Goal: Task Accomplishment & Management: Manage account settings

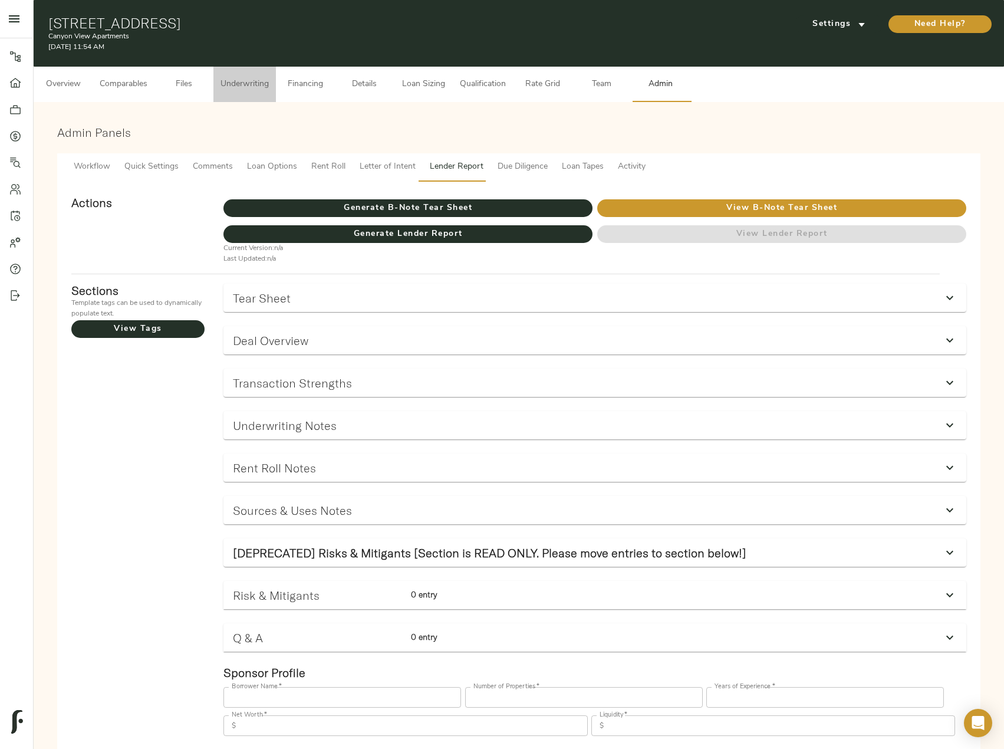
click at [256, 91] on span "Underwriting" at bounding box center [245, 84] width 48 height 15
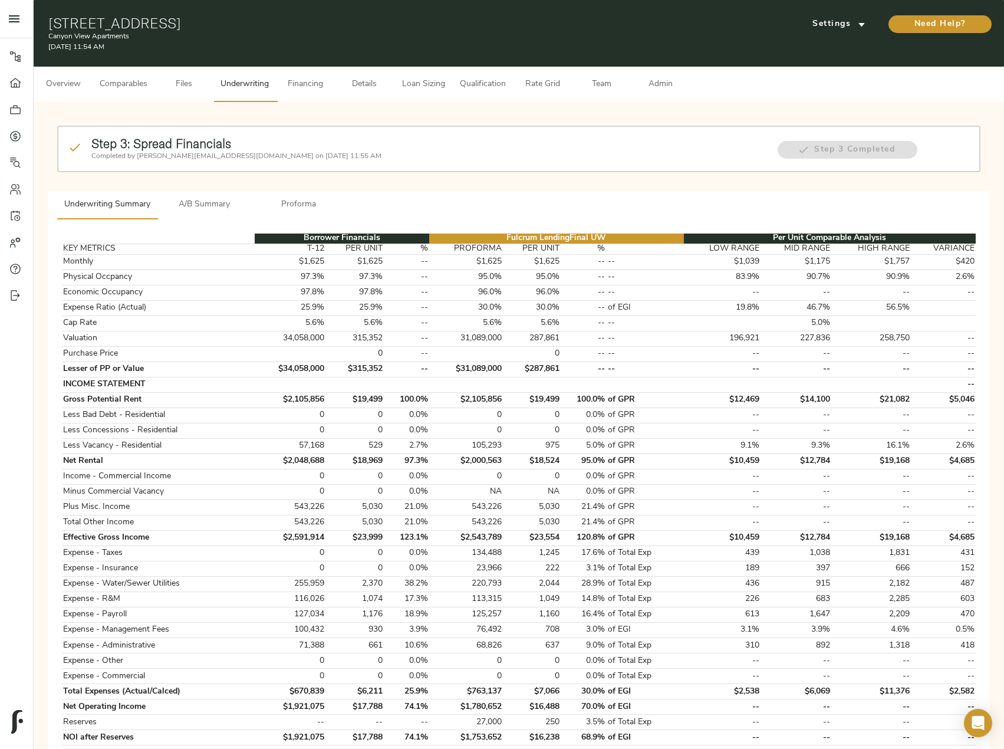
click at [195, 156] on p "Completed by [PERSON_NAME][EMAIL_ADDRESS][DOMAIN_NAME] on [DATE] 11:55 AM" at bounding box center [428, 156] width 675 height 11
click at [200, 213] on button "A/B Summary" at bounding box center [204, 205] width 94 height 28
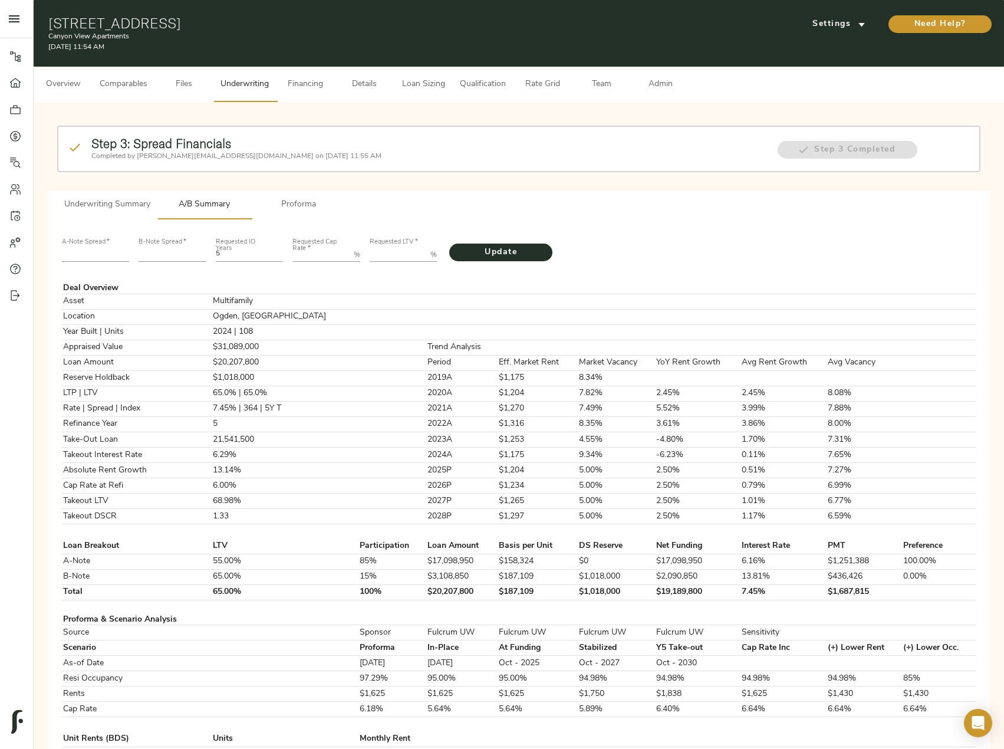
click at [106, 252] on input "number" at bounding box center [96, 255] width 68 height 14
type input "220"
click at [153, 256] on input "number" at bounding box center [173, 255] width 68 height 14
type input "480"
click at [313, 256] on Rate "Requested Cap Rate   *" at bounding box center [320, 255] width 57 height 14
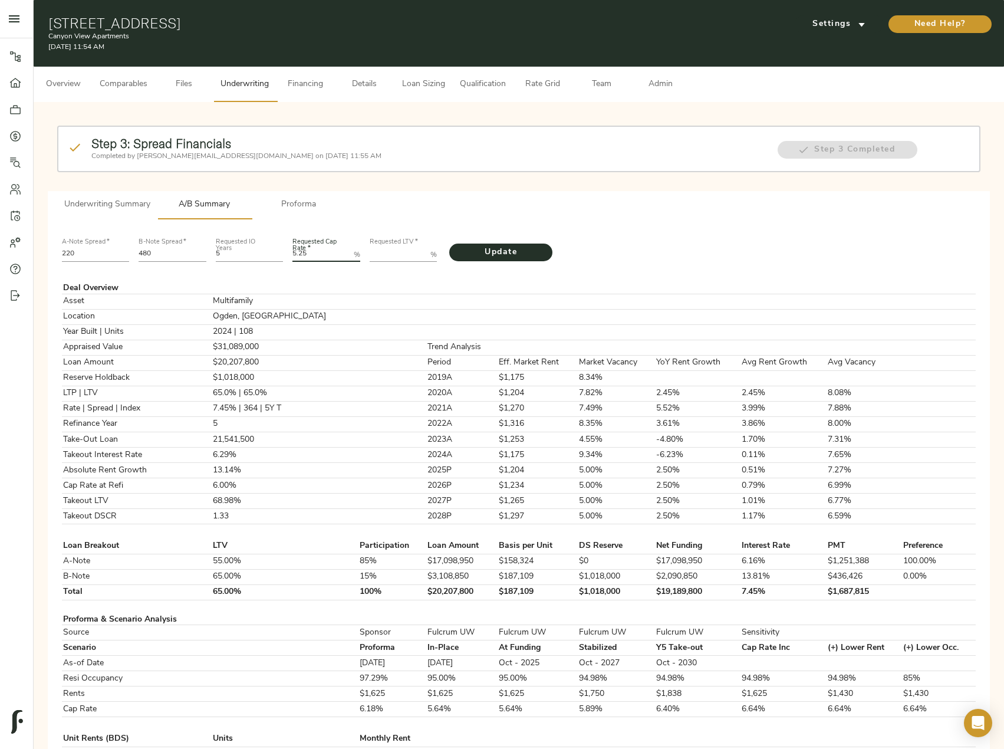
type Rate "5.25"
click at [392, 261] on LTV "Requested LTV   *" at bounding box center [398, 255] width 57 height 14
paste LTV "71.1515"
type LTV "71.1515"
click at [509, 250] on span "Update" at bounding box center [501, 252] width 80 height 15
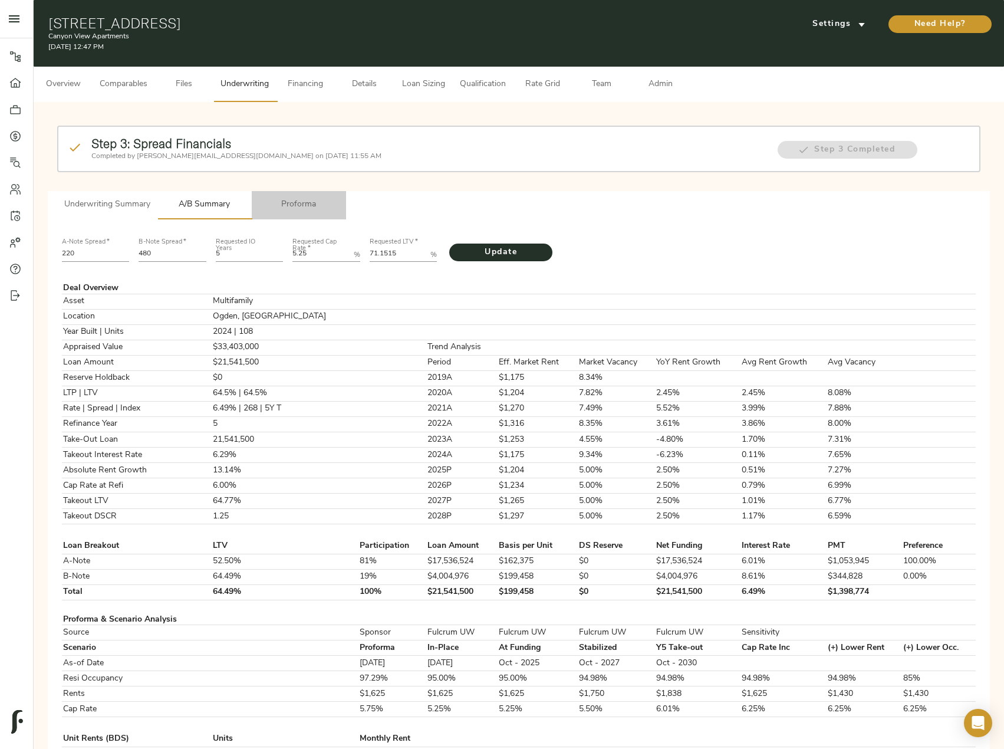
click at [303, 205] on span "Proforma" at bounding box center [299, 205] width 80 height 15
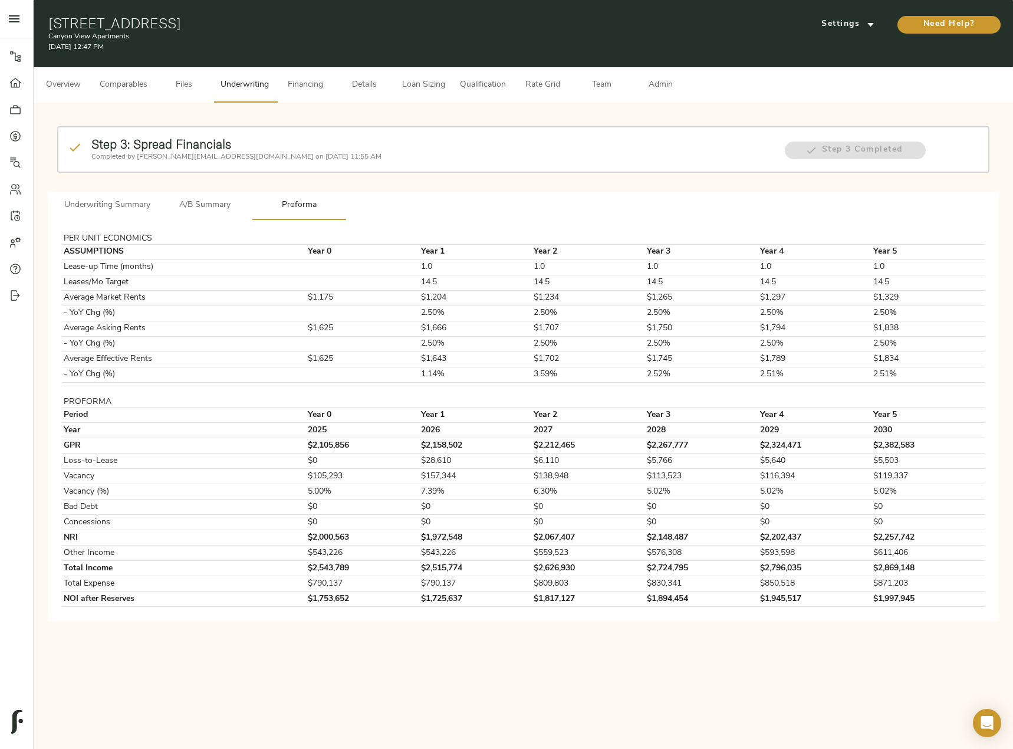
drag, startPoint x: 46, startPoint y: 17, endPoint x: 257, endPoint y: 25, distance: 210.7
click at [257, 25] on div "1060 12th St, Ogden, UT 84404 Canyon View Apartments August 21, 2025 12:47 PM S…" at bounding box center [523, 33] width 979 height 67
copy h1 "1060 12th St, Ogden, UT 84404"
click at [369, 83] on span "Details" at bounding box center [364, 85] width 45 height 15
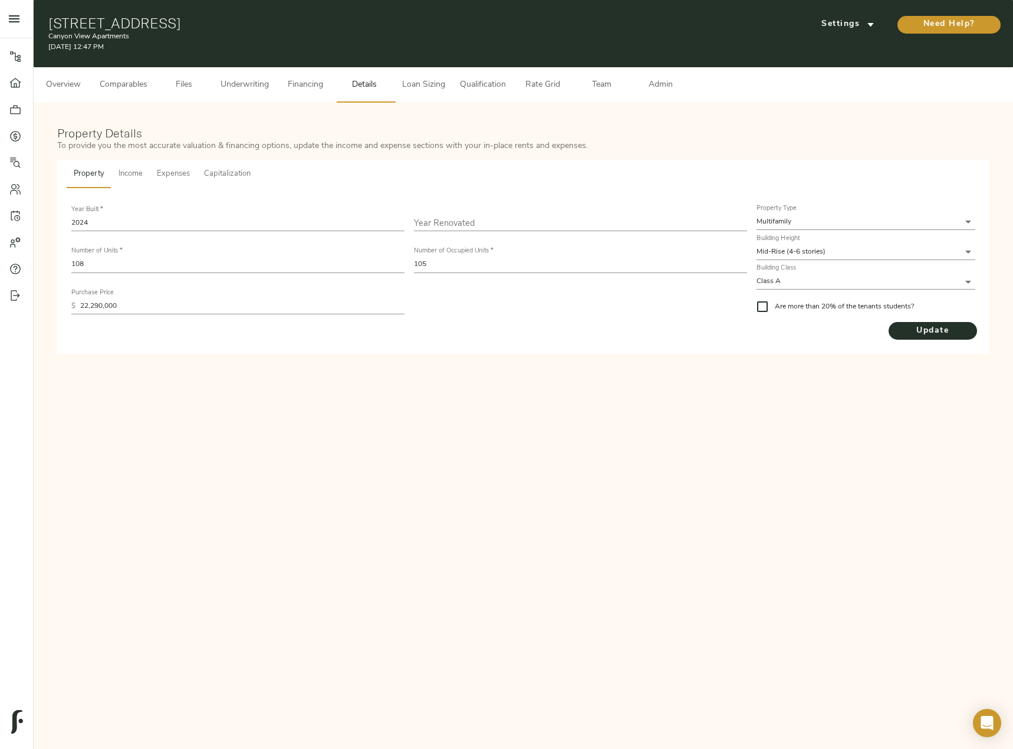
click at [168, 10] on div "1060 12th St, Ogden, UT 84404 Canyon View Apartments August 21, 2025 12:47 PM S…" at bounding box center [523, 33] width 979 height 67
drag, startPoint x: 252, startPoint y: 27, endPoint x: 29, endPoint y: 11, distance: 222.9
click at [29, 11] on div "Pipeline Dashboard Portfolio Quotes Search Users Activity Account Help Sign Out…" at bounding box center [506, 188] width 1013 height 377
copy div "Pipeline Dashboard Portfolio Quotes Search Users Activity Account Help Sign Out…"
click at [63, 78] on span "Overview" at bounding box center [63, 85] width 45 height 15
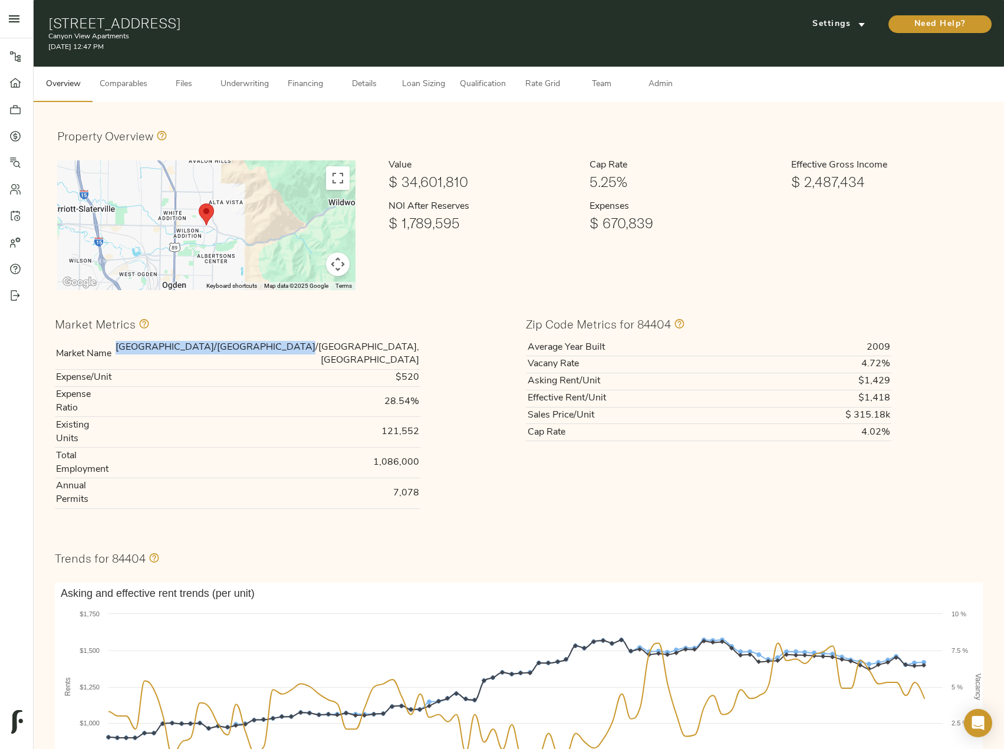
drag, startPoint x: 269, startPoint y: 344, endPoint x: 419, endPoint y: 345, distance: 149.8
click at [419, 345] on td "Salt Lake City/Ogden/Clearfield, UT" at bounding box center [266, 354] width 307 height 30
copy td "Salt Lake City/Ogden/Clearfield, UT"
click at [315, 80] on span "Financing" at bounding box center [305, 84] width 45 height 15
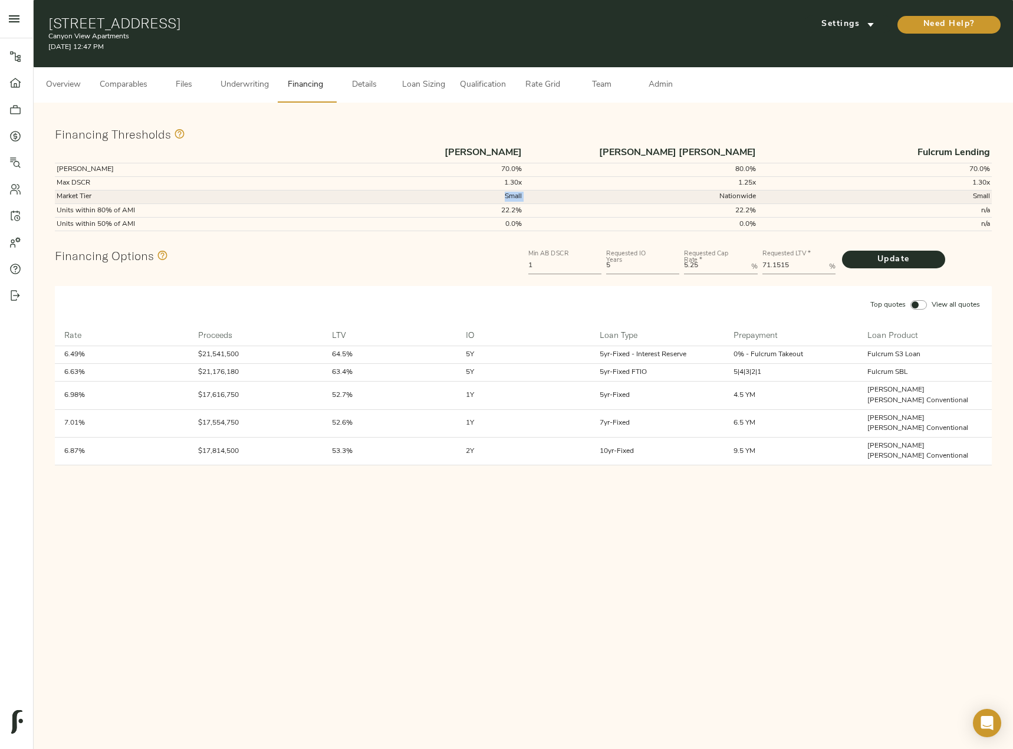
drag, startPoint x: 501, startPoint y: 196, endPoint x: 525, endPoint y: 196, distance: 24.2
click at [525, 196] on tr "Market Tier Small Nationwide Small" at bounding box center [523, 197] width 937 height 14
copy td "Small"
click at [133, 78] on span "Comparables" at bounding box center [124, 85] width 48 height 15
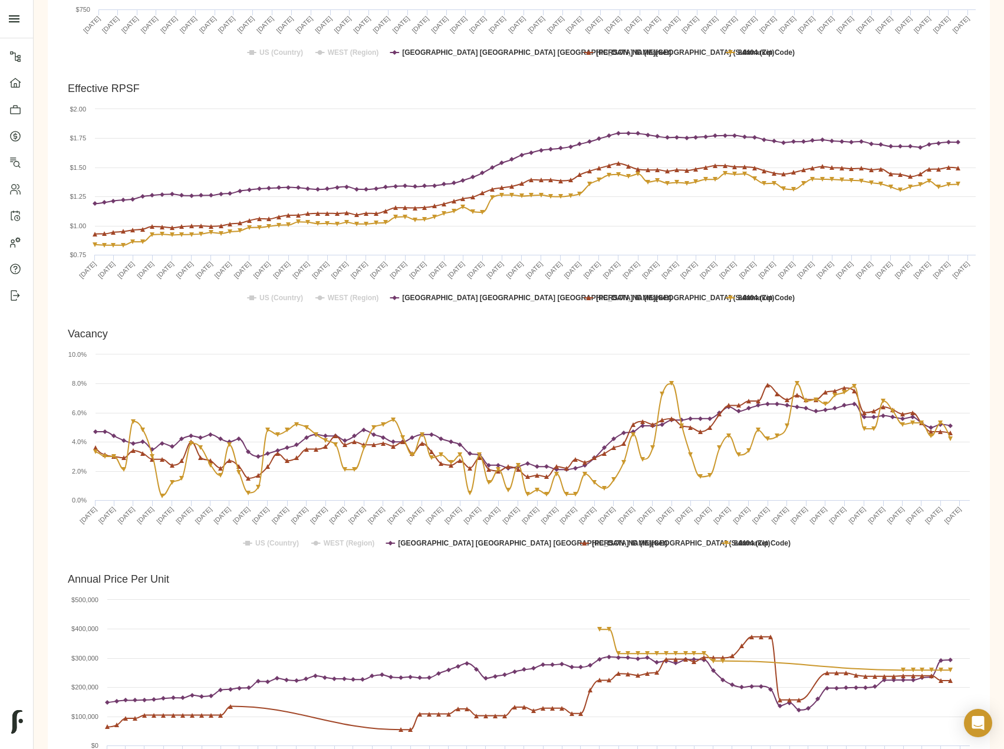
scroll to position [767, 0]
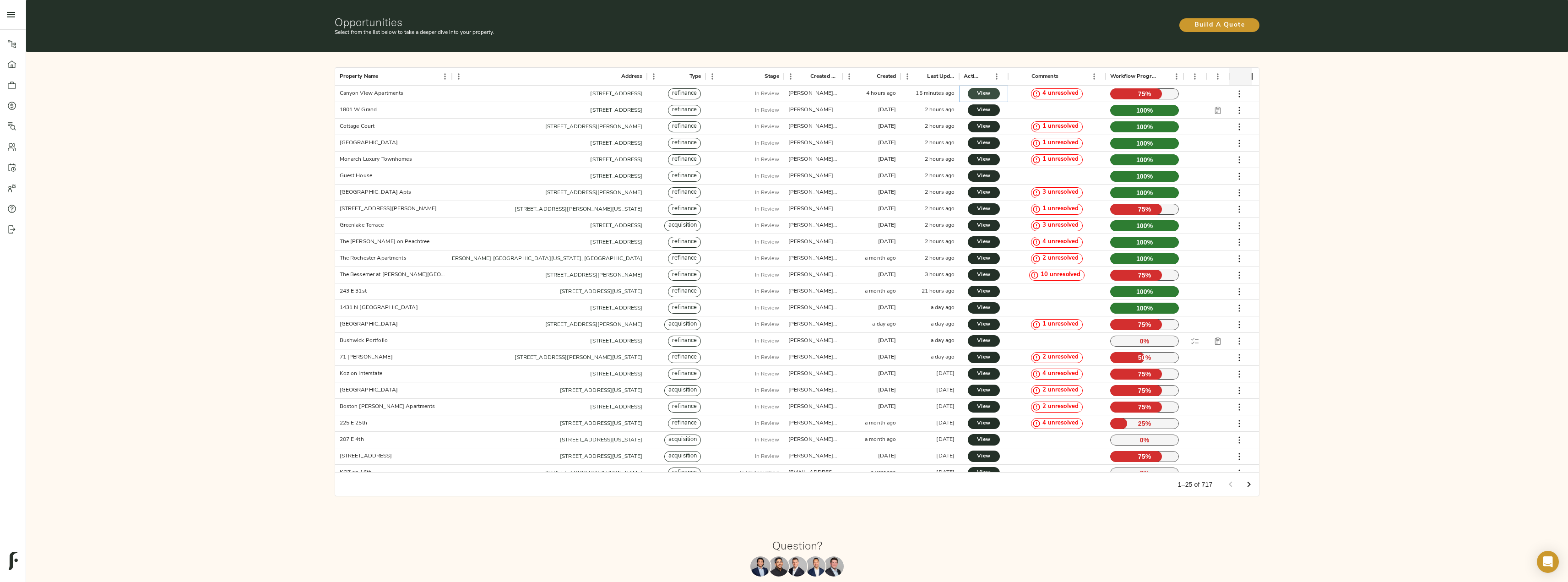
click at [973, 93] on link "View" at bounding box center [983, 93] width 32 height 12
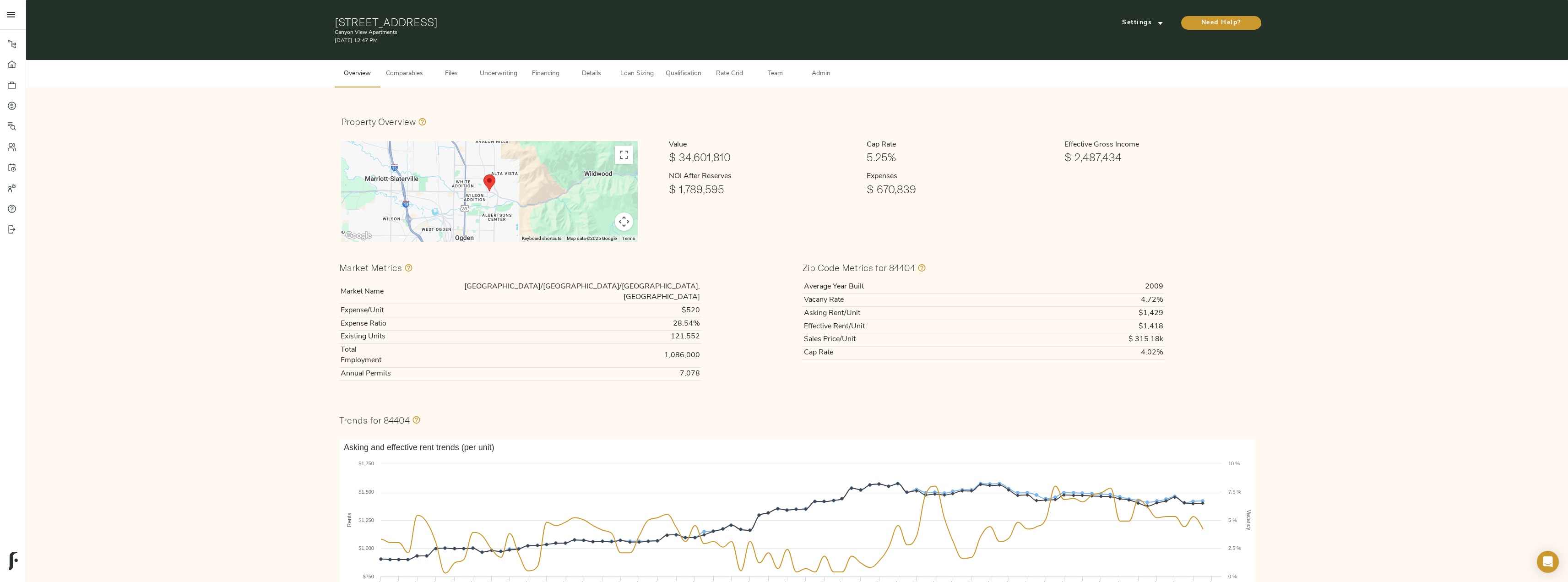
click at [486, 72] on span "Underwriting" at bounding box center [498, 74] width 37 height 12
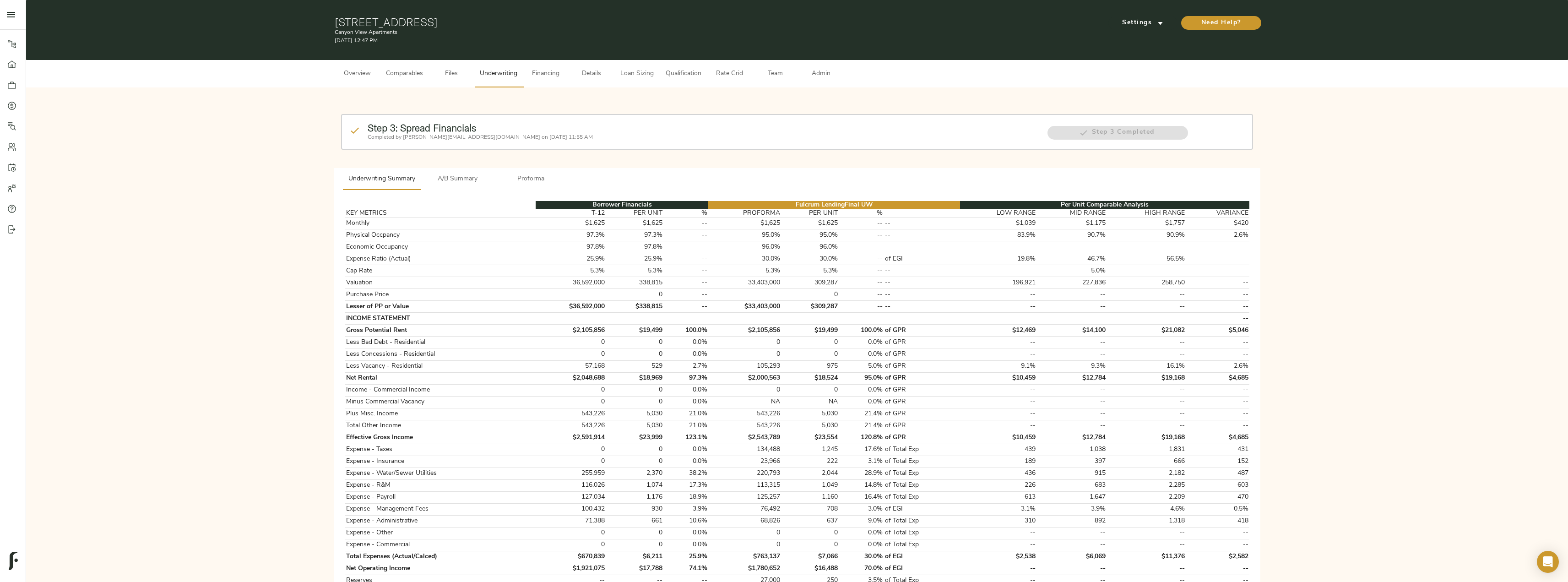
click at [463, 175] on span "A/B Summary" at bounding box center [457, 178] width 62 height 12
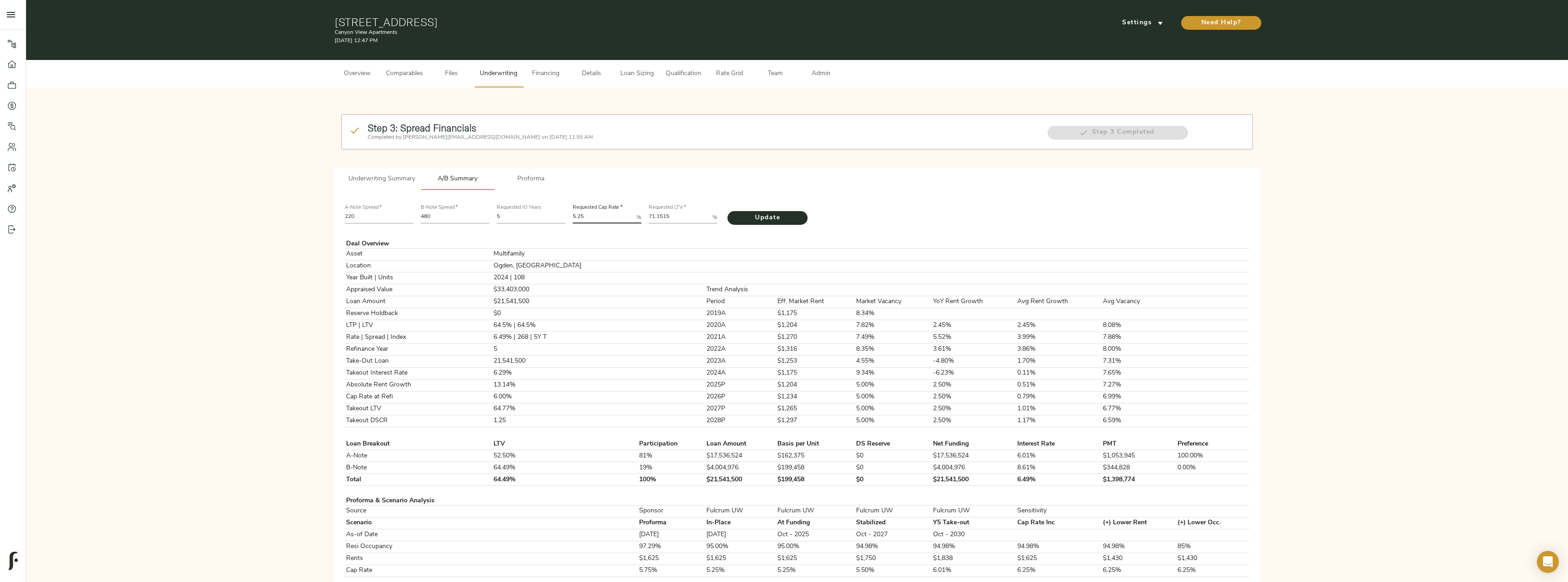
drag, startPoint x: 591, startPoint y: 219, endPoint x: 550, endPoint y: 211, distance: 41.8
click at [550, 211] on div "A-Note Spread   * 220 B-Note Spread   * 480 Requested IO Years 5 Requested Cap …" at bounding box center [796, 213] width 912 height 31
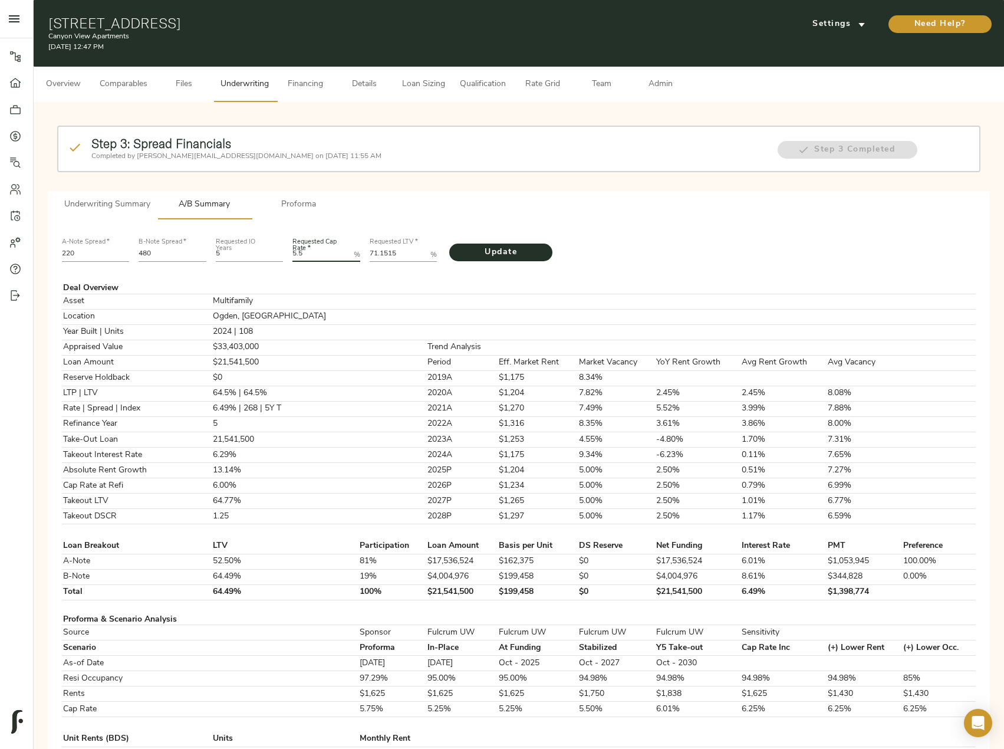
type Rate "5.5"
drag, startPoint x: 403, startPoint y: 254, endPoint x: 343, endPoint y: 254, distance: 60.7
click at [343, 254] on div "A-Note Spread   * 220 B-Note Spread   * 480 Requested IO Years 5 Requested Cap …" at bounding box center [518, 249] width 923 height 40
paste LTV "4.5397"
type LTV "74.5397"
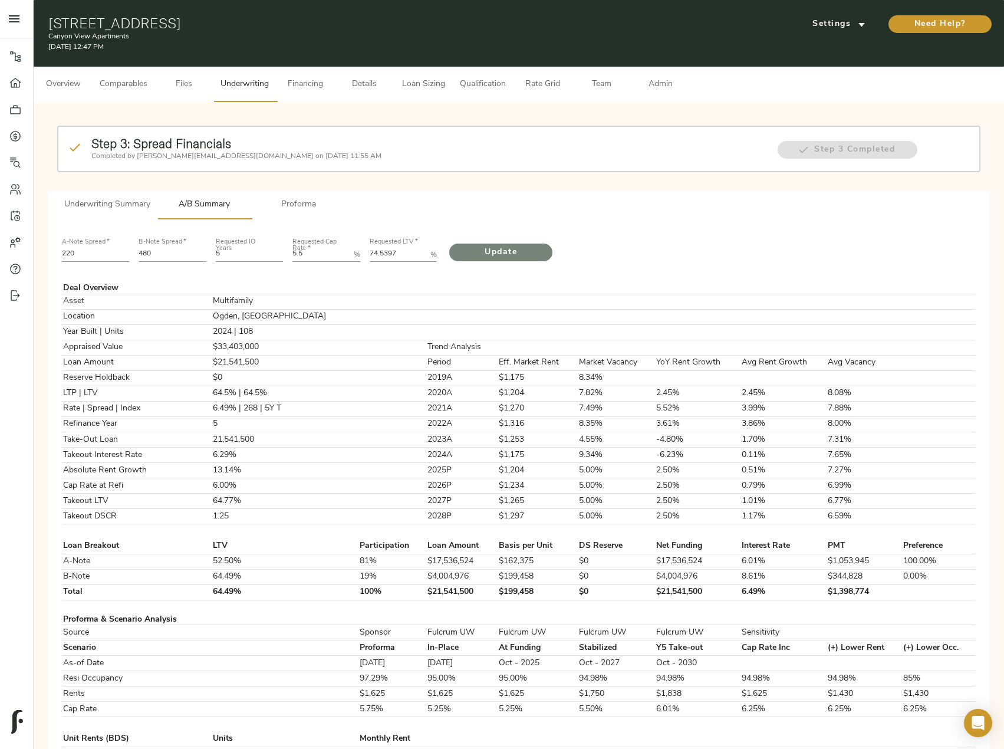
click at [495, 254] on span "Update" at bounding box center [501, 252] width 80 height 15
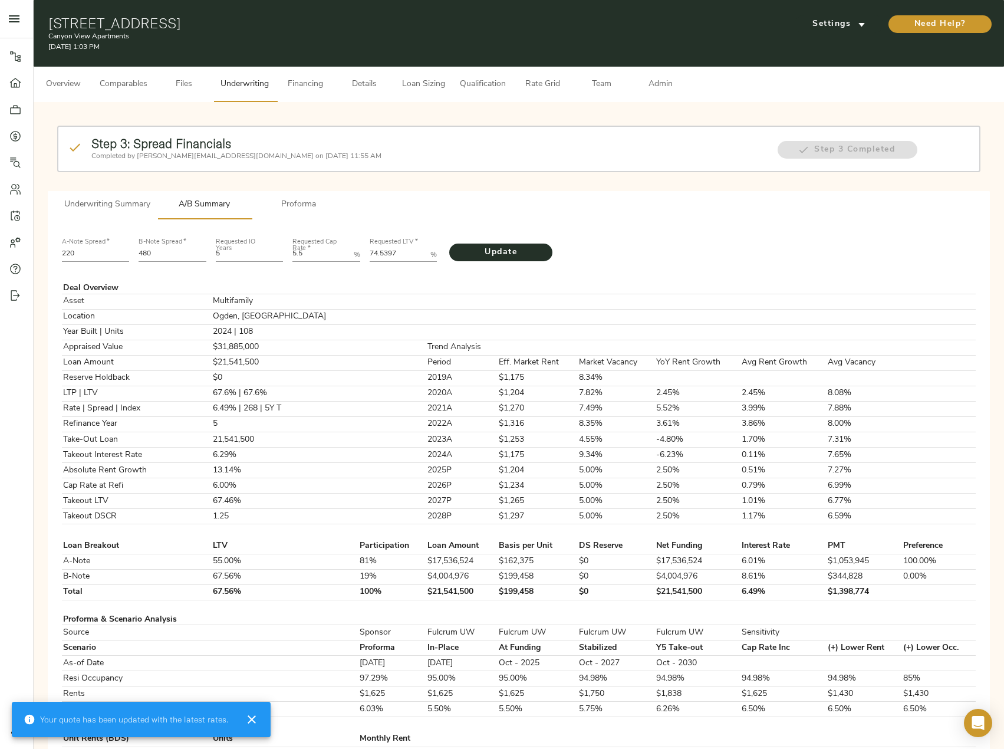
click at [118, 202] on span "Underwriting Summary" at bounding box center [107, 205] width 86 height 15
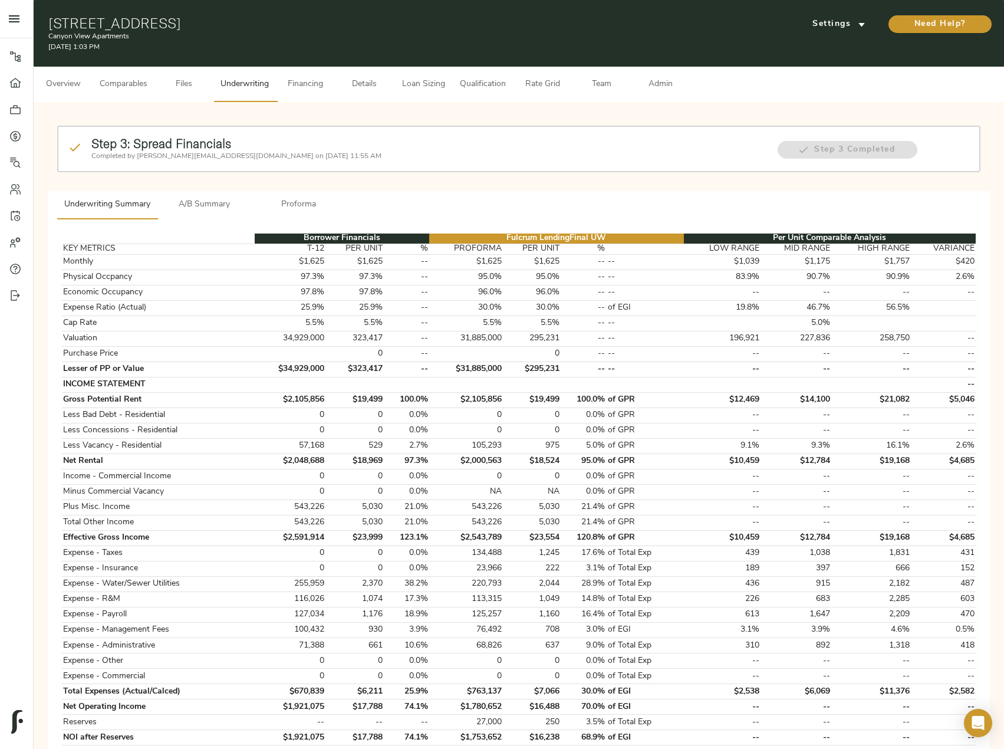
click at [175, 190] on div "Step 3: Spread Financials Completed by justin@fulcrumlendingcorp.com on August …" at bounding box center [518, 158] width 933 height 74
click at [191, 200] on span "A/B Summary" at bounding box center [205, 205] width 80 height 15
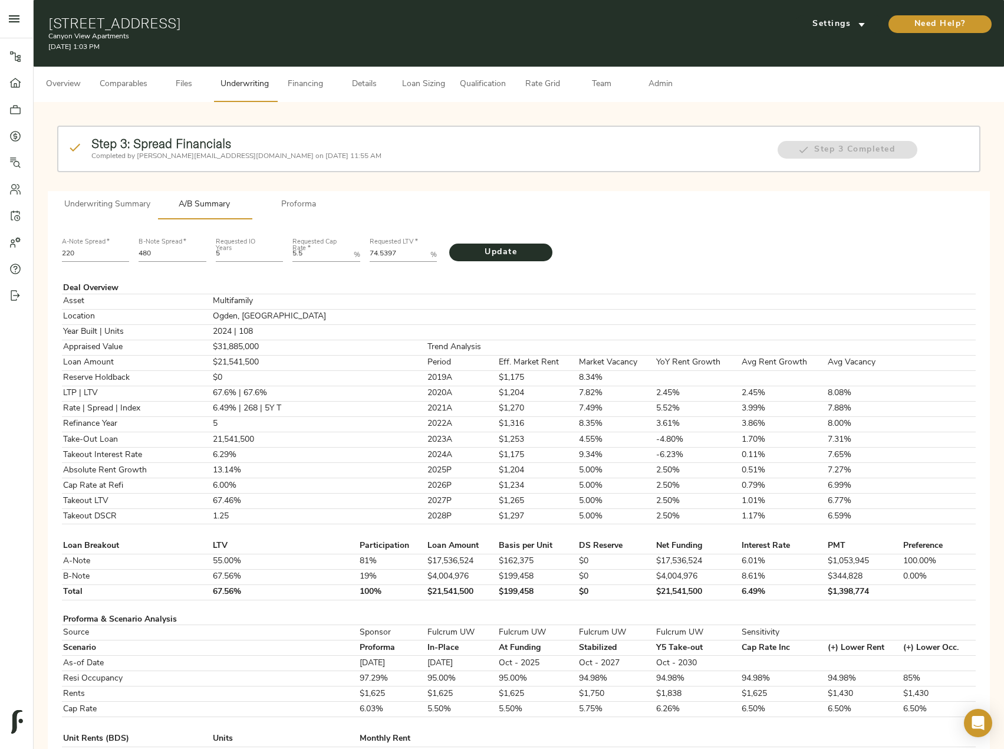
click at [136, 206] on span "Underwriting Summary" at bounding box center [107, 205] width 86 height 15
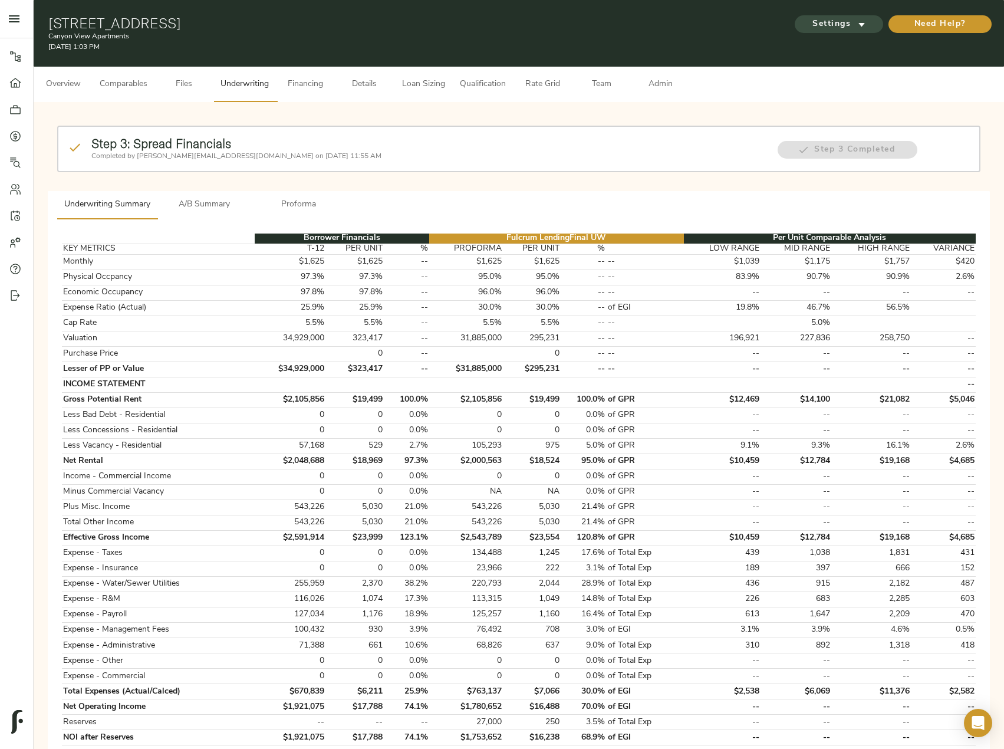
click at [846, 32] on button "Settings" at bounding box center [839, 24] width 88 height 18
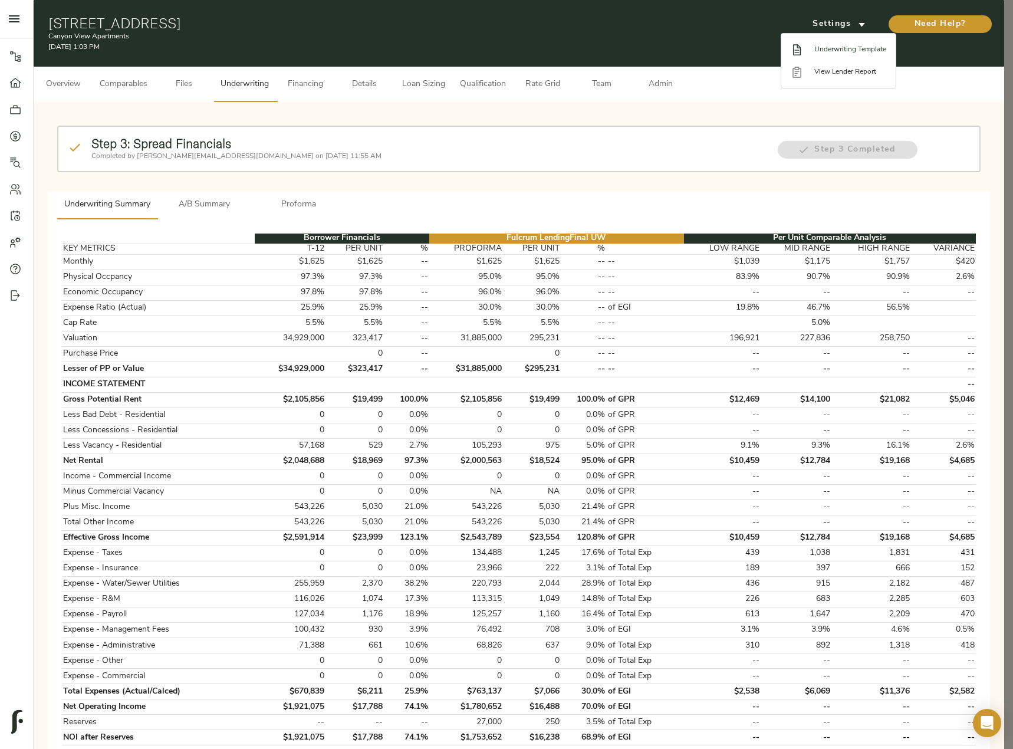
click at [857, 49] on span "Underwriting Template" at bounding box center [850, 49] width 72 height 11
click at [126, 84] on div at bounding box center [506, 374] width 1013 height 749
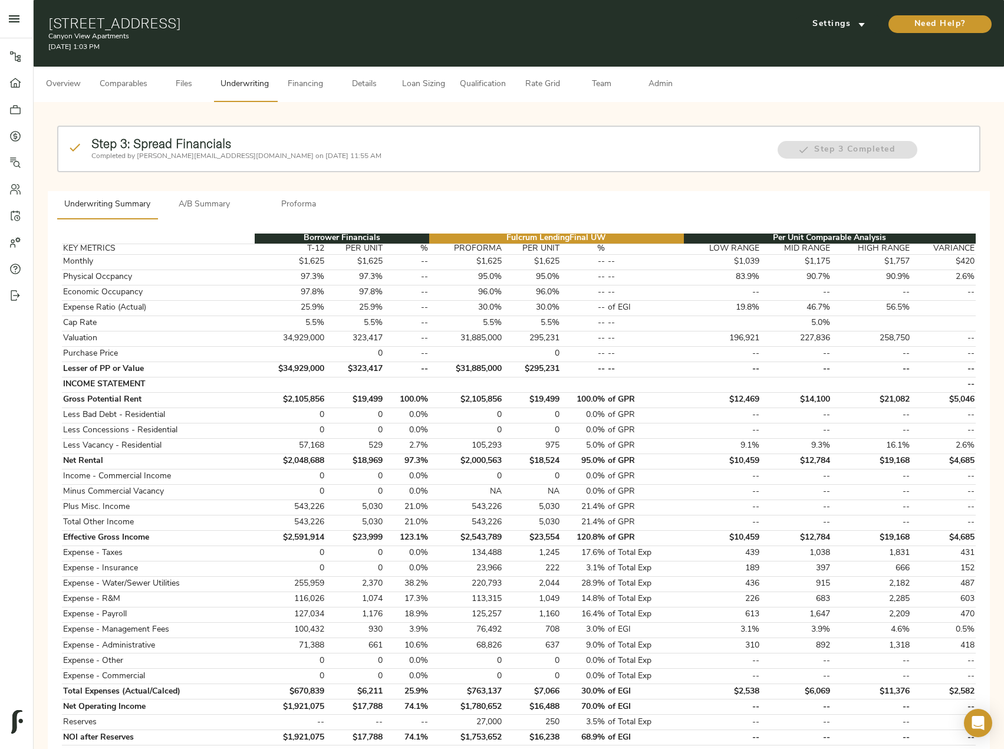
click at [132, 82] on span "Comparables" at bounding box center [124, 84] width 48 height 15
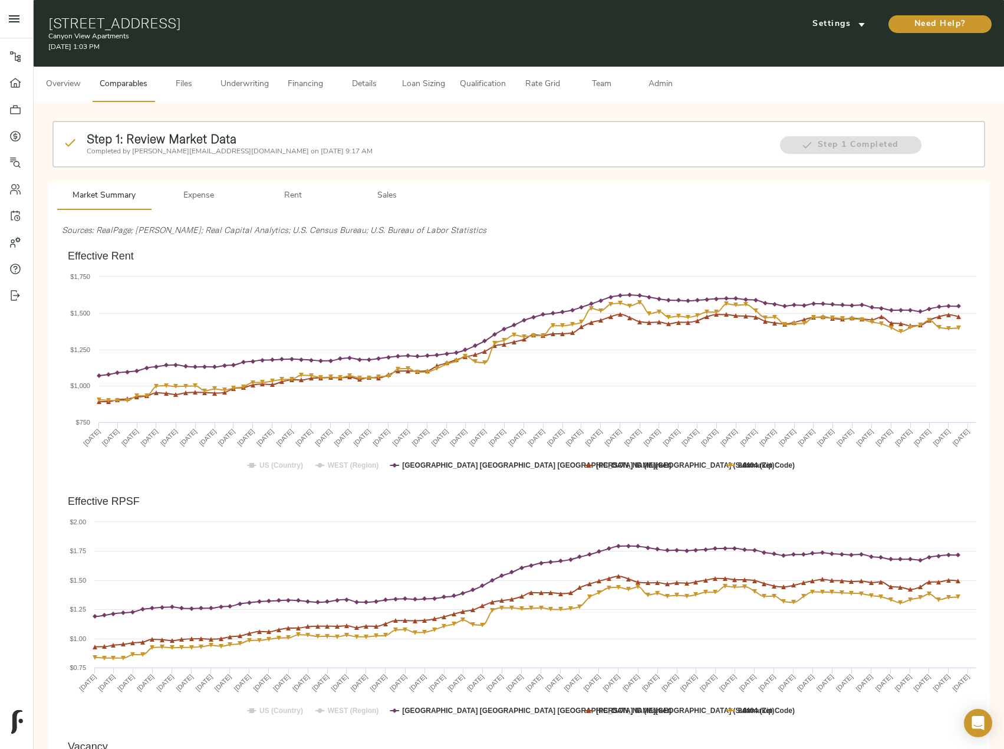
click at [401, 207] on button "Sales" at bounding box center [387, 196] width 94 height 28
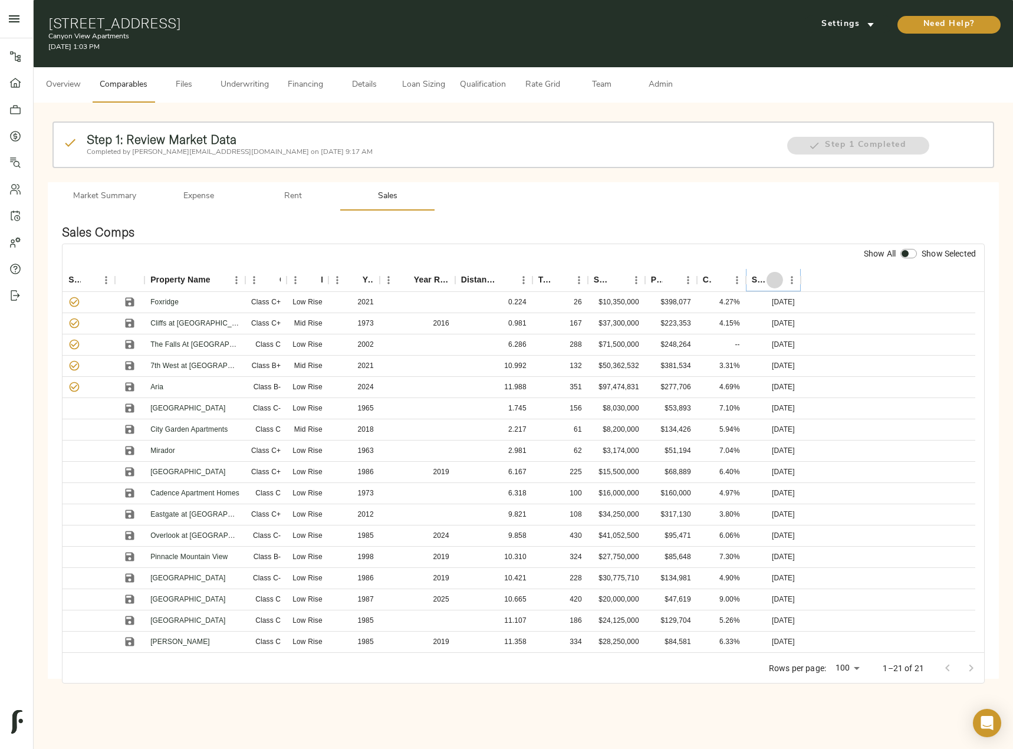
click at [770, 279] on icon "Sort" at bounding box center [775, 280] width 11 height 11
click at [775, 281] on icon "Sort" at bounding box center [774, 280] width 7 height 7
click at [285, 199] on span "Rent" at bounding box center [293, 196] width 80 height 15
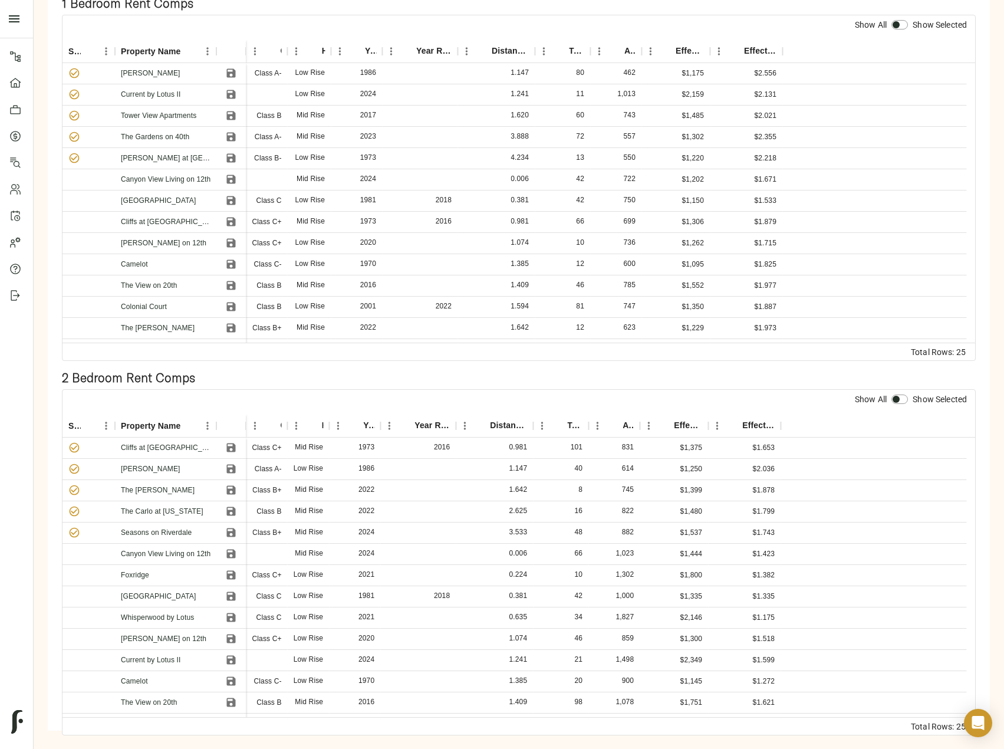
scroll to position [236, 0]
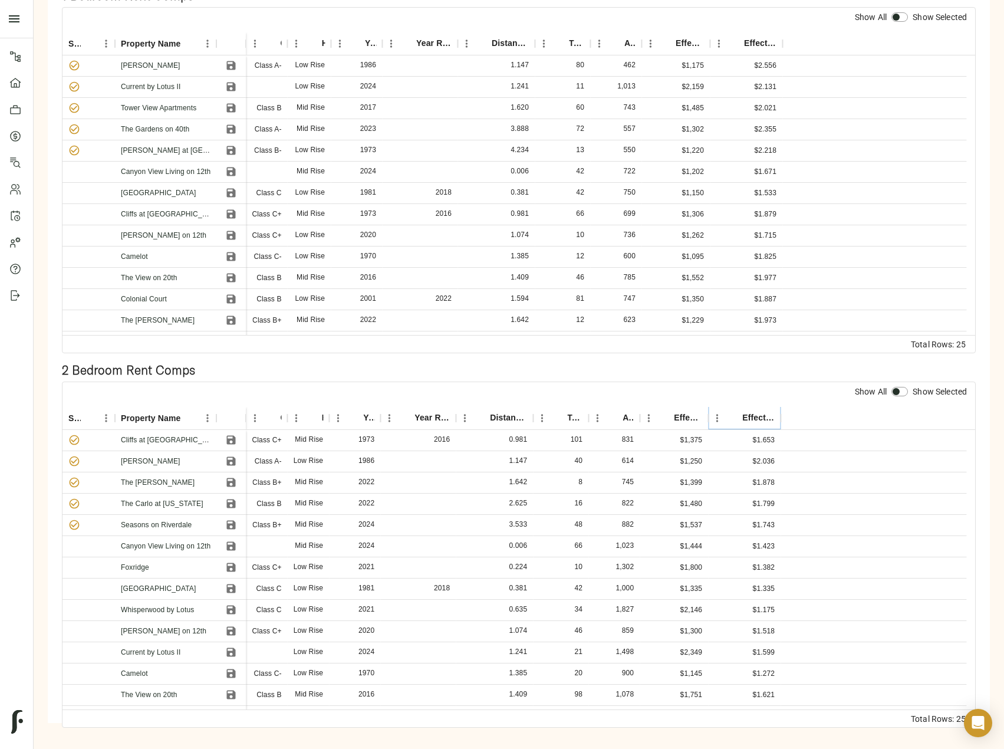
click at [736, 416] on icon "Sort" at bounding box center [734, 418] width 7 height 7
click at [487, 410] on div "Distance (miles)" at bounding box center [482, 418] width 17 height 17
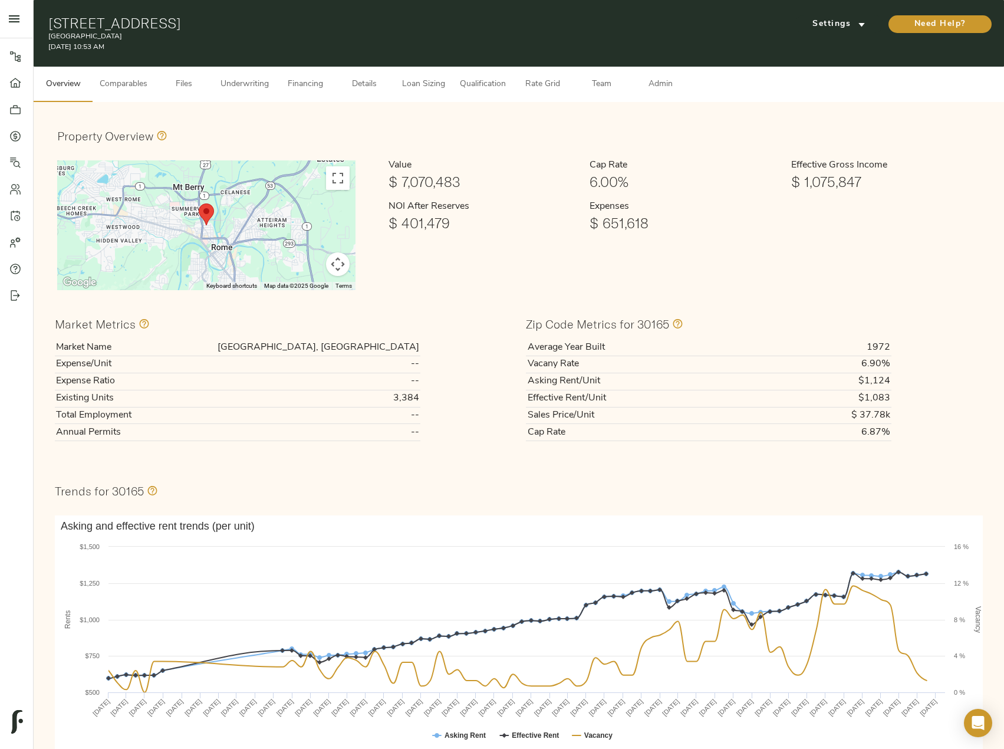
click at [245, 88] on span "Underwriting" at bounding box center [245, 84] width 48 height 15
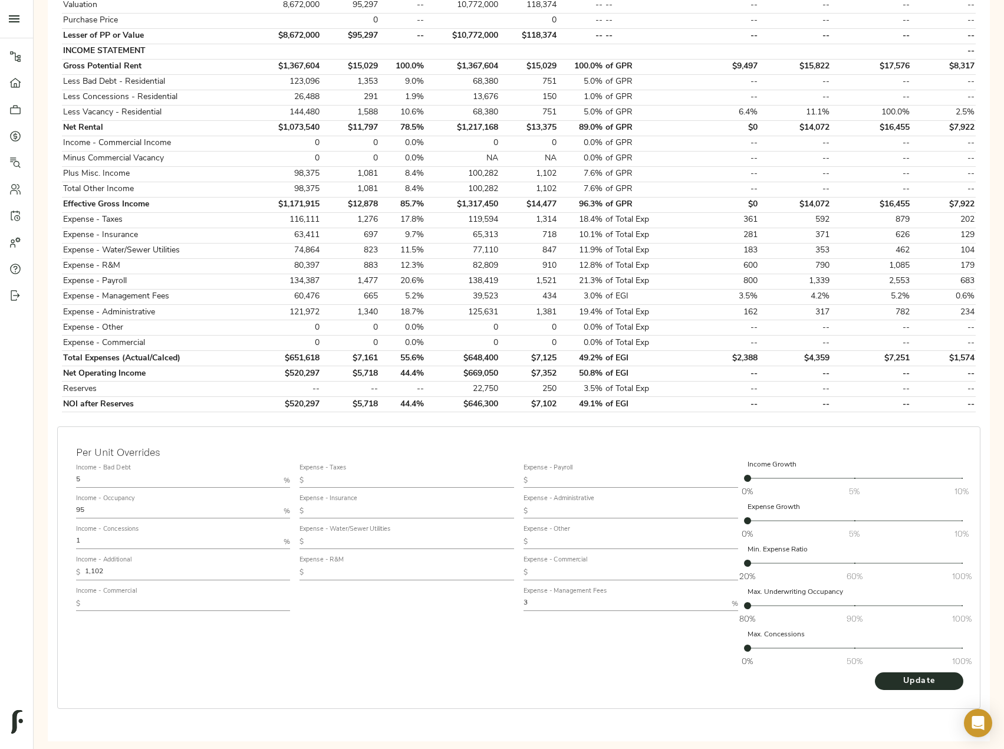
scroll to position [351, 0]
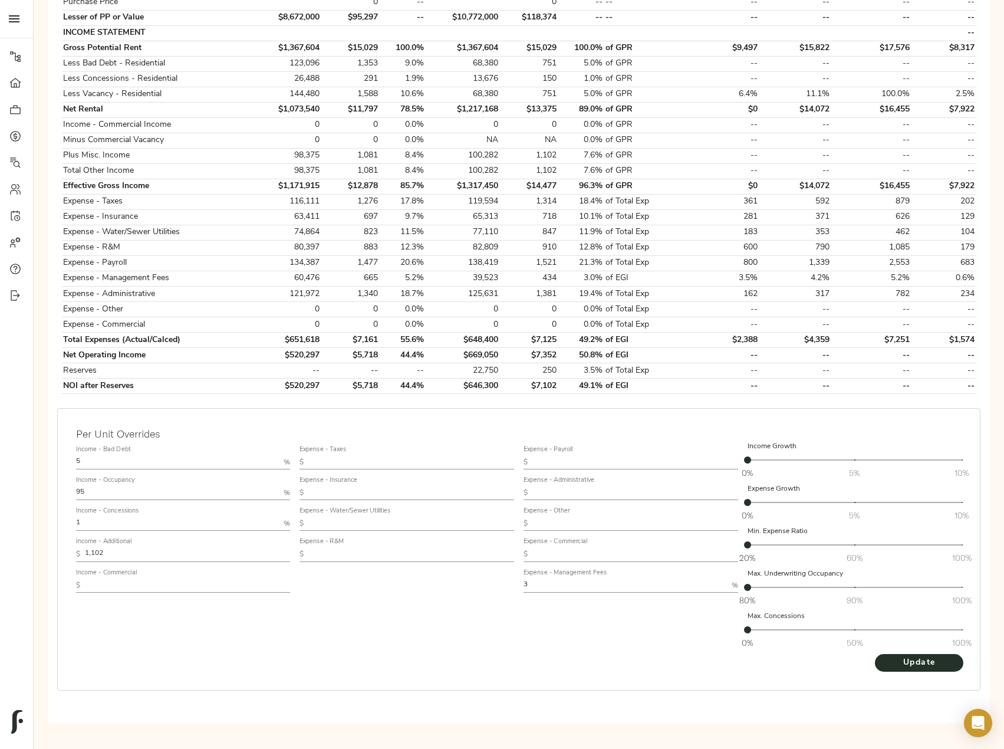
click at [54, 456] on div "Per Unit Overrides Income - Bad Debt 5 % Income - Occupancy 95 % Income - Conce…" at bounding box center [518, 560] width 933 height 315
type input "0.5"
click at [875, 654] on button "Update" at bounding box center [919, 663] width 88 height 18
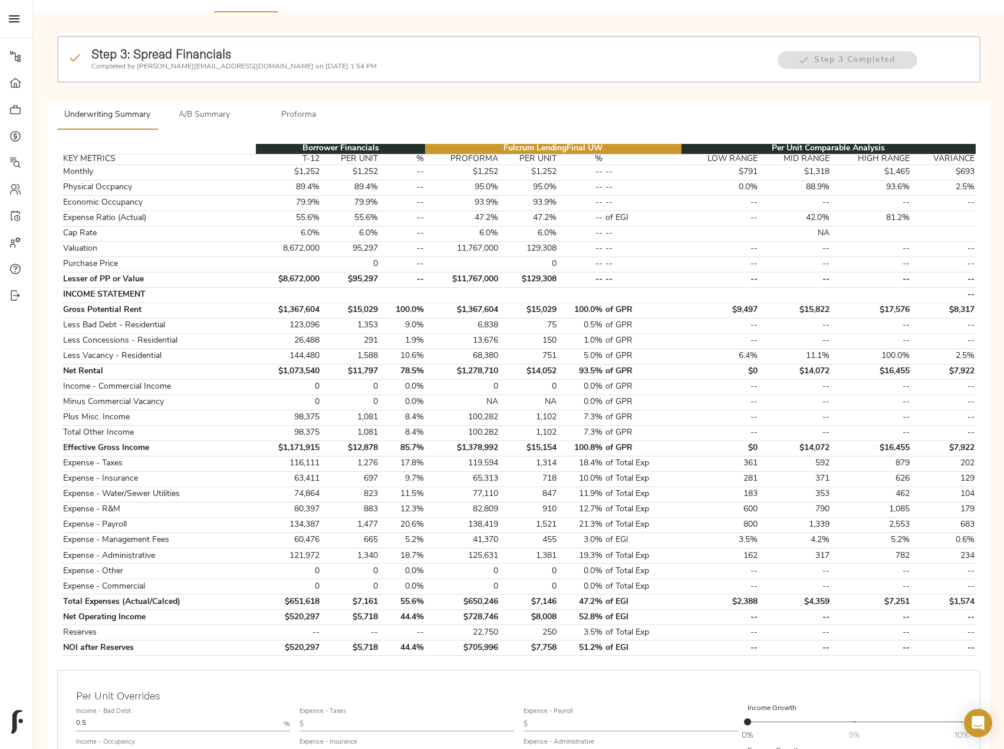
scroll to position [0, 0]
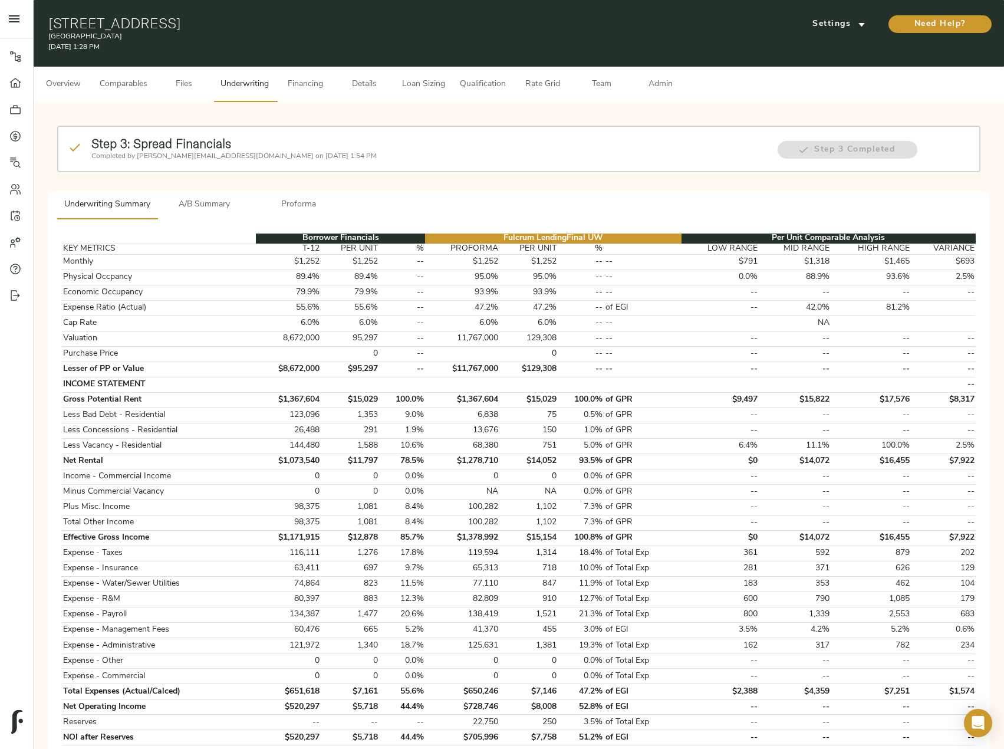
click at [654, 84] on span "Admin" at bounding box center [660, 84] width 45 height 15
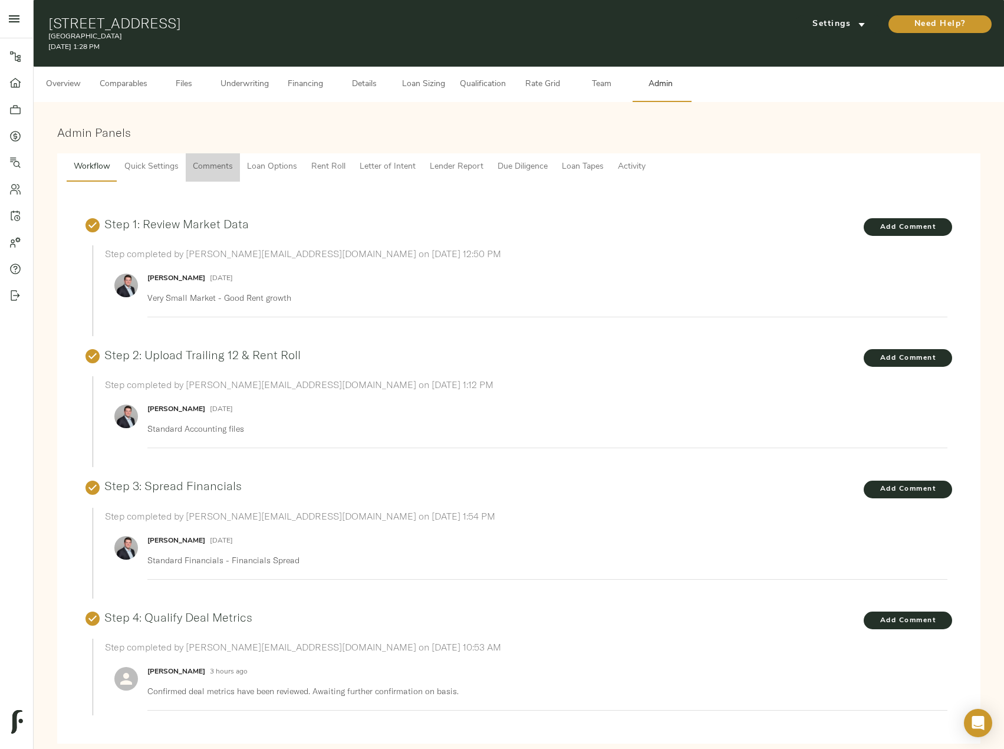
click at [222, 169] on span "Comments" at bounding box center [213, 167] width 40 height 15
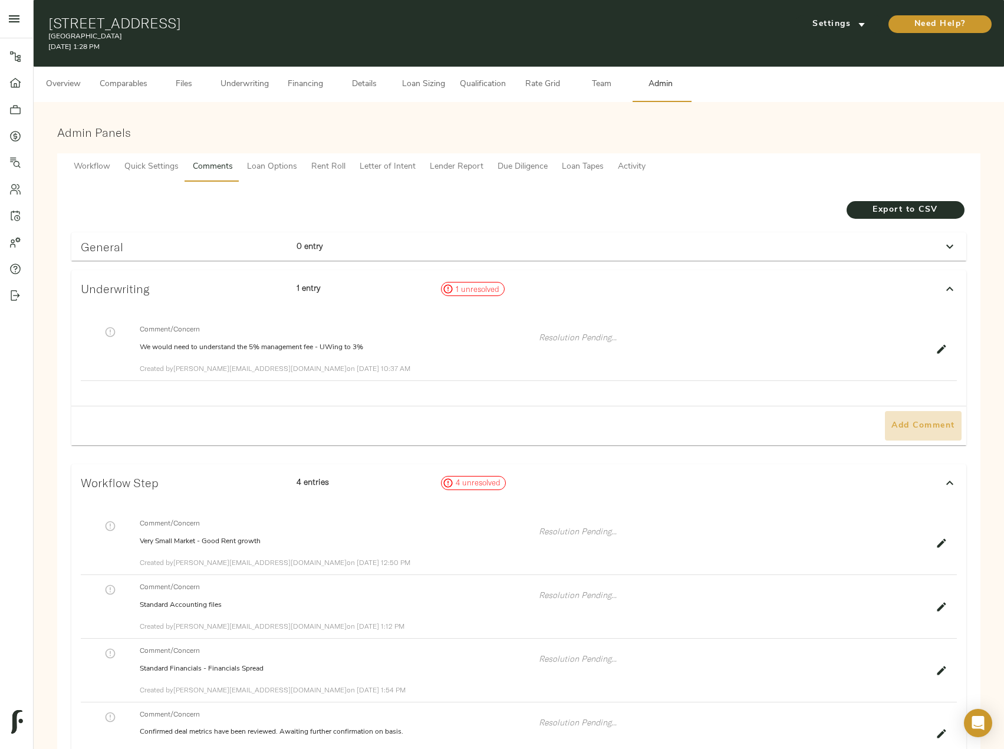
click at [932, 433] on button "Add Comment" at bounding box center [923, 425] width 77 height 29
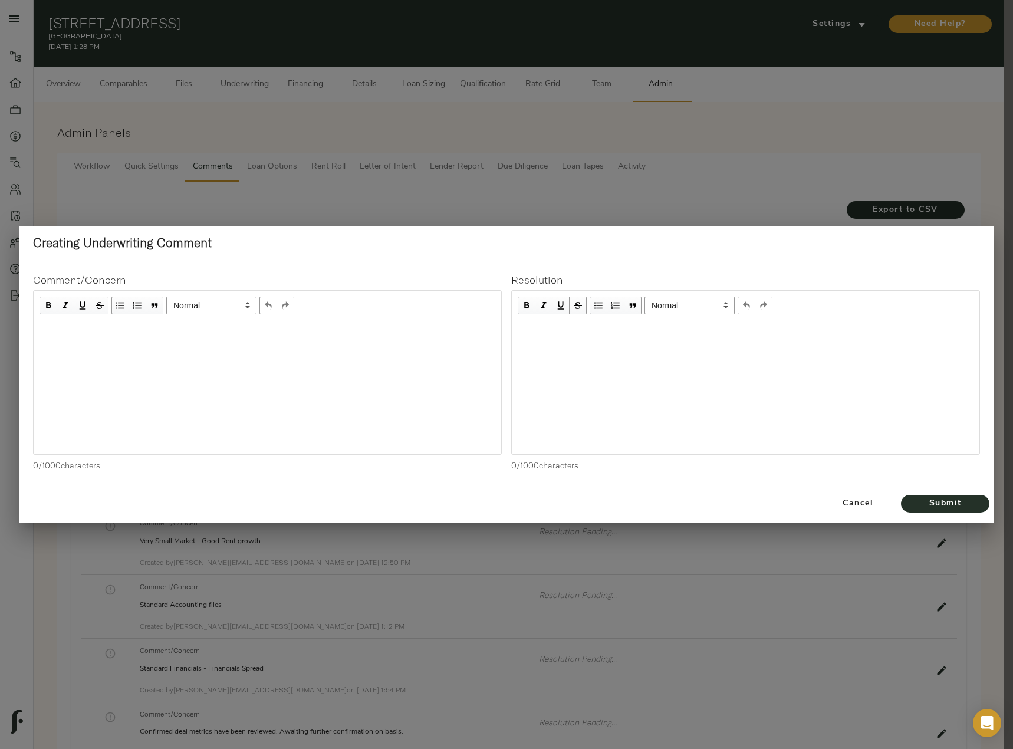
click at [223, 360] on div at bounding box center [268, 387] width 468 height 133
click at [234, 331] on div "Edit text" at bounding box center [268, 334] width 456 height 14
click at [229, 337] on div "Based on Aged Receivables from Jake went" at bounding box center [268, 334] width 456 height 14
click at [954, 499] on span "Submit" at bounding box center [945, 504] width 65 height 15
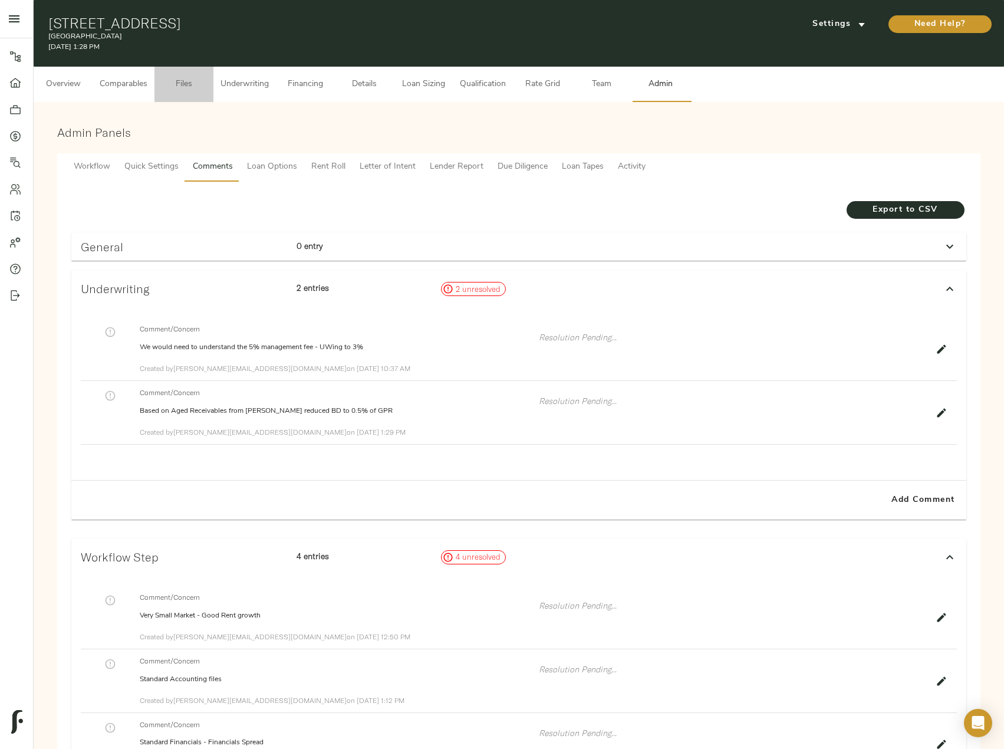
click at [180, 83] on span "Files" at bounding box center [184, 84] width 45 height 15
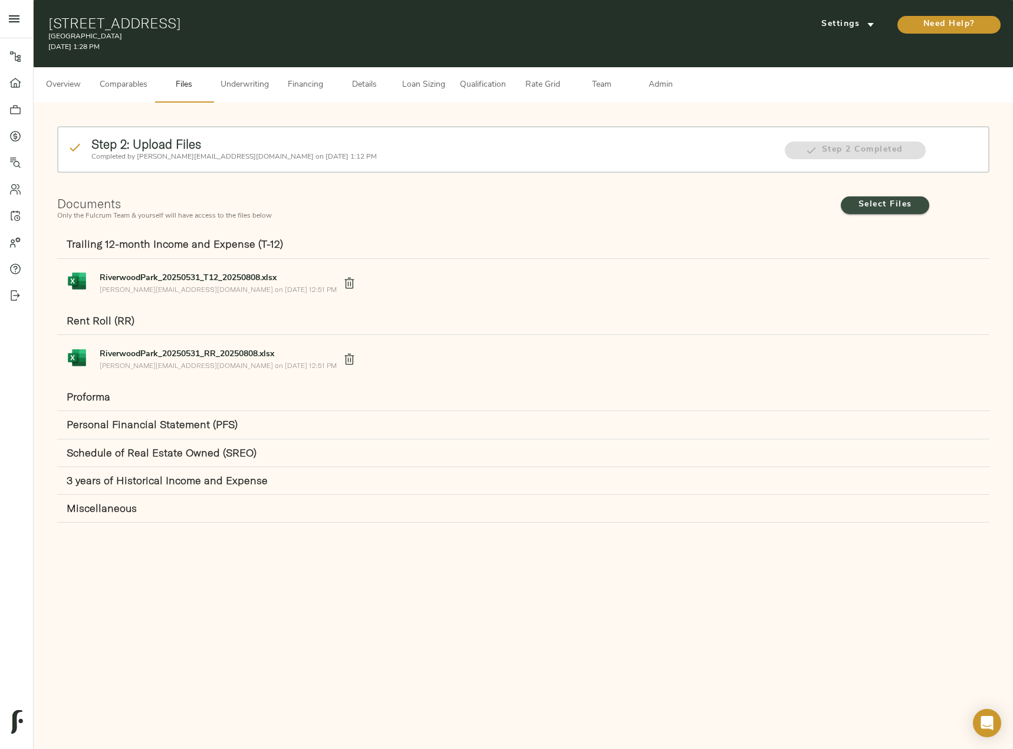
click at [859, 200] on span "Select Files" at bounding box center [885, 205] width 65 height 15
click at [0, 0] on input "Select Files" at bounding box center [0, 0] width 0 height 0
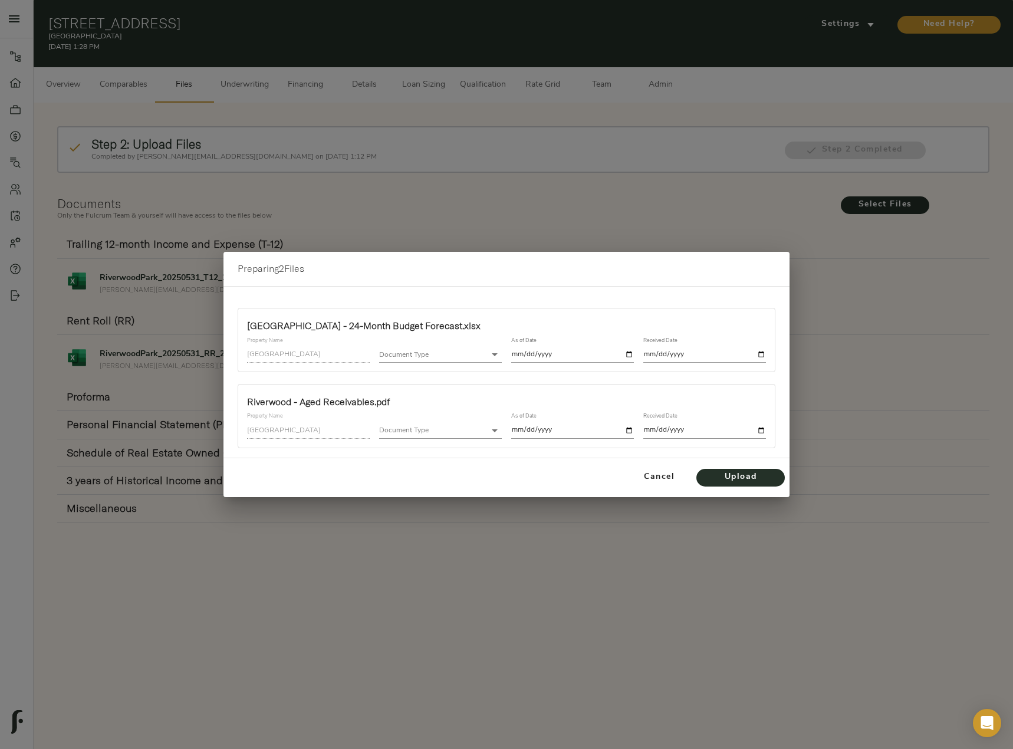
click at [473, 353] on body "Riverwood Park - 525 W 13th St, Rome, GA 30165 Pipeline Dashboard Portfolio Quo…" at bounding box center [506, 434] width 1013 height 869
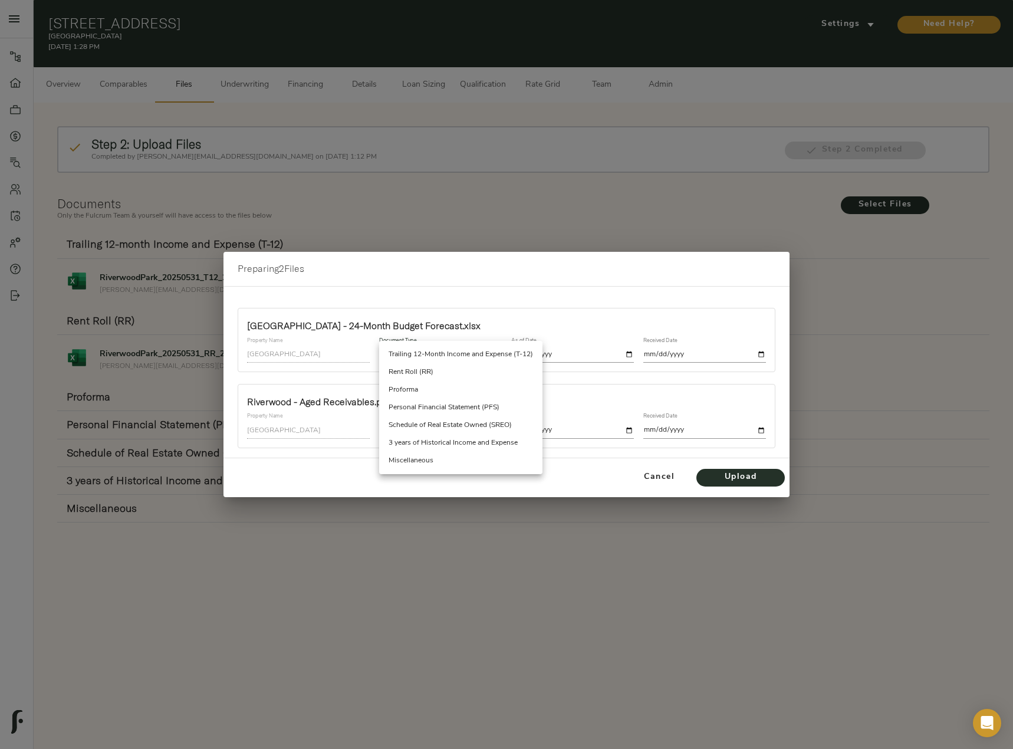
click at [427, 391] on li "Proforma" at bounding box center [460, 390] width 163 height 18
type input "proforma"
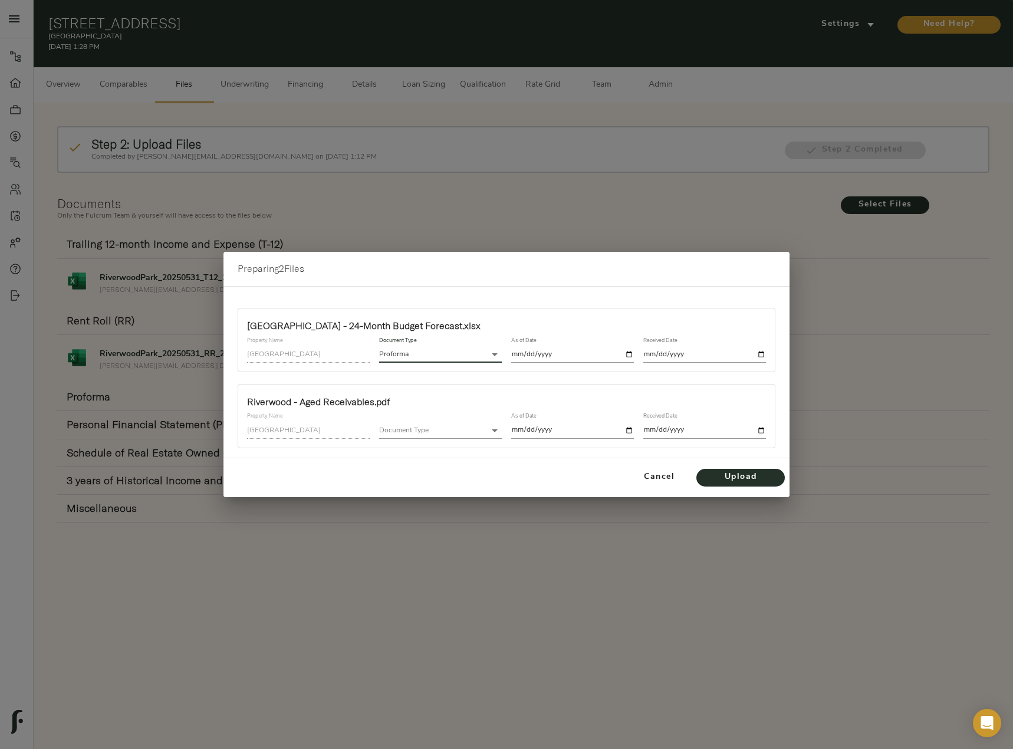
click at [630, 351] on input "date" at bounding box center [572, 355] width 123 height 16
type input "[DATE]"
click at [756, 352] on input "date" at bounding box center [704, 355] width 123 height 16
click at [760, 353] on input "date" at bounding box center [704, 355] width 123 height 16
type input "[DATE]"
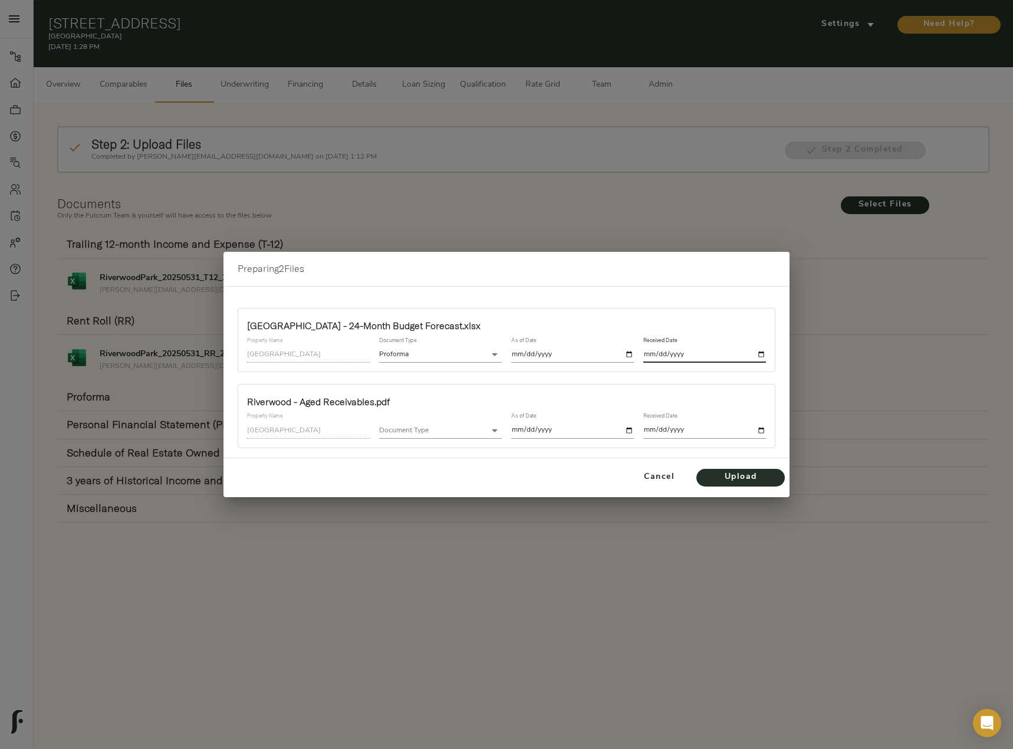
click at [422, 433] on body "Riverwood Park - 525 W 13th St, Rome, GA 30165 Pipeline Dashboard Portfolio Quo…" at bounding box center [506, 434] width 1013 height 869
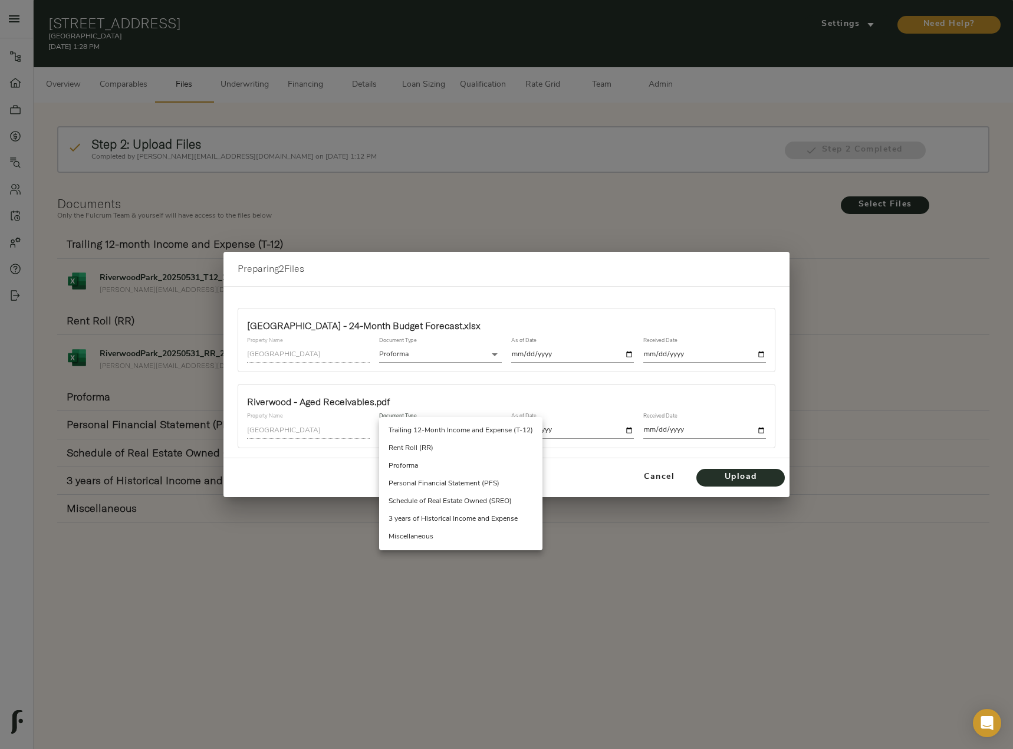
click at [428, 537] on li "Miscellaneous" at bounding box center [460, 537] width 163 height 18
type input "miscellaneous"
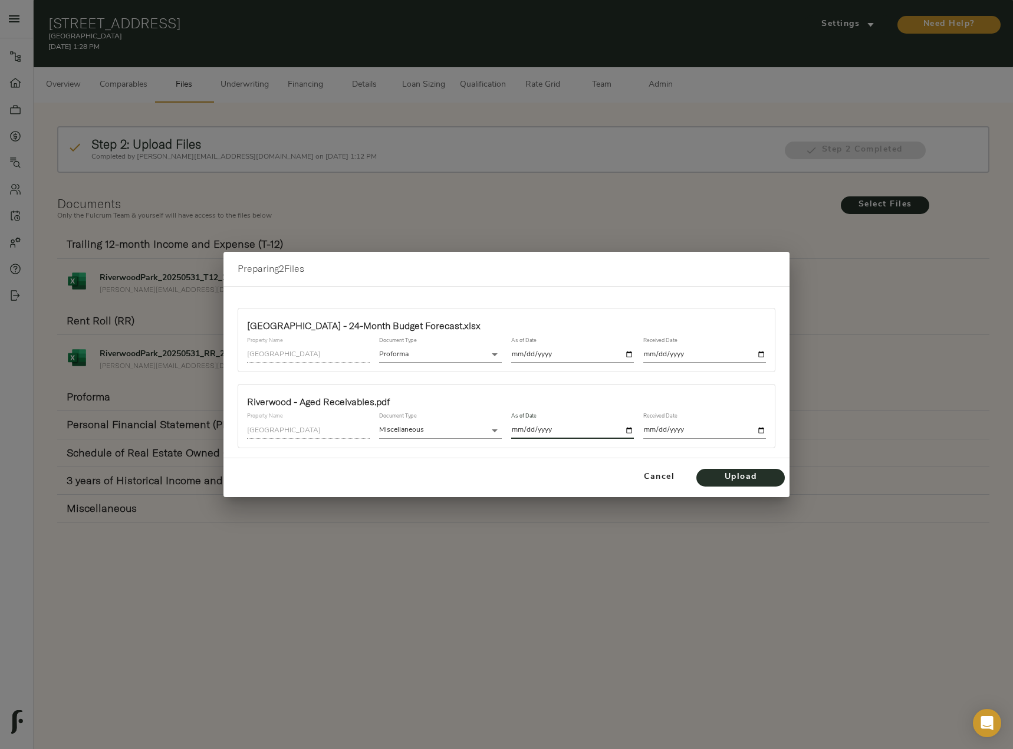
click at [629, 428] on input "date" at bounding box center [572, 430] width 123 height 16
type input "2025-08-19"
click at [763, 429] on input "date" at bounding box center [704, 430] width 123 height 16
type input "2025-08-19"
click at [728, 476] on span "Upload" at bounding box center [740, 477] width 65 height 15
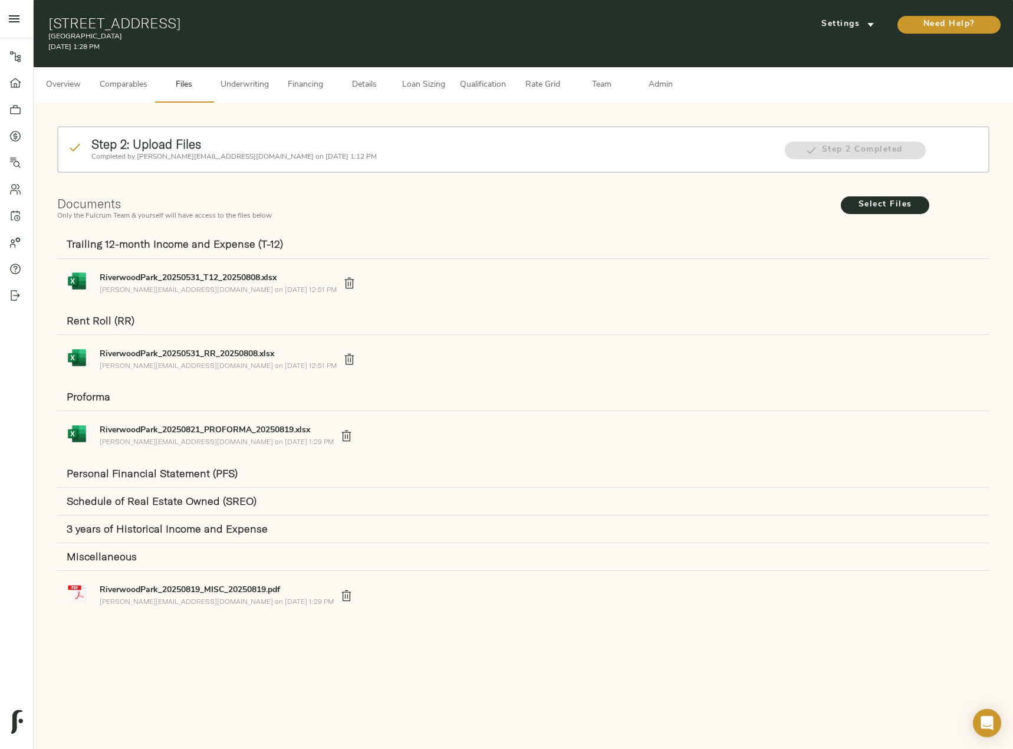
click at [247, 73] on button "Underwriting" at bounding box center [244, 84] width 63 height 35
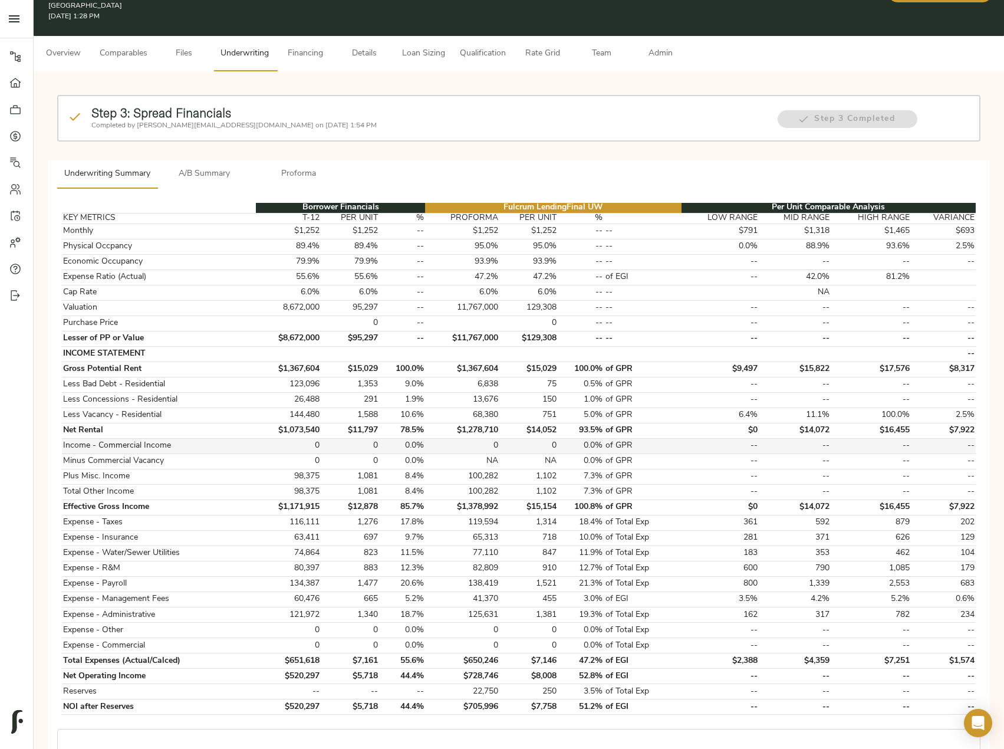
scroll to position [59, 0]
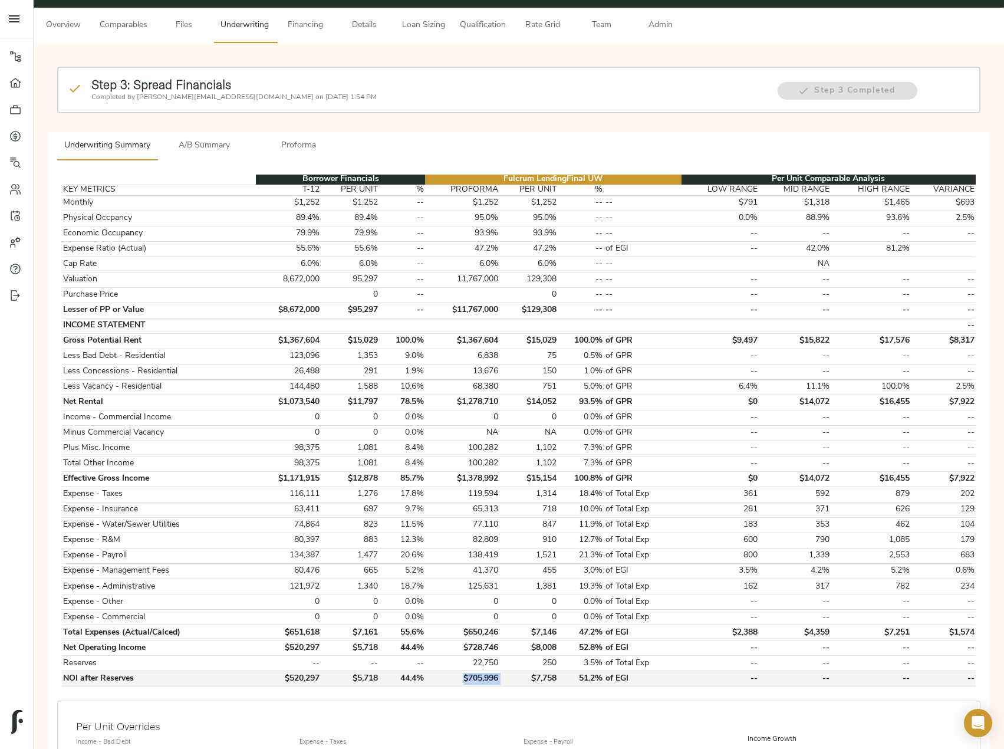
drag, startPoint x: 499, startPoint y: 676, endPoint x: 466, endPoint y: 676, distance: 33.0
click at [466, 676] on tr "NOI after Reserves $520,297 $5,718 44.4% $705,996 $7,758 51.2% of EGI -- -- -- …" at bounding box center [519, 678] width 914 height 15
copy td "$705,996"
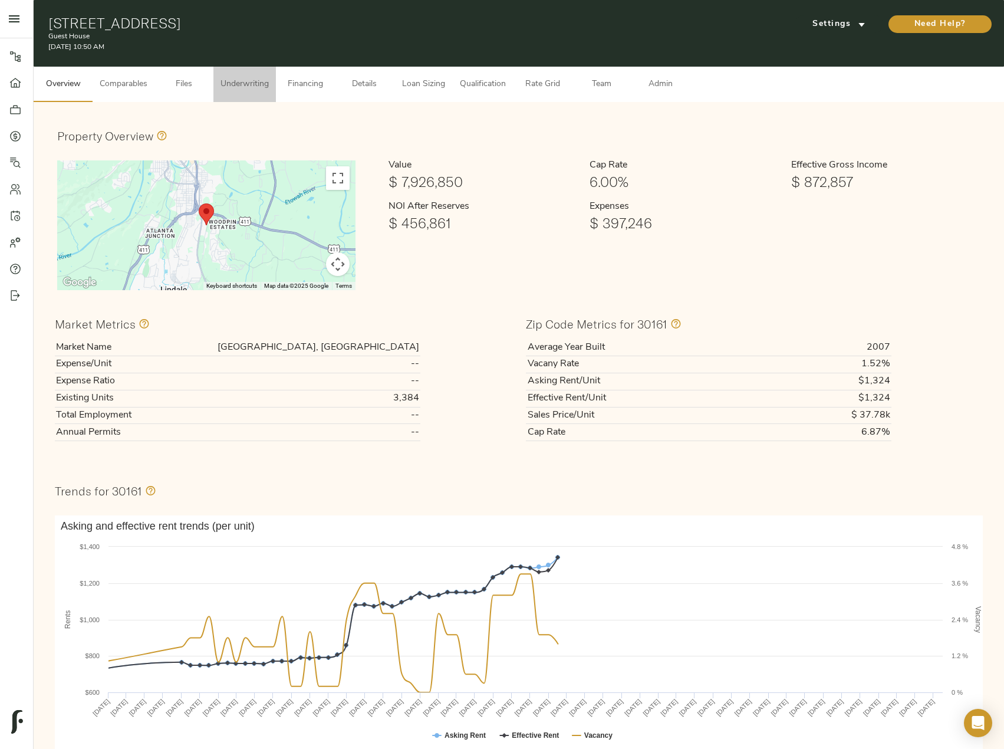
click at [236, 91] on span "Underwriting" at bounding box center [245, 84] width 48 height 15
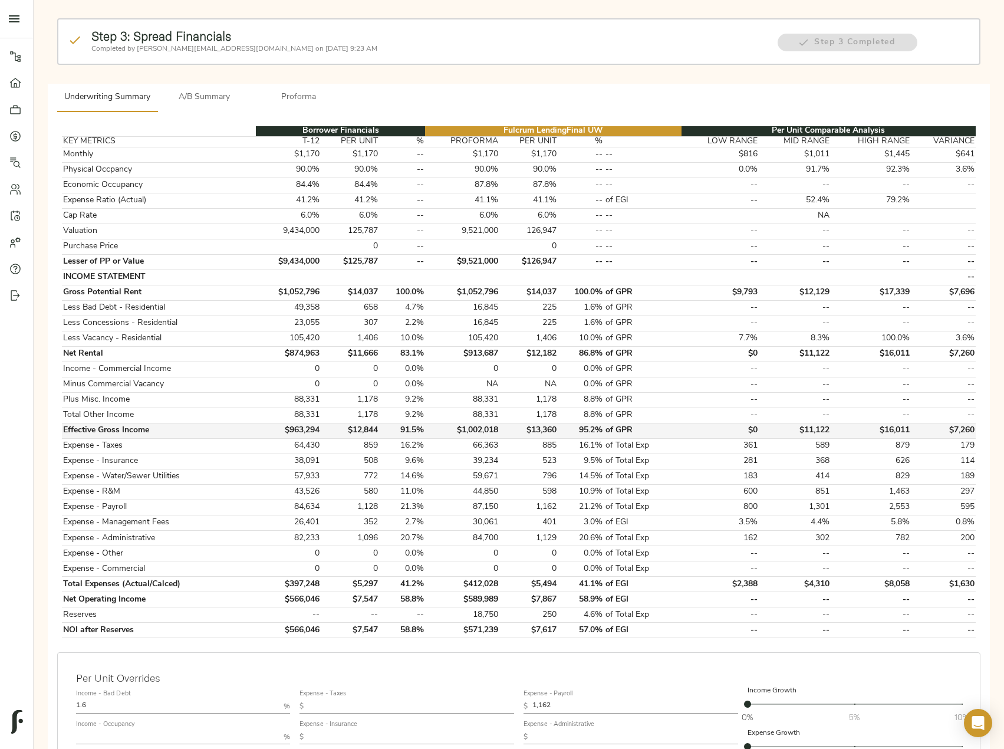
scroll to position [351, 0]
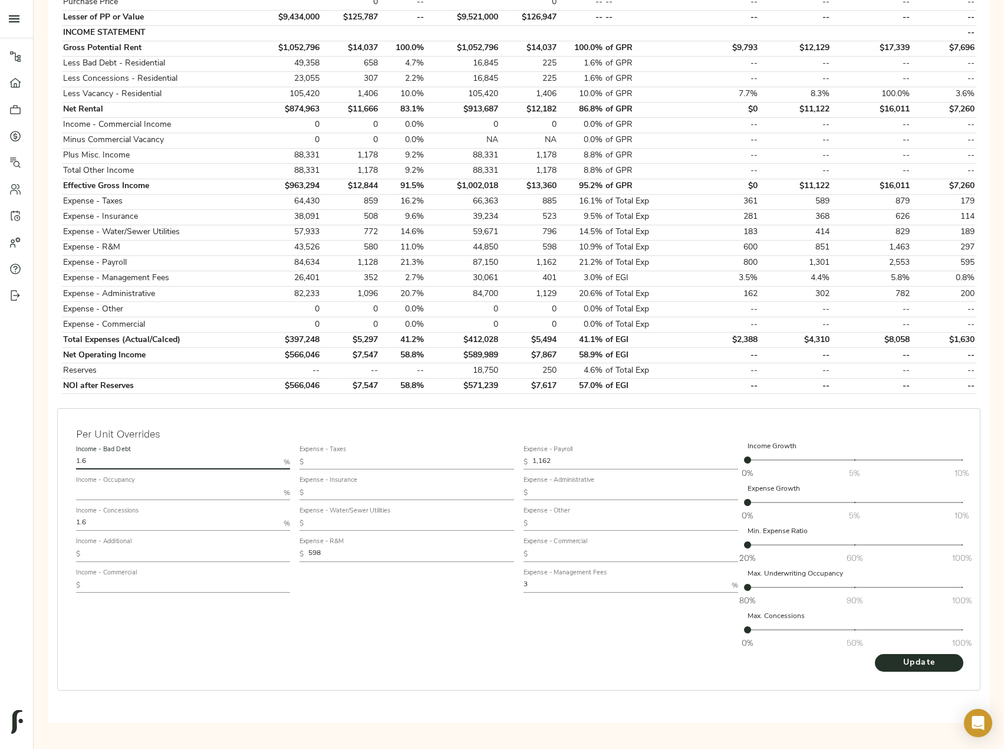
drag, startPoint x: 64, startPoint y: 462, endPoint x: 35, endPoint y: 462, distance: 28.3
click at [35, 462] on div "Step 3: Spread Financials Completed by [PERSON_NAME][EMAIL_ADDRESS][DOMAIN_NAME…" at bounding box center [519, 244] width 971 height 987
click at [116, 469] on input "1.6" at bounding box center [177, 462] width 203 height 14
click at [60, 461] on div "Per Unit Overrides Income - Bad Debt 1.6 % Income - Occupancy % Income - Conces…" at bounding box center [518, 549] width 923 height 282
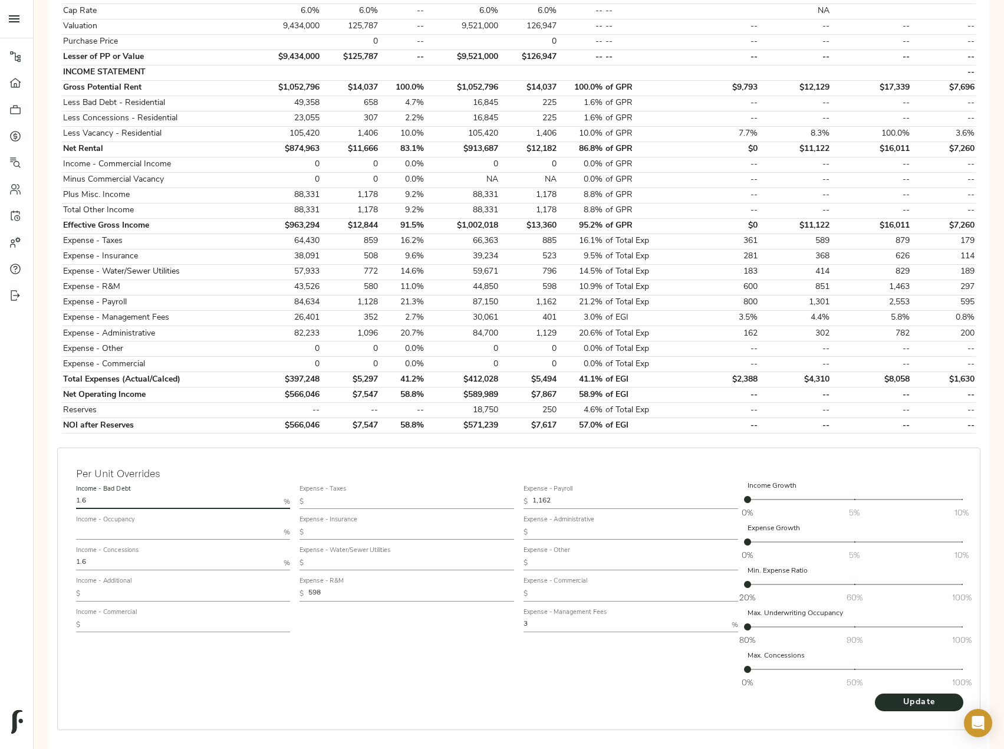
scroll to position [292, 0]
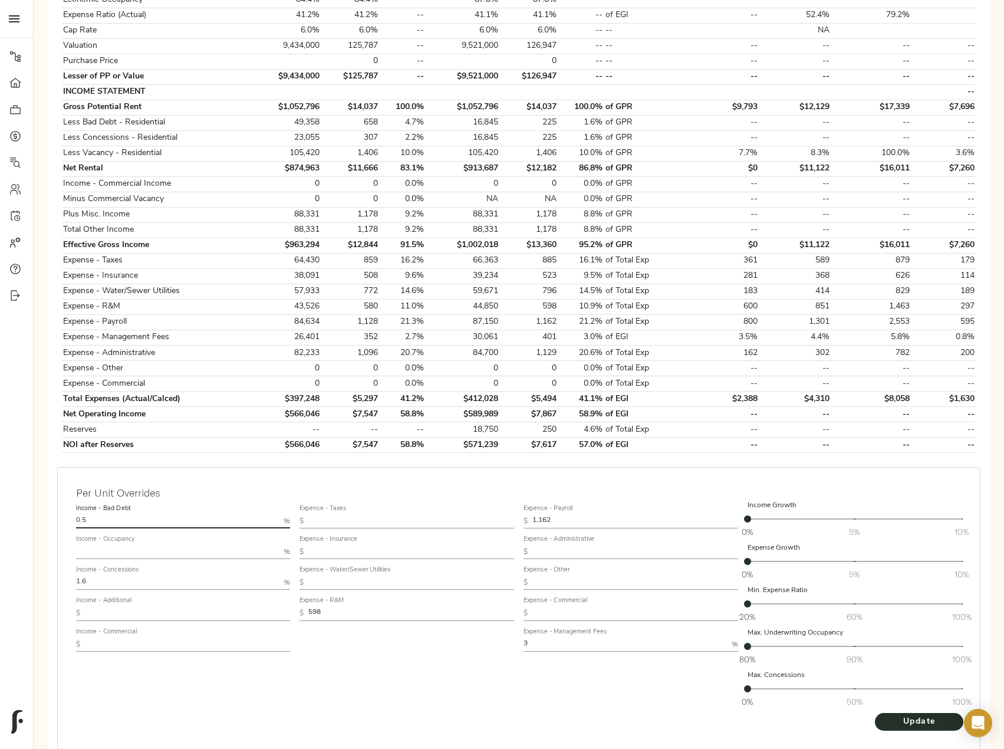
type input "0.5"
click at [875, 713] on button "Update" at bounding box center [919, 722] width 88 height 18
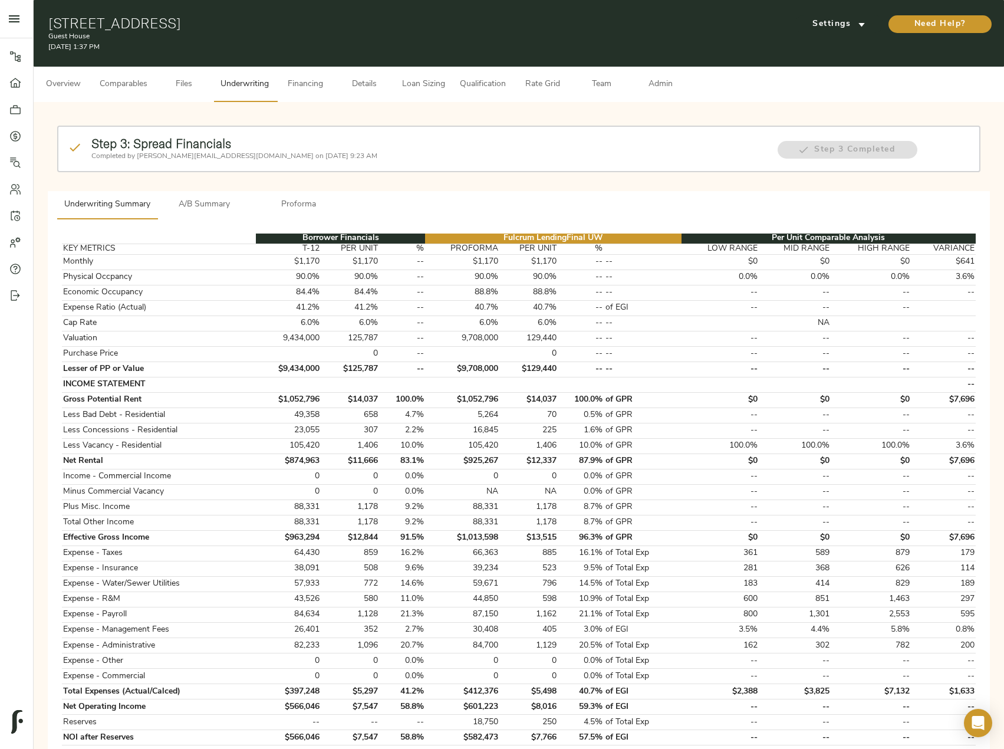
click at [176, 93] on button "Files" at bounding box center [184, 84] width 59 height 35
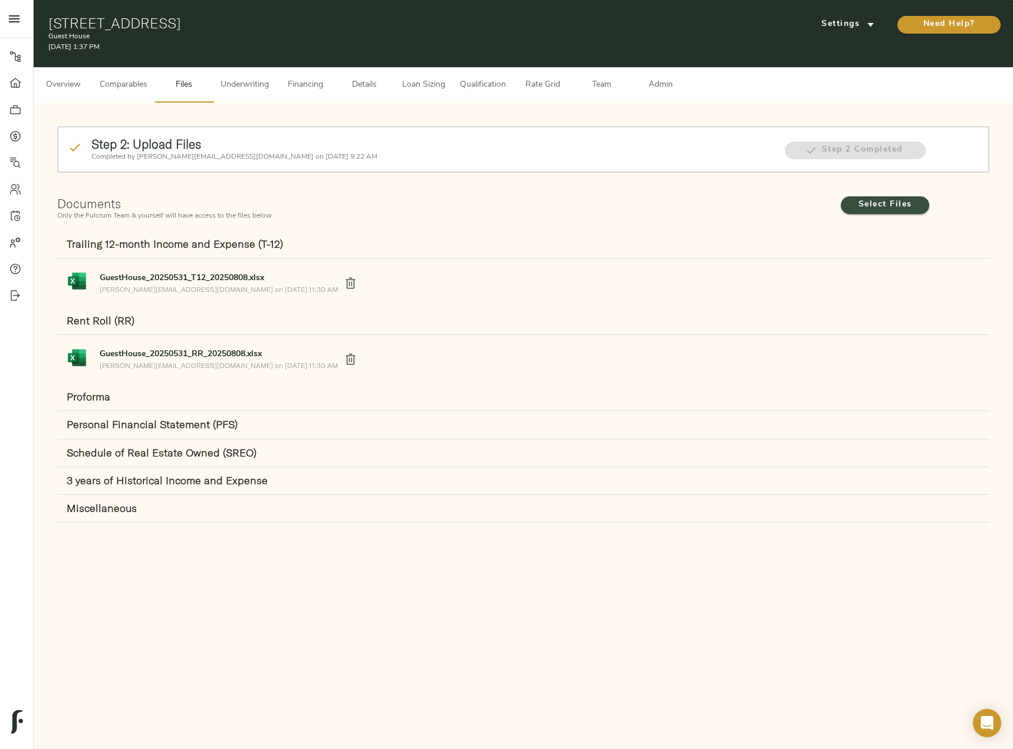
click at [858, 204] on span "Select Files" at bounding box center [885, 205] width 65 height 15
click at [0, 0] on input "Select Files" at bounding box center [0, 0] width 0 height 0
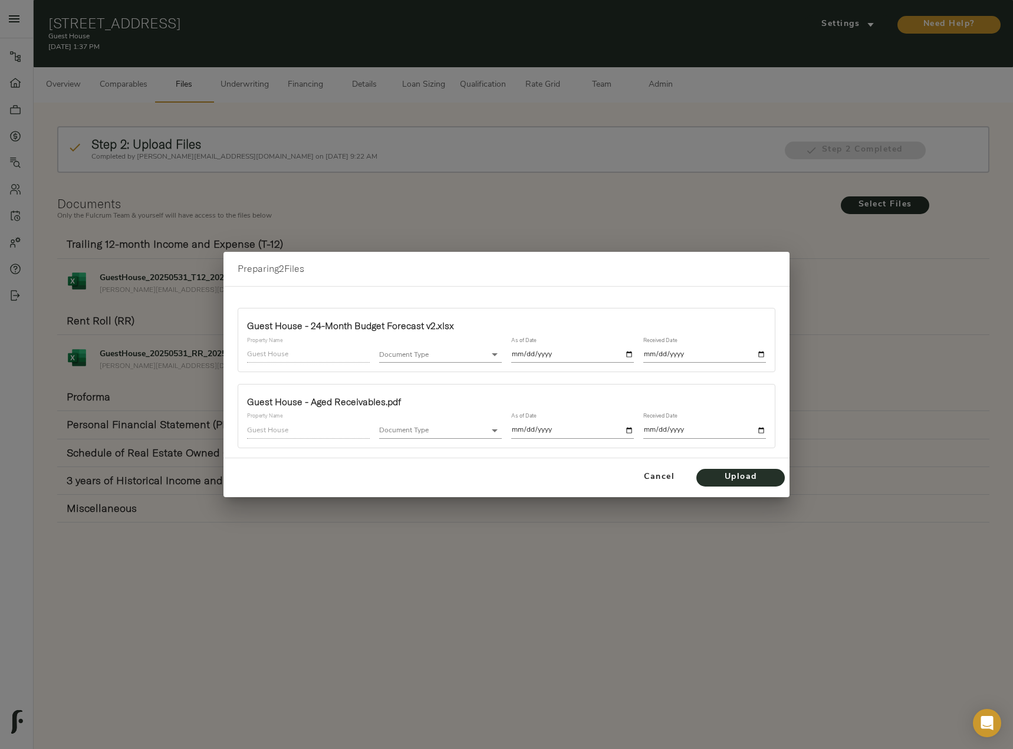
click at [472, 349] on body "Guest House - 48 Chateau Dr SE, Rome, GA 30161 Pipeline Dashboard Portfolio Quo…" at bounding box center [506, 434] width 1013 height 869
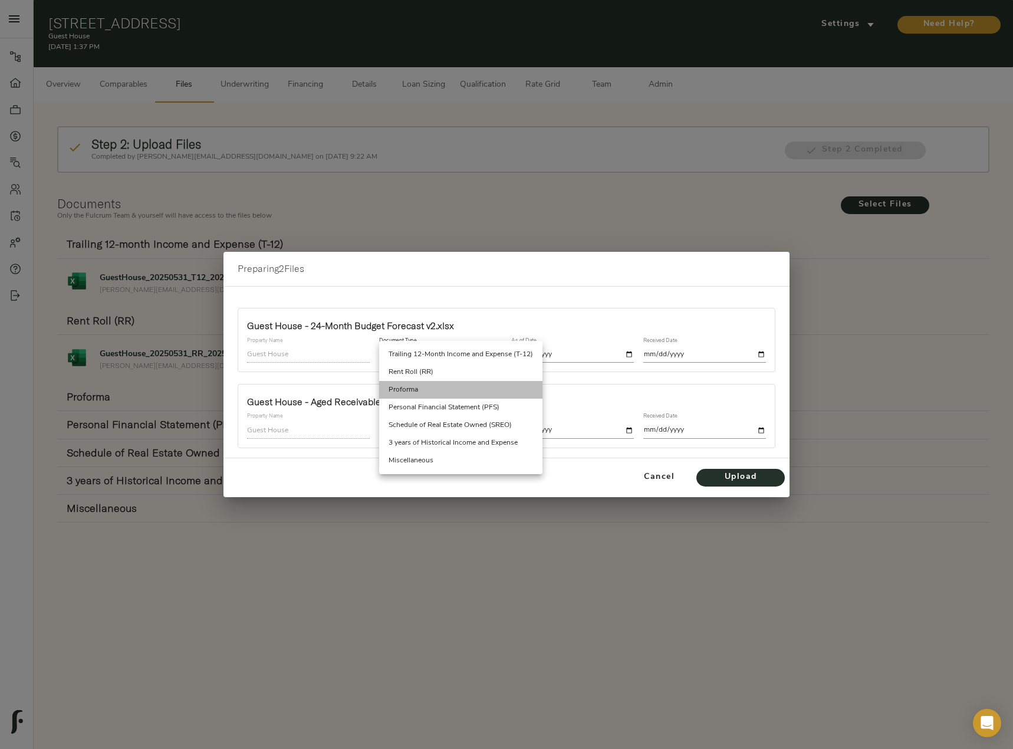
click at [464, 388] on li "Proforma" at bounding box center [460, 390] width 163 height 18
type input "proforma"
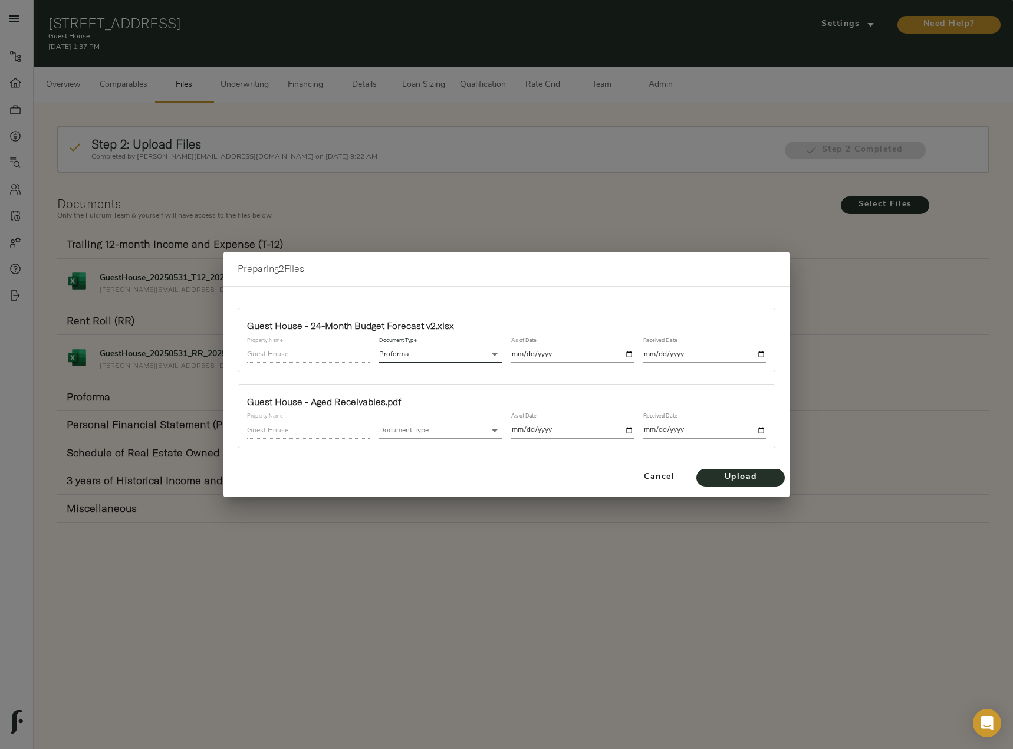
click at [630, 353] on input "date" at bounding box center [572, 355] width 123 height 16
type input "2025-08-21"
click at [762, 352] on input "date" at bounding box center [704, 355] width 123 height 16
type input "2025-08-19"
click at [479, 433] on body "Guest House - 48 Chateau Dr SE, Rome, GA 30161 Pipeline Dashboard Portfolio Quo…" at bounding box center [506, 434] width 1013 height 869
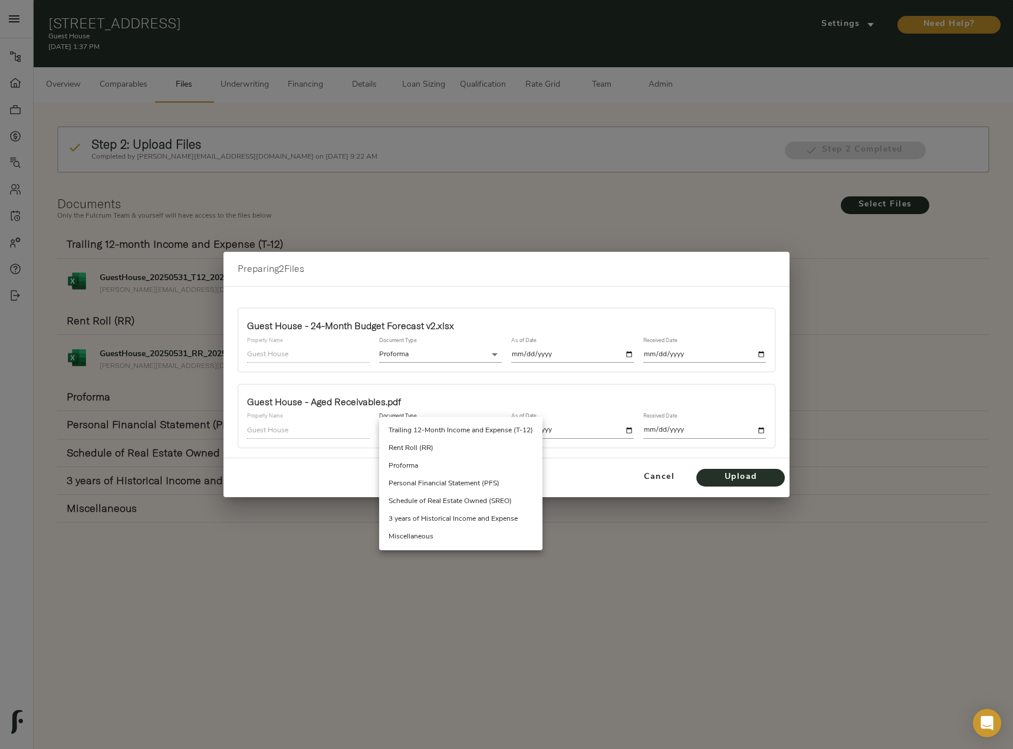
click at [449, 540] on li "Miscellaneous" at bounding box center [460, 537] width 163 height 18
type input "miscellaneous"
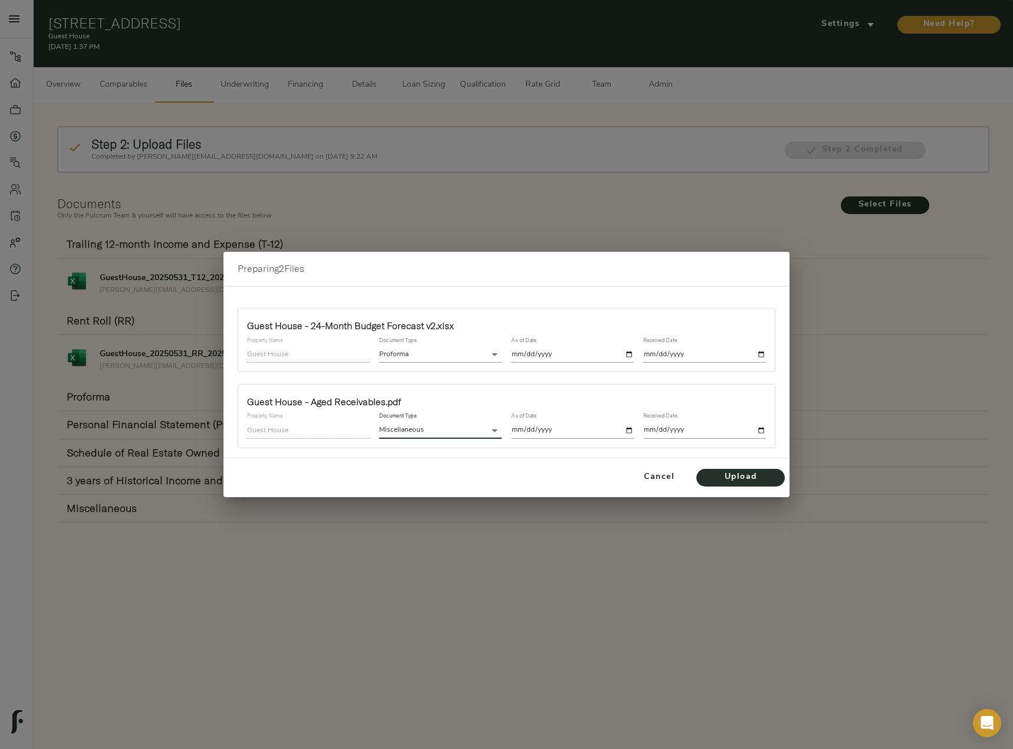
click at [628, 430] on input "date" at bounding box center [572, 430] width 123 height 16
type input "2025-08-19"
click at [763, 425] on input "date" at bounding box center [704, 430] width 123 height 16
type input "2025-08-19"
click at [743, 478] on span "Upload" at bounding box center [740, 477] width 65 height 15
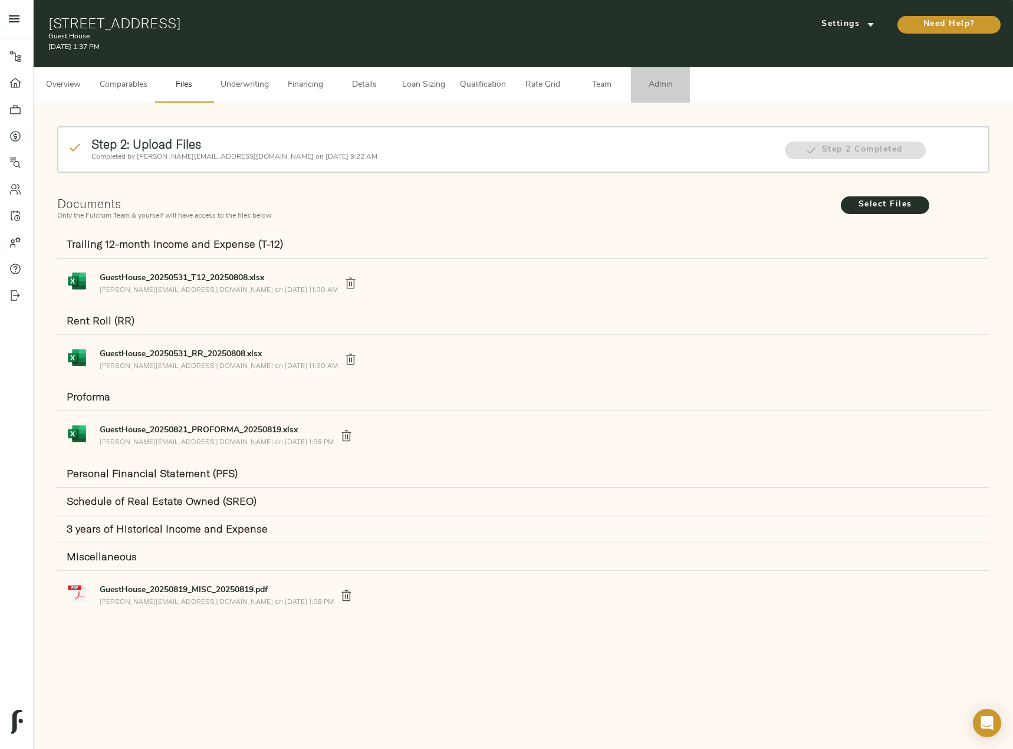
click at [670, 93] on button "Admin" at bounding box center [660, 84] width 59 height 35
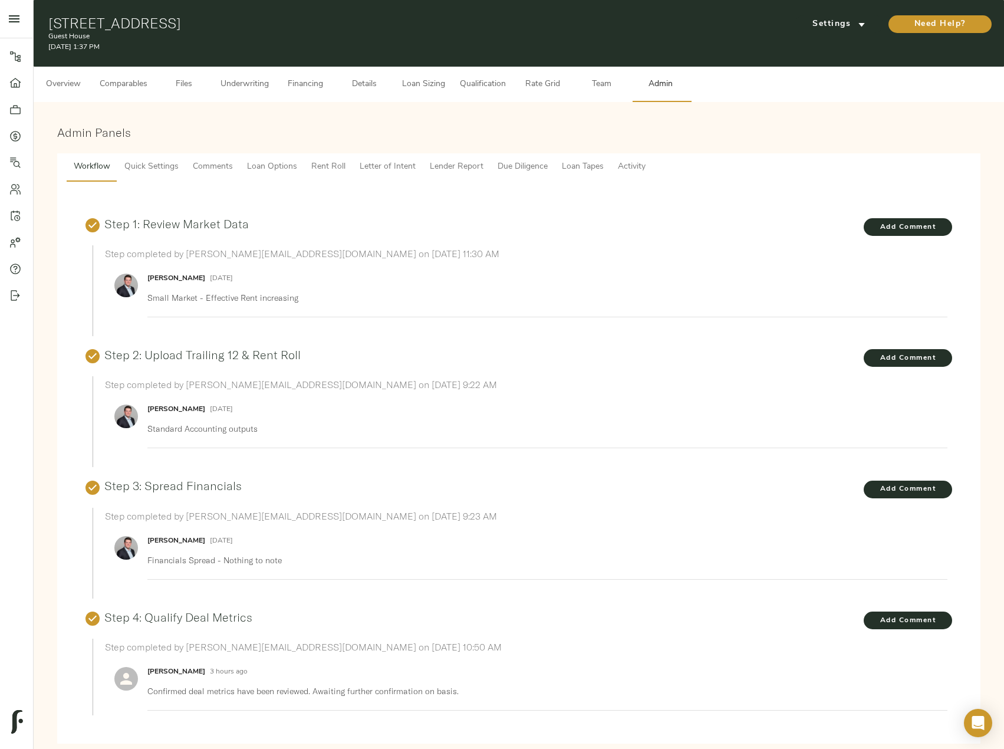
click at [199, 166] on span "Comments" at bounding box center [213, 167] width 40 height 15
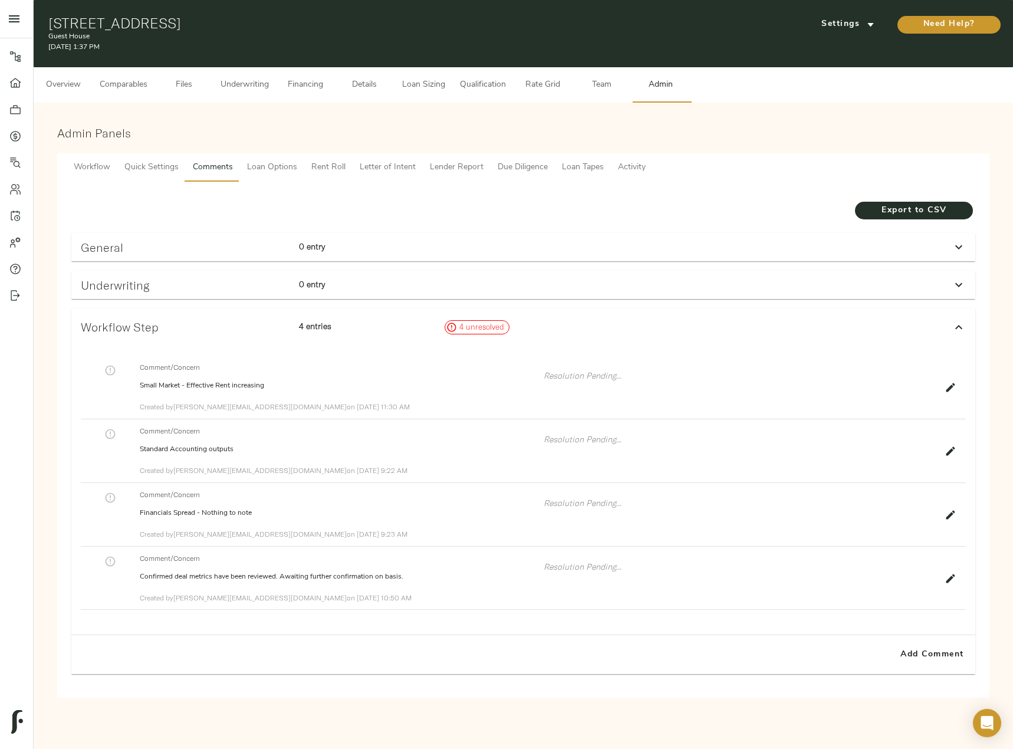
click at [952, 282] on icon at bounding box center [959, 285] width 14 height 14
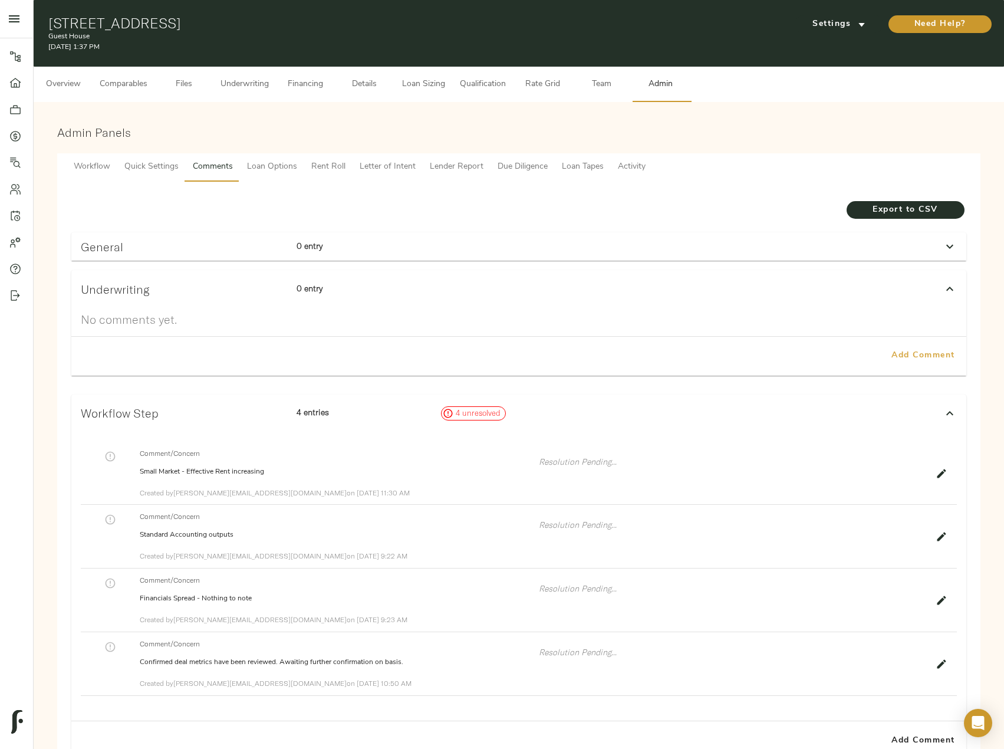
click at [909, 352] on span "Add Comment" at bounding box center [923, 356] width 67 height 15
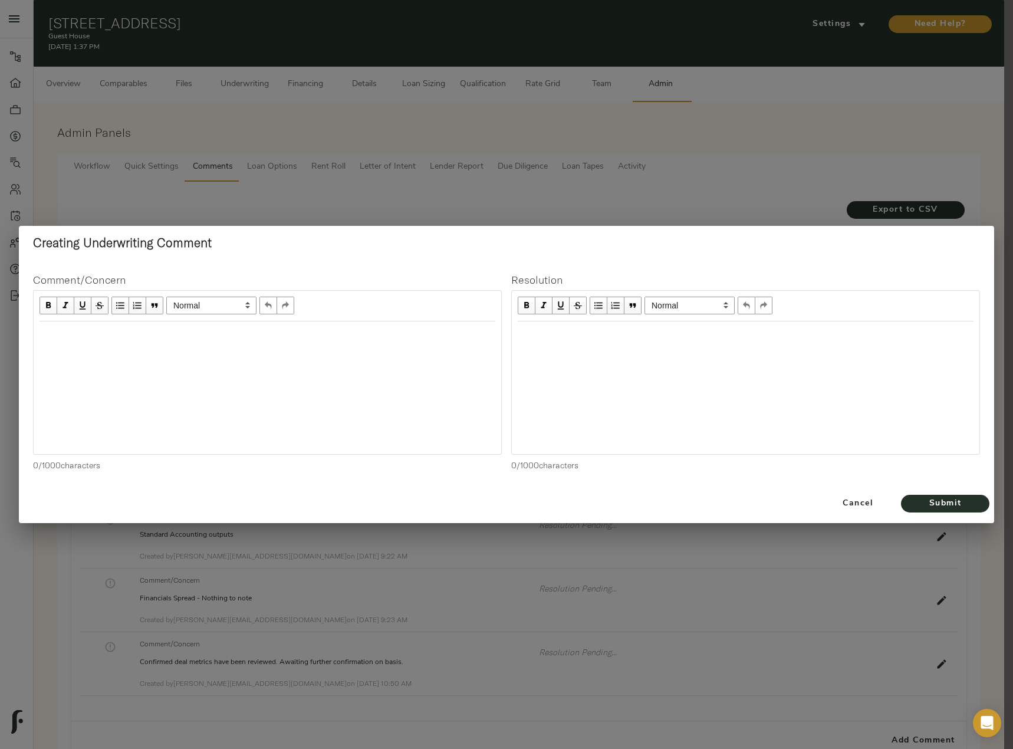
click at [231, 352] on div at bounding box center [268, 387] width 468 height 133
click at [112, 341] on div "Edit text" at bounding box center [268, 334] width 456 height 14
click at [924, 504] on span "Submit" at bounding box center [945, 504] width 65 height 15
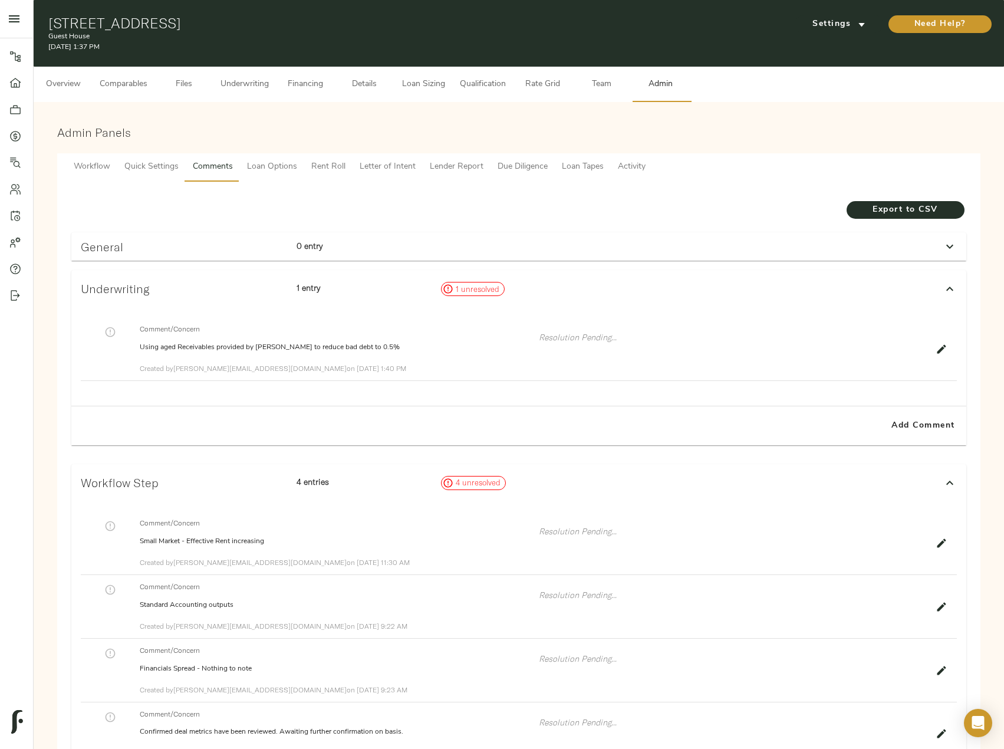
click at [263, 86] on span "Underwriting" at bounding box center [245, 84] width 48 height 15
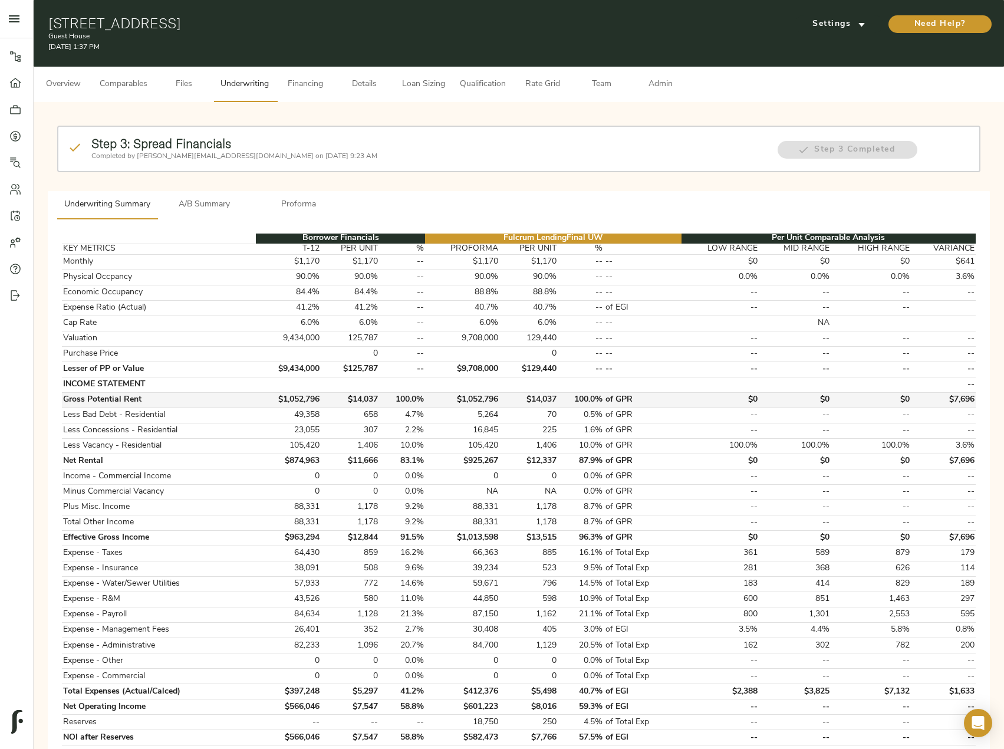
scroll to position [118, 0]
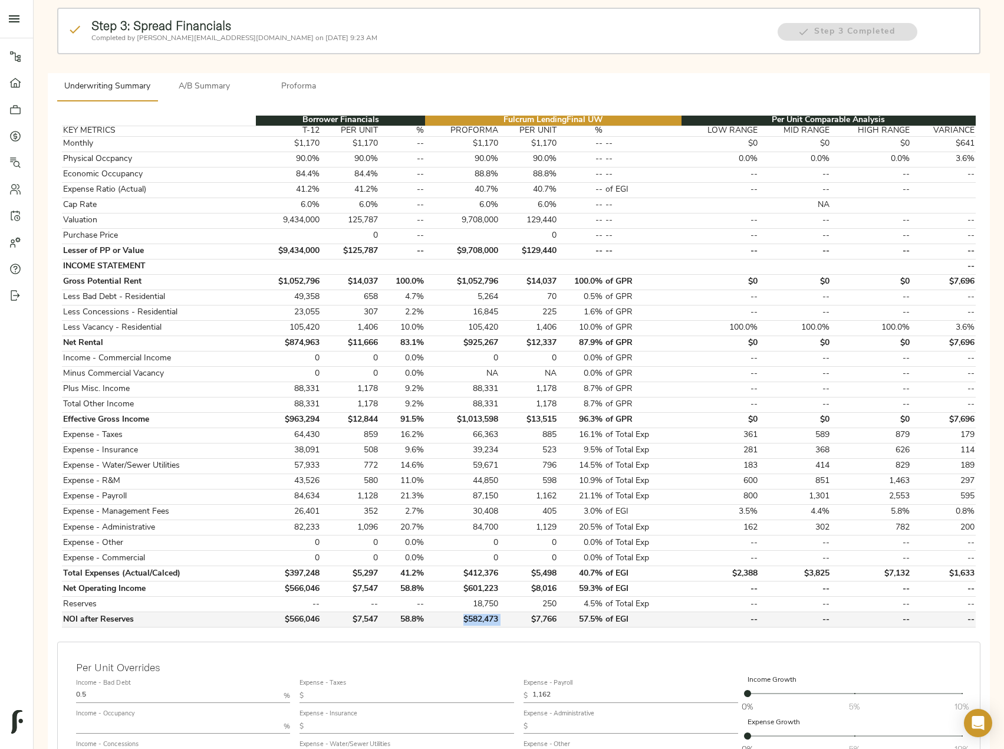
drag, startPoint x: 504, startPoint y: 620, endPoint x: 452, endPoint y: 620, distance: 51.3
click at [452, 620] on tr "NOI after Reserves $566,046 $7,547 58.8% $582,473 $7,766 57.5% of EGI -- -- -- …" at bounding box center [519, 619] width 914 height 15
copy td "$582,473"
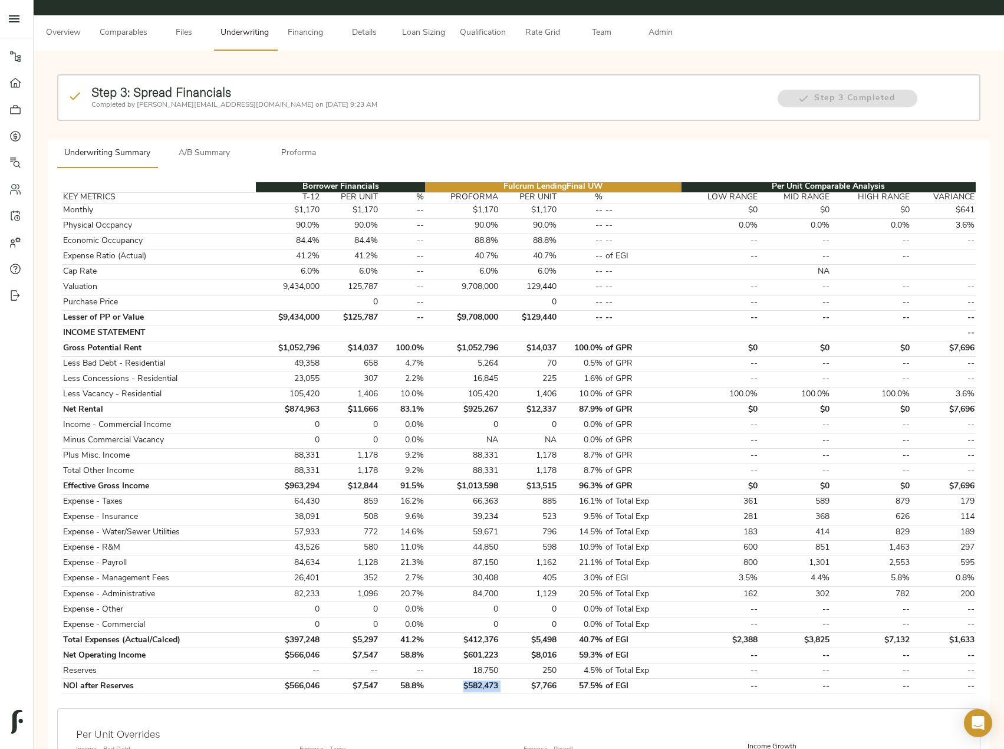
scroll to position [0, 0]
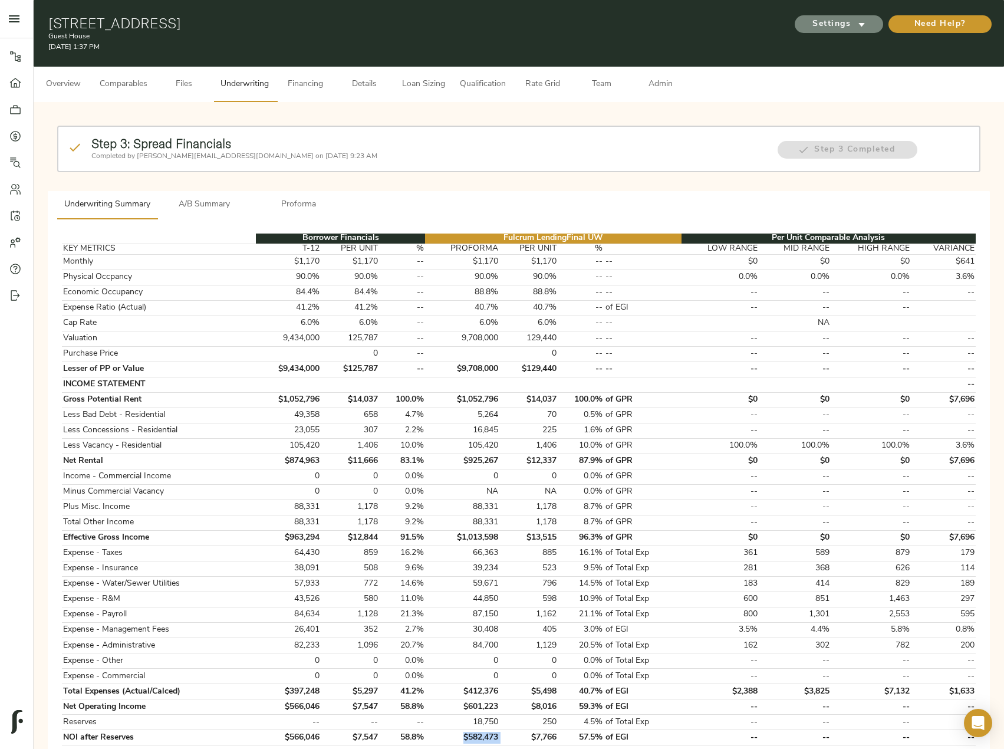
click at [842, 29] on span "Settings" at bounding box center [839, 24] width 65 height 15
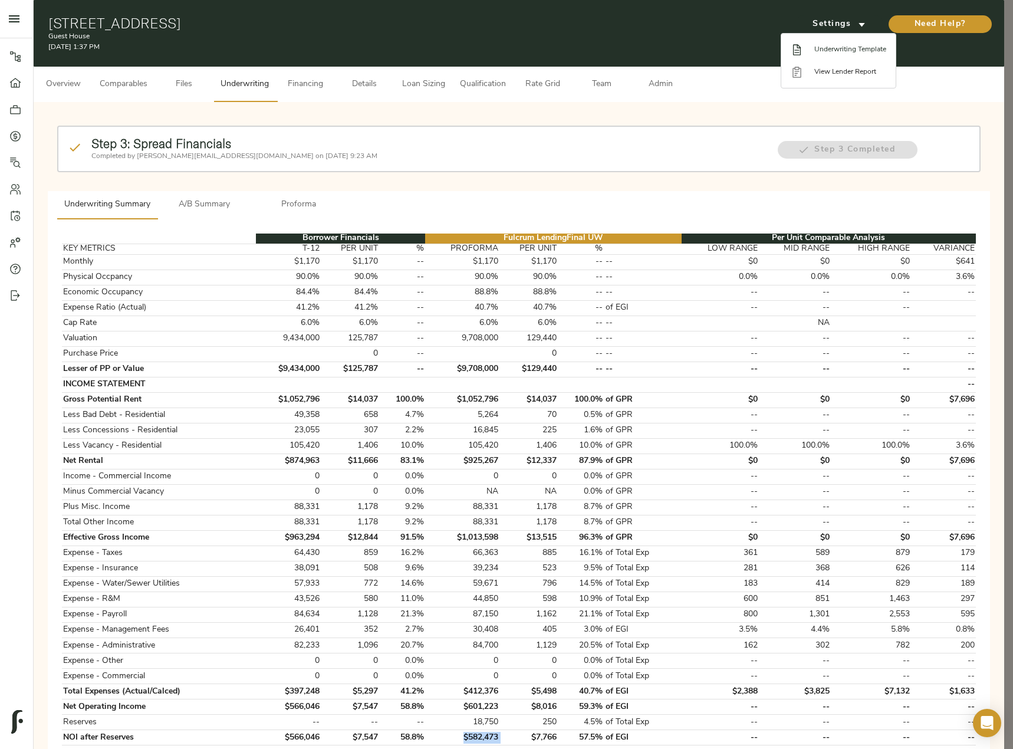
click at [855, 51] on span "Underwriting Template" at bounding box center [850, 49] width 72 height 11
click at [224, 439] on div at bounding box center [506, 374] width 1013 height 749
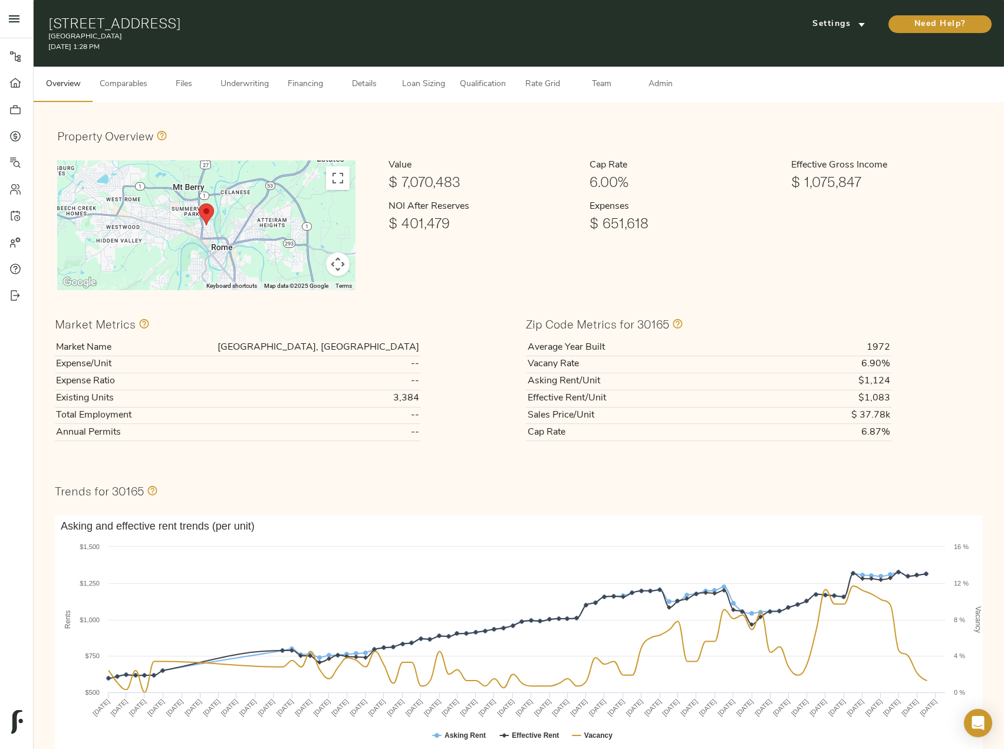
click at [195, 86] on span "Files" at bounding box center [184, 84] width 45 height 15
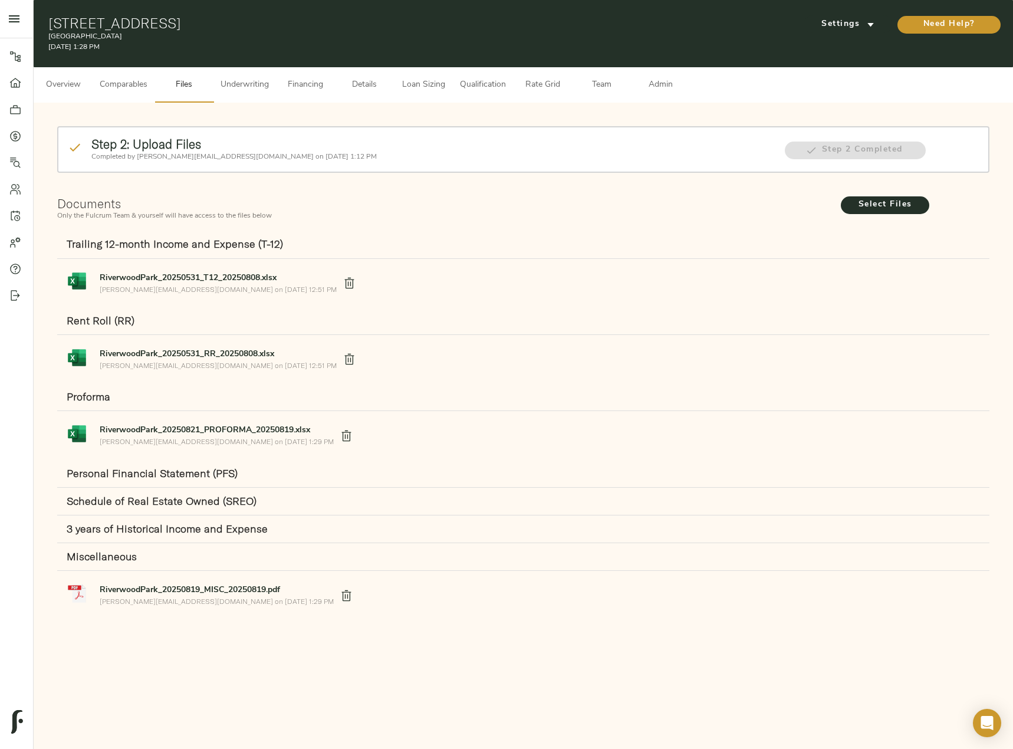
click at [264, 92] on span "Underwriting" at bounding box center [245, 85] width 48 height 15
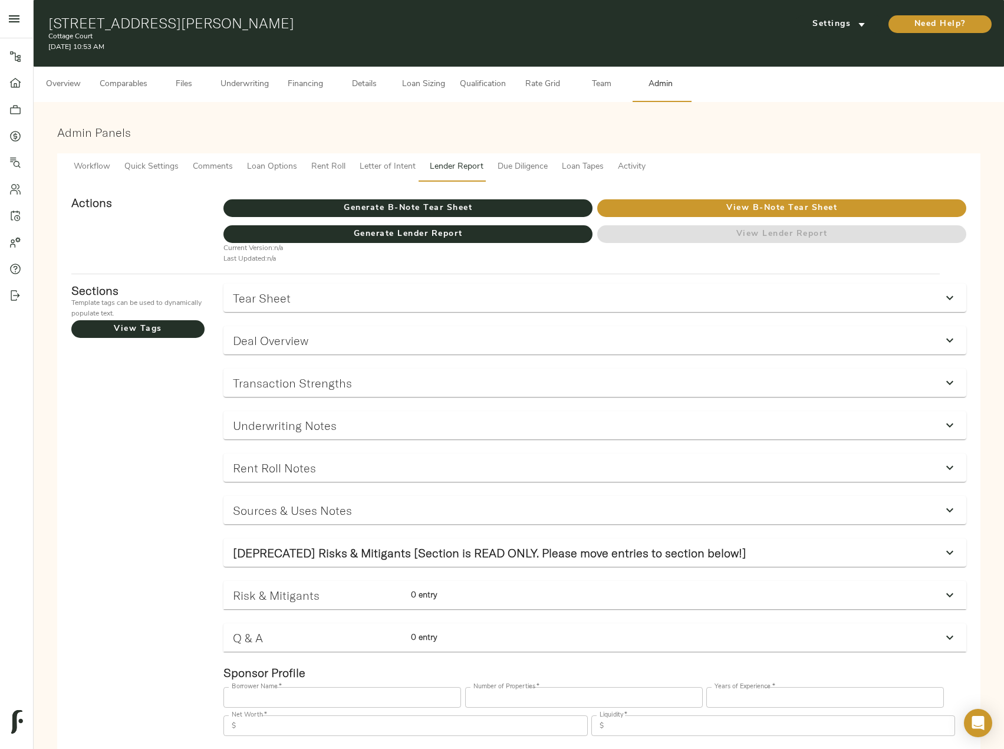
click at [245, 71] on button "Underwriting" at bounding box center [244, 84] width 63 height 35
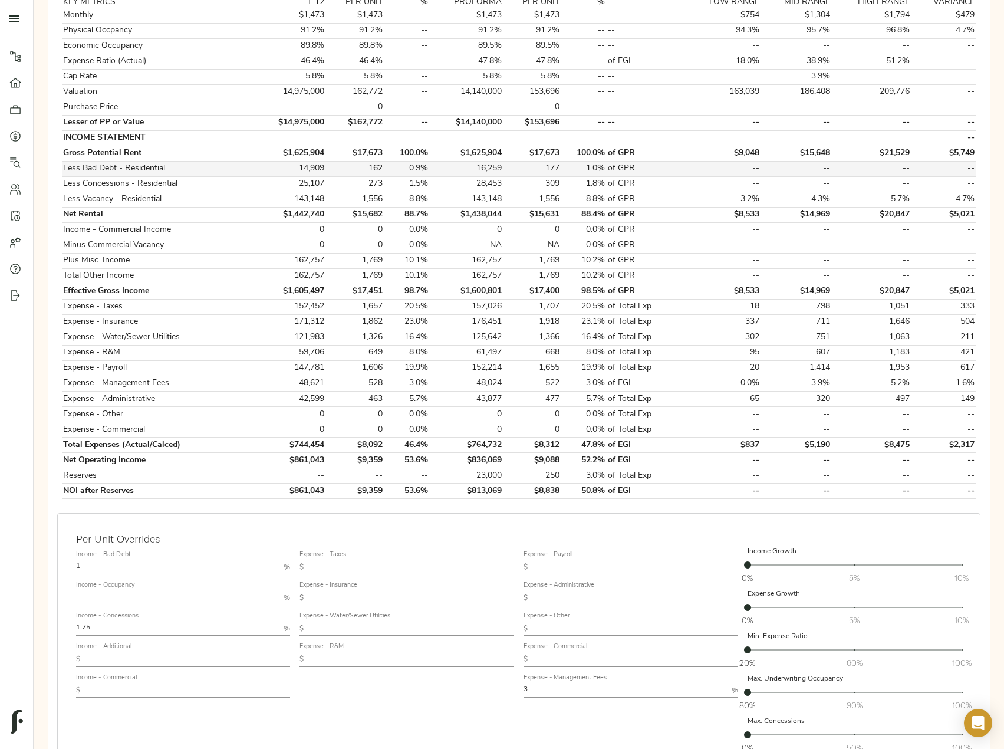
scroll to position [351, 0]
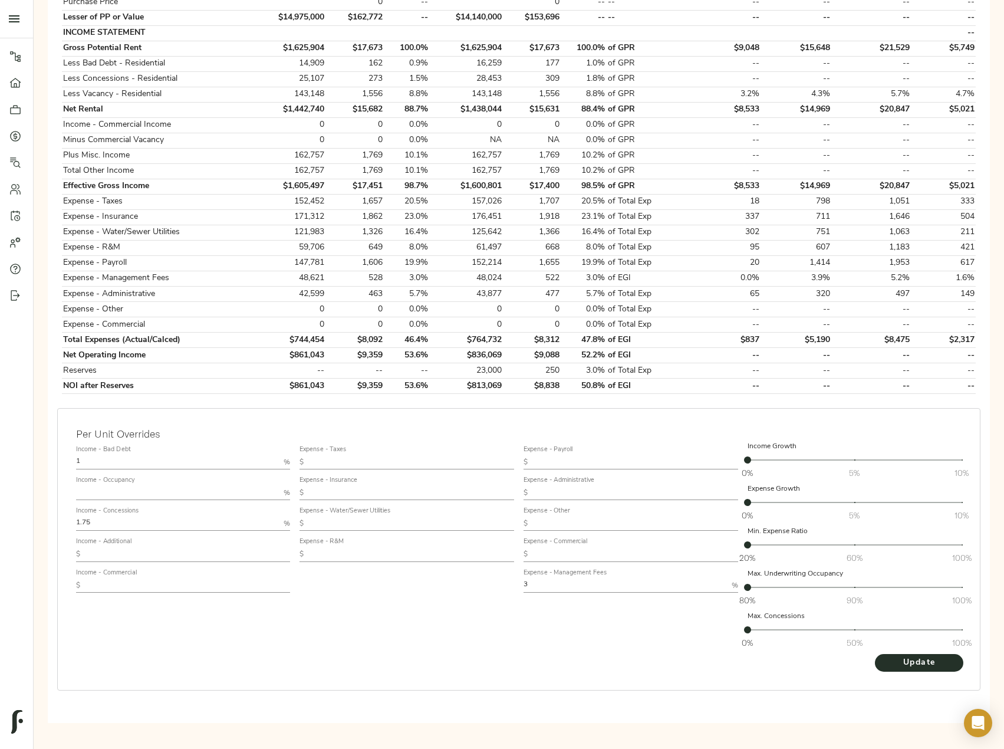
drag, startPoint x: 100, startPoint y: 459, endPoint x: 39, endPoint y: 462, distance: 61.4
click at [40, 461] on div "Step 3: Spread Financials Completed by [PERSON_NAME][EMAIL_ADDRESS][DOMAIN_NAME…" at bounding box center [519, 244] width 971 height 987
type input "0.25"
click at [875, 654] on button "Update" at bounding box center [919, 663] width 88 height 18
click at [98, 459] on input "0.25" at bounding box center [177, 462] width 203 height 14
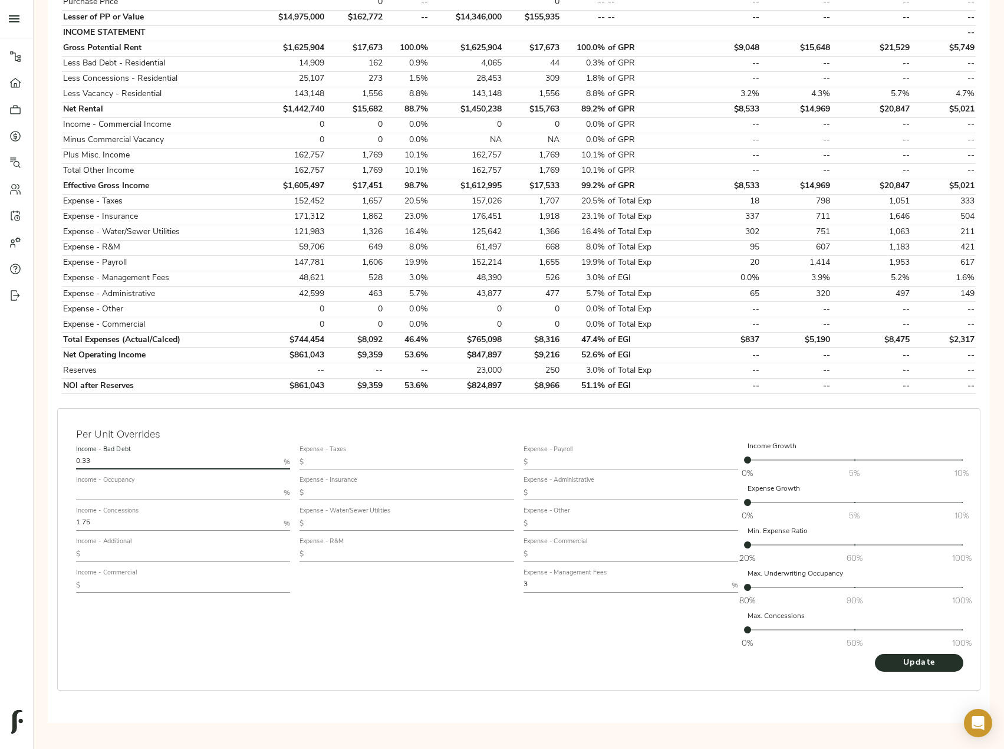
type input "0.33"
click at [875, 654] on button "Update" at bounding box center [919, 663] width 88 height 18
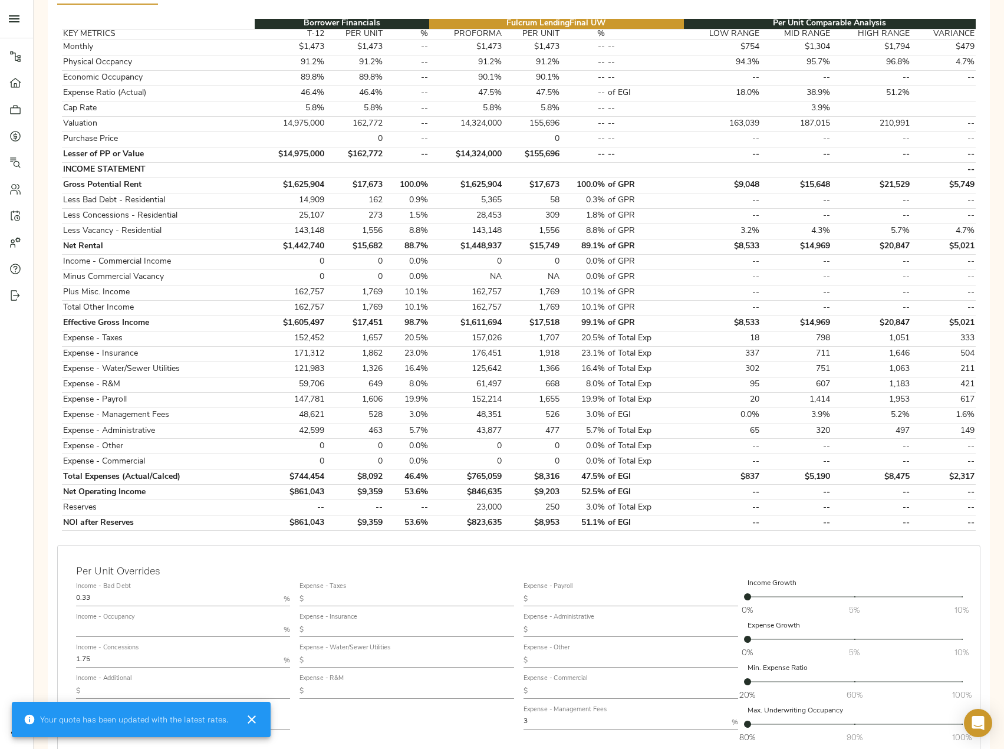
scroll to position [236, 0]
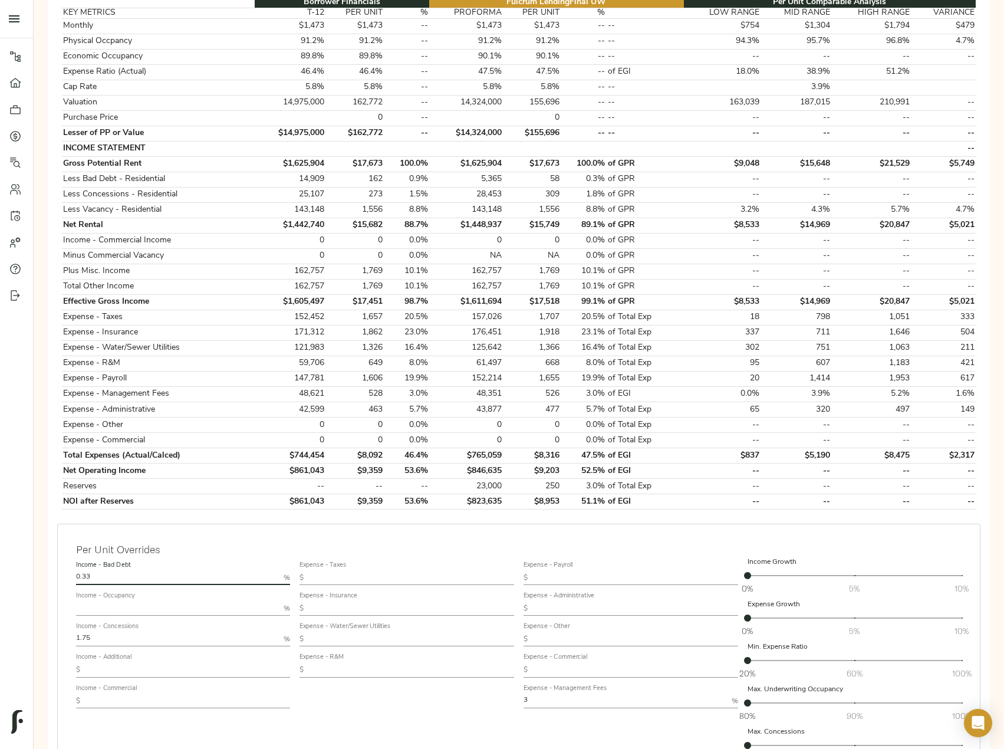
drag, startPoint x: 110, startPoint y: 576, endPoint x: 83, endPoint y: 576, distance: 27.1
click at [83, 576] on input "0.33" at bounding box center [177, 578] width 203 height 14
type input "0.5"
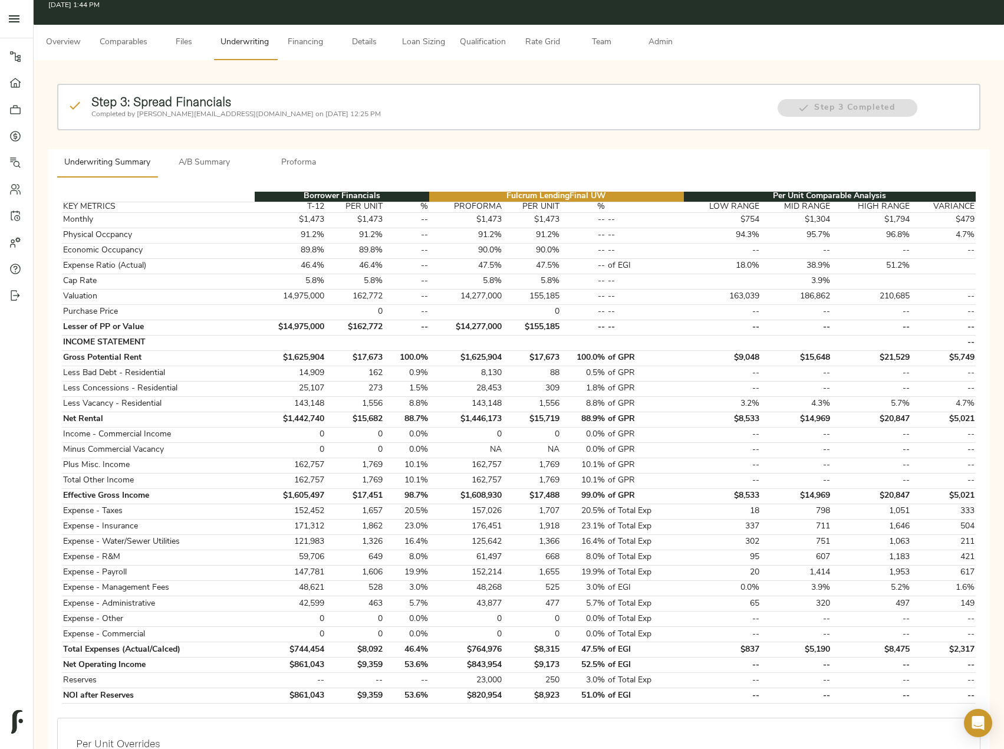
scroll to position [0, 0]
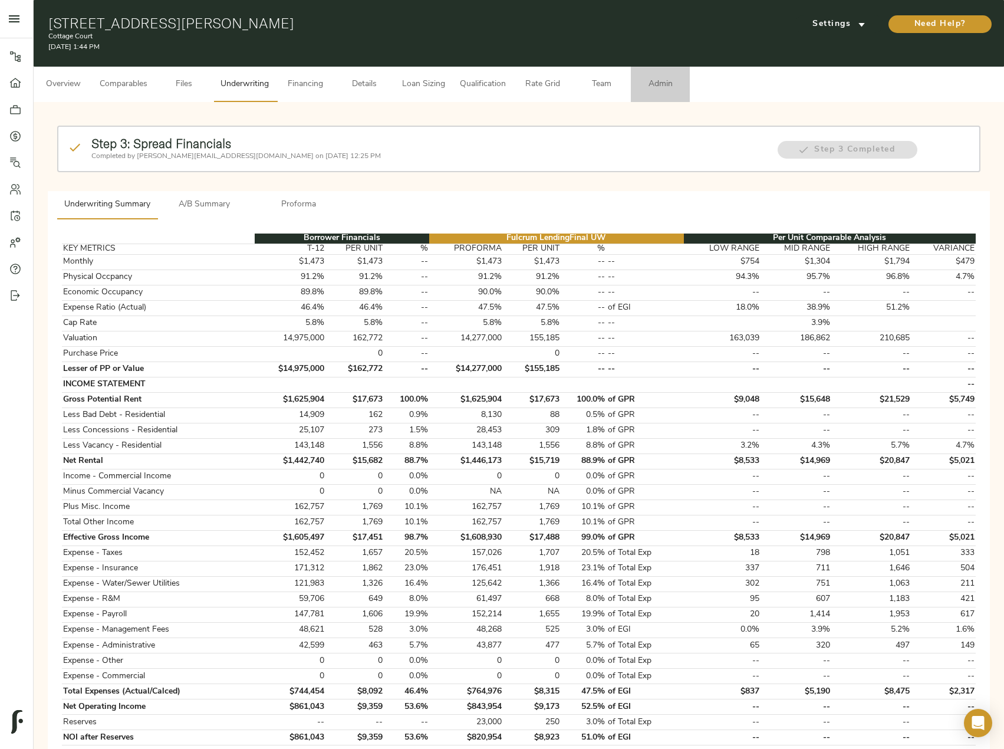
click at [646, 87] on span "Admin" at bounding box center [660, 84] width 45 height 15
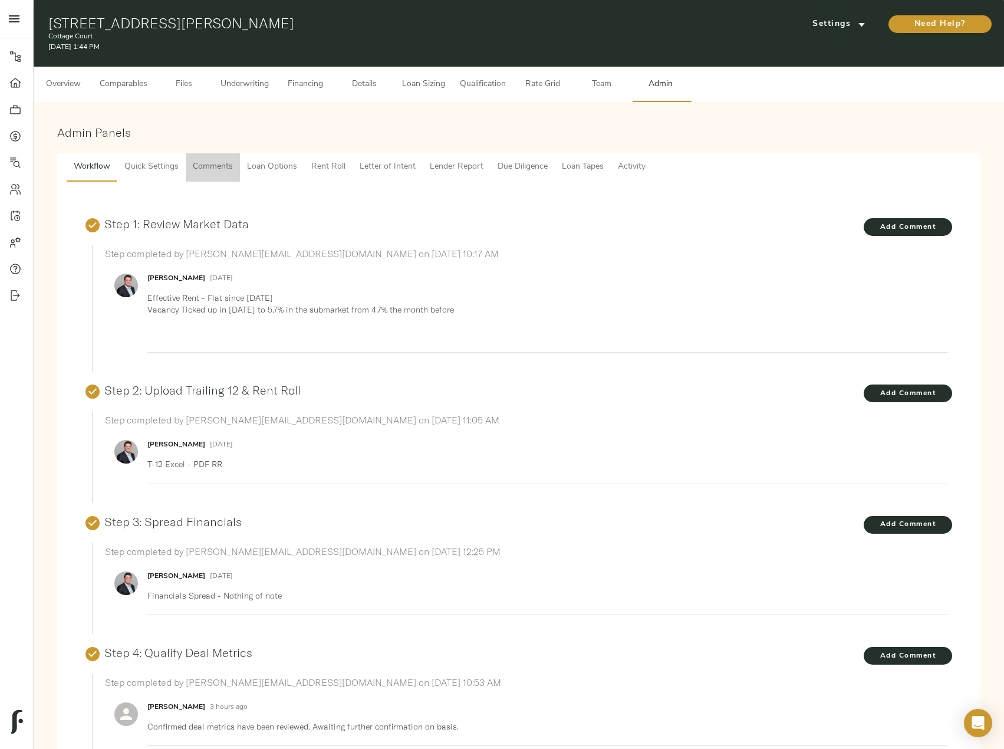
click at [204, 170] on span "Comments" at bounding box center [213, 167] width 40 height 15
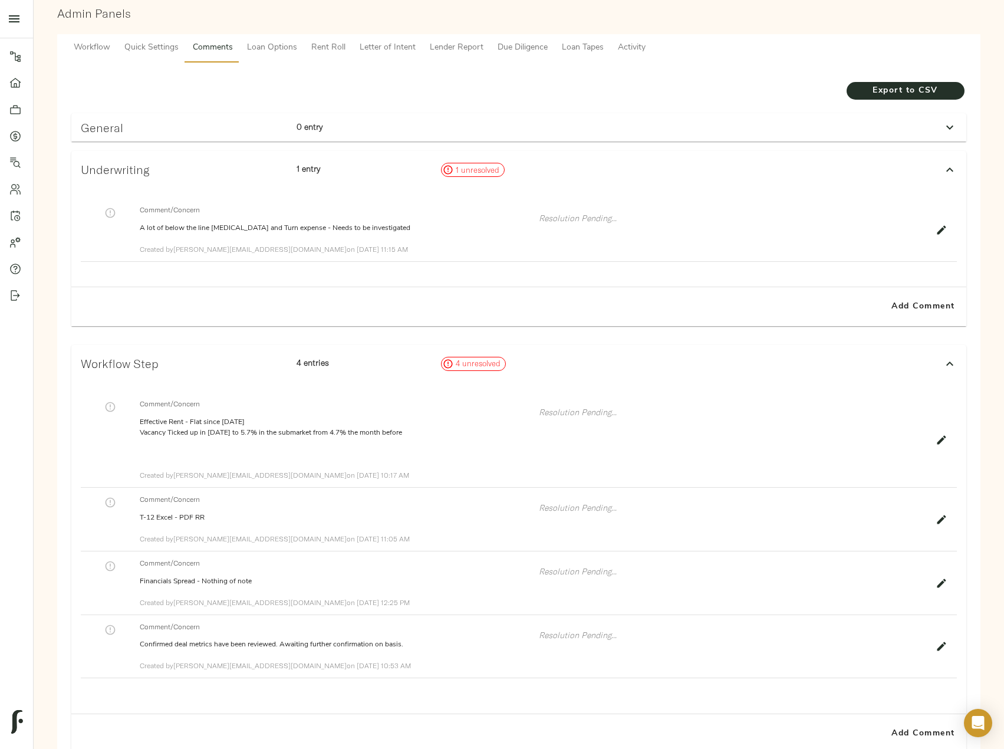
scroll to position [64, 0]
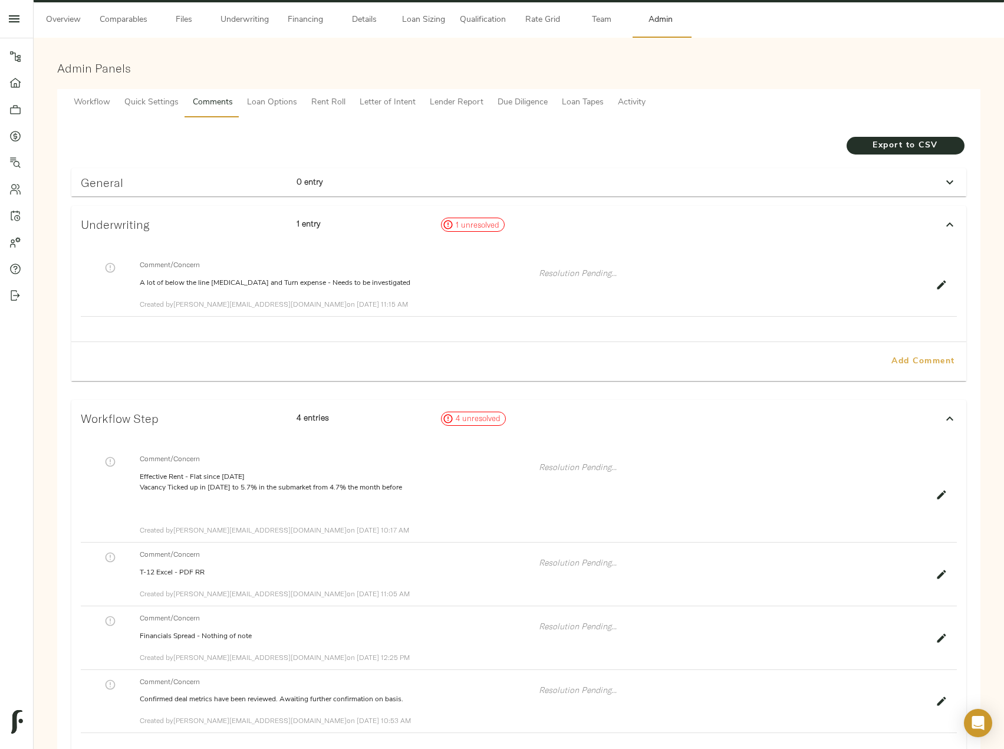
click at [913, 361] on span "Add Comment" at bounding box center [923, 361] width 67 height 15
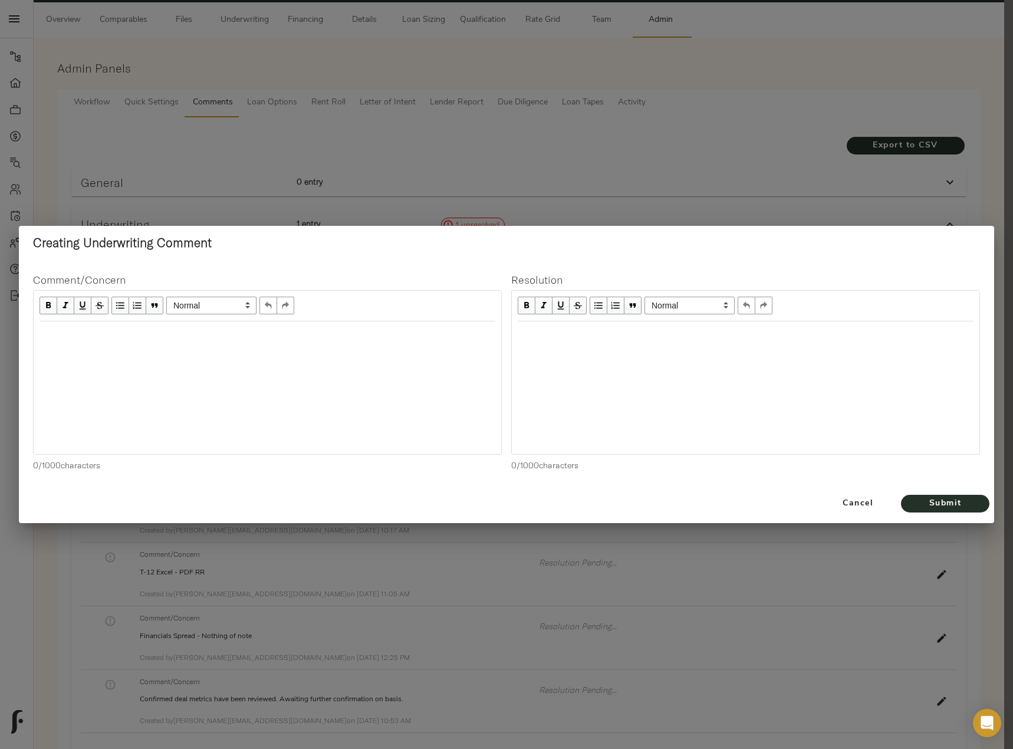
click at [222, 350] on div at bounding box center [268, 387] width 468 height 133
click at [134, 352] on div at bounding box center [268, 387] width 468 height 133
click at [129, 364] on div at bounding box center [268, 387] width 468 height 133
click at [244, 354] on div at bounding box center [268, 387] width 468 height 133
click at [250, 336] on div "Edit text" at bounding box center [268, 334] width 456 height 14
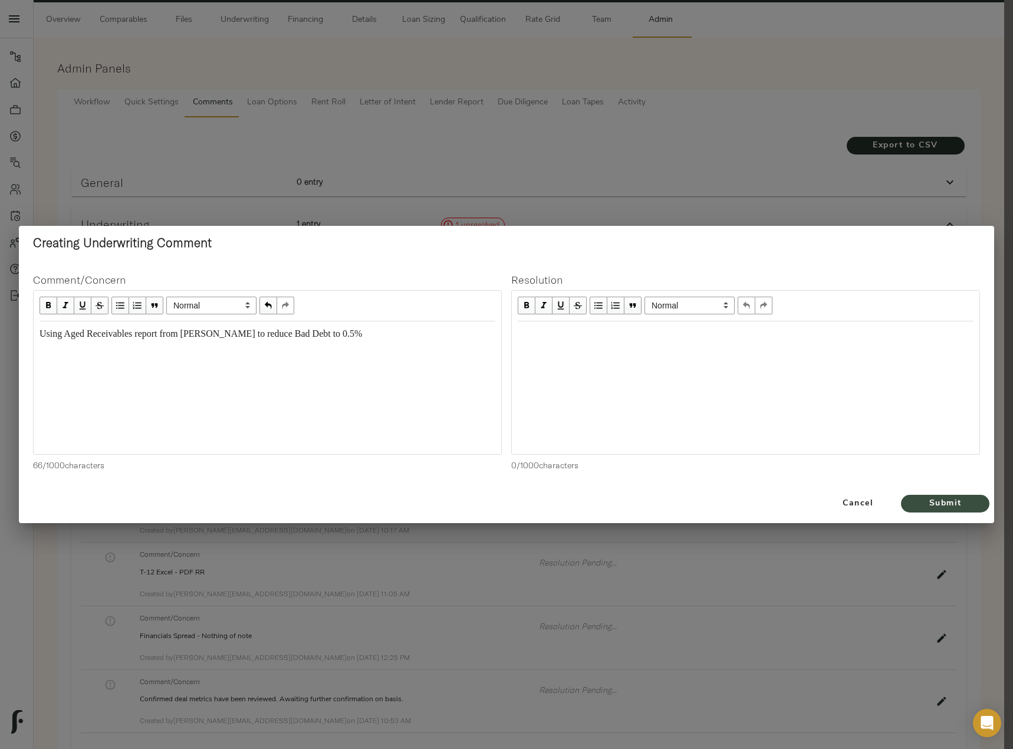
click at [971, 498] on span "Submit" at bounding box center [945, 504] width 65 height 15
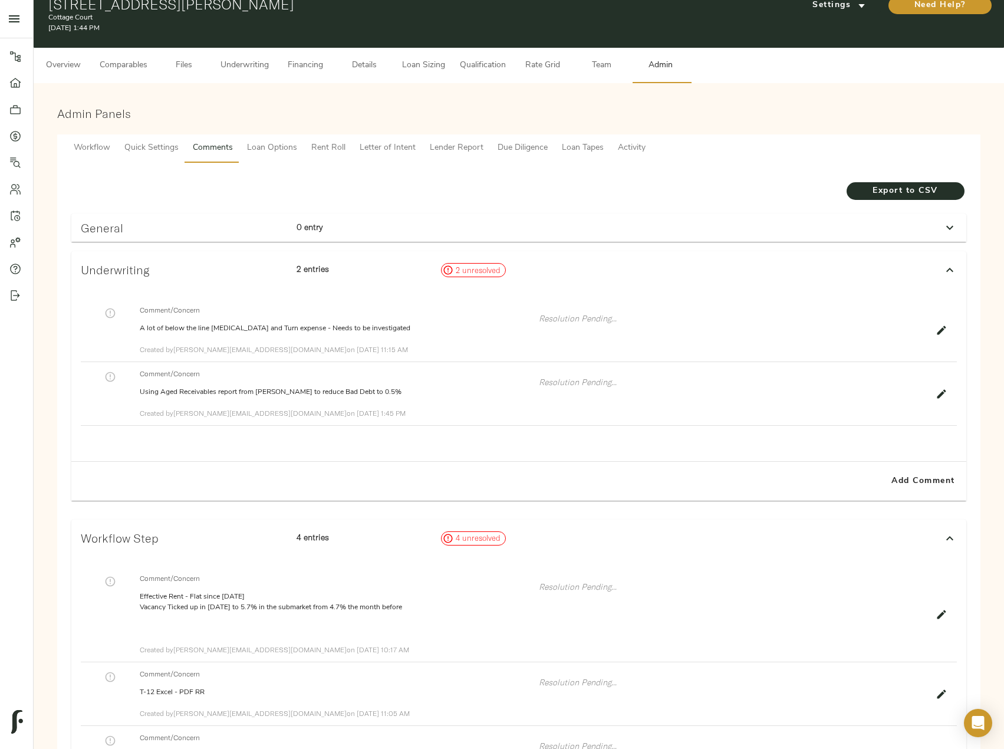
scroll to position [0, 0]
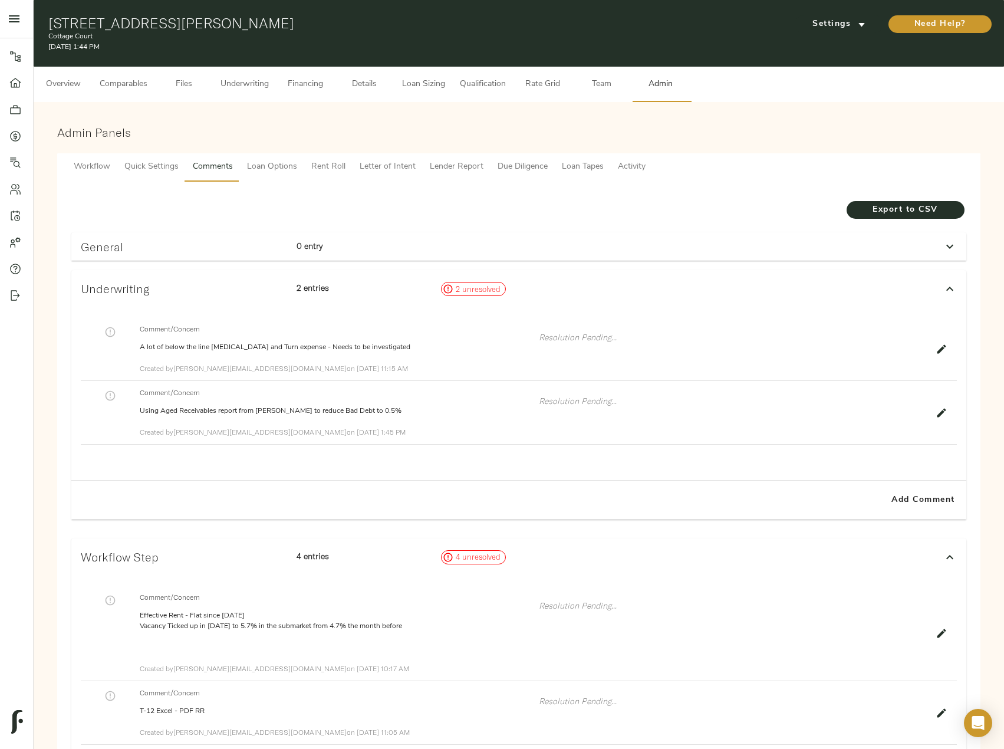
click at [179, 81] on span "Files" at bounding box center [184, 84] width 45 height 15
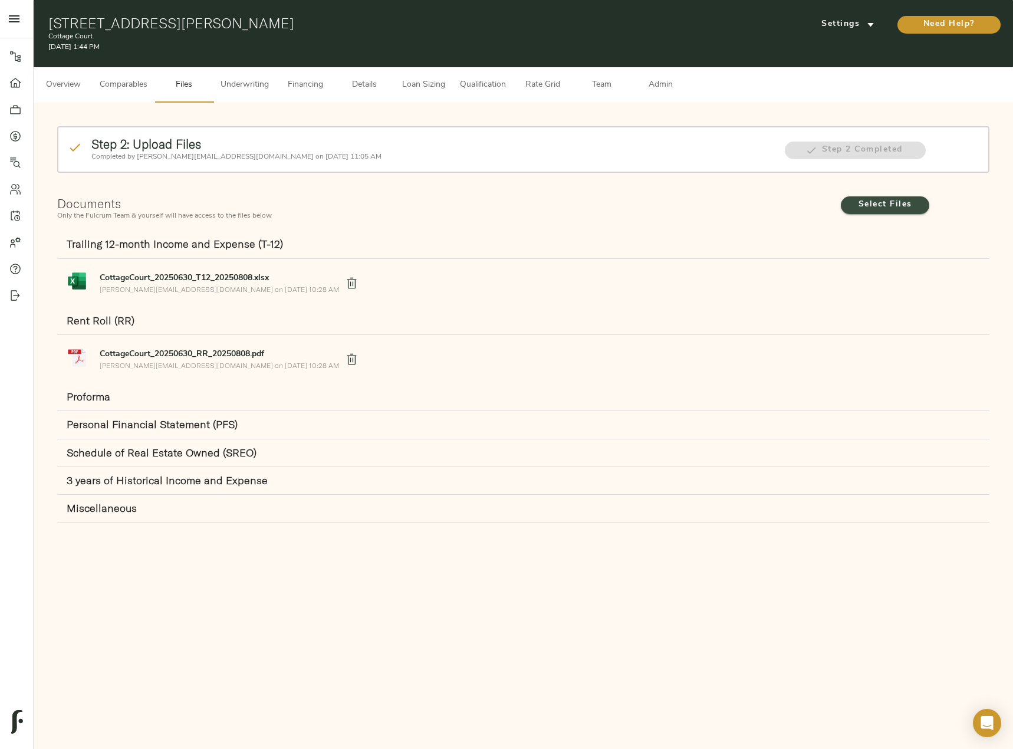
click at [877, 203] on span "Select Files" at bounding box center [885, 205] width 65 height 15
click at [0, 0] on input "Select Files" at bounding box center [0, 0] width 0 height 0
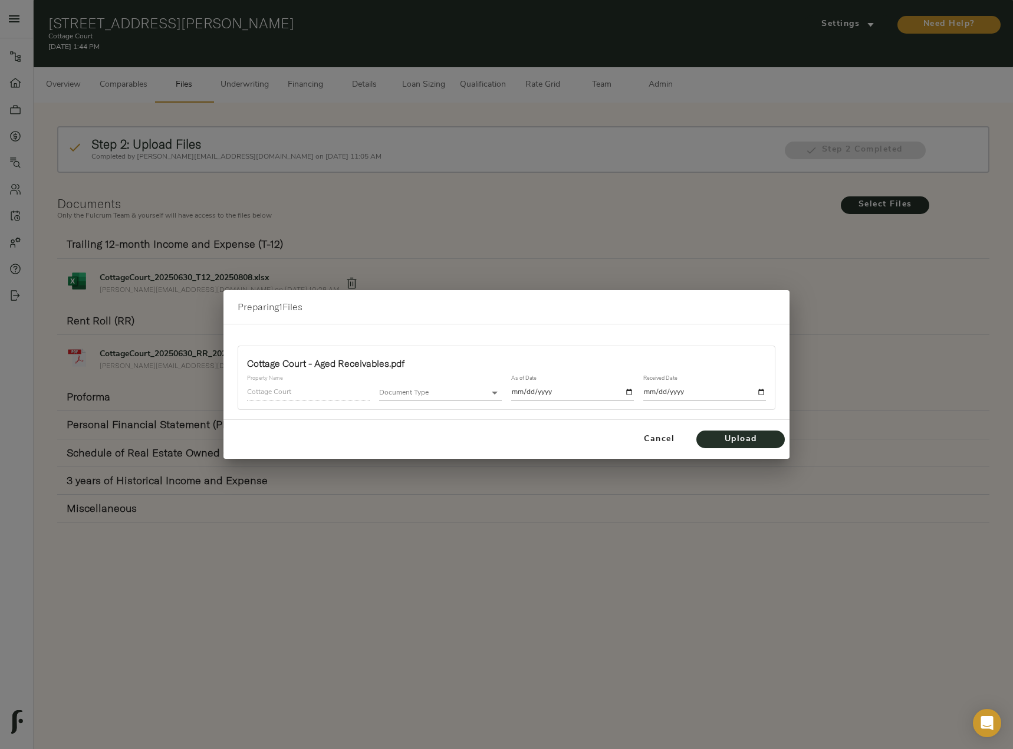
click at [486, 393] on body "Cottage Court - 7110 Tudor Ln, Port Richey, FL 34668 Pipeline Dashboard Portfol…" at bounding box center [506, 434] width 1013 height 869
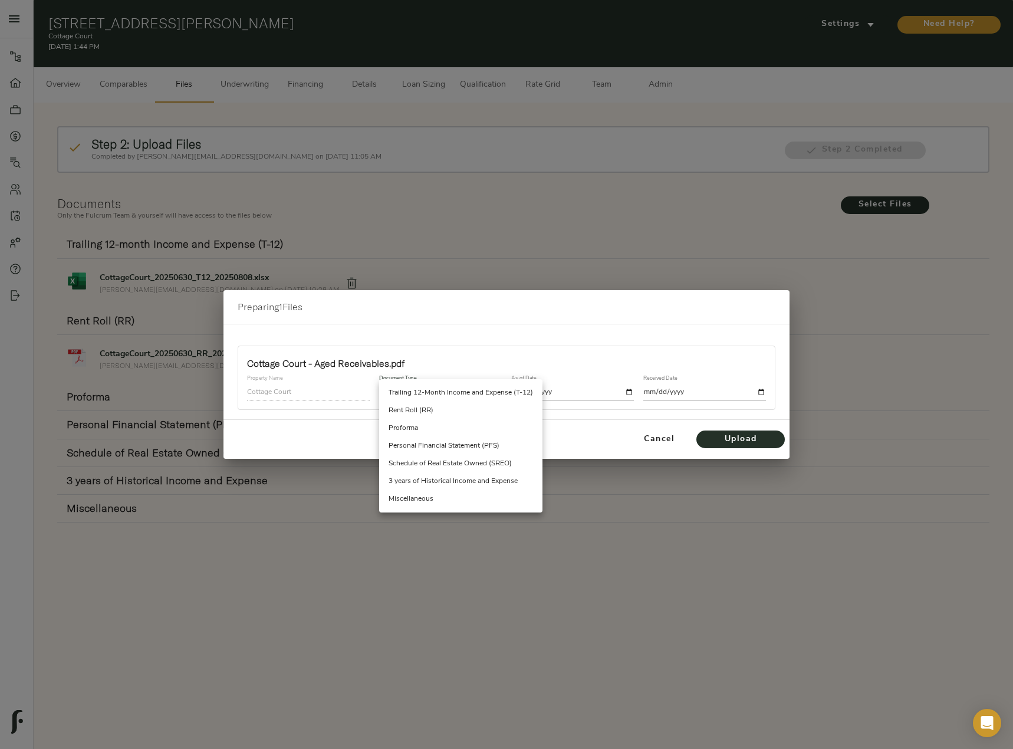
click at [458, 500] on li "Miscellaneous" at bounding box center [460, 499] width 163 height 18
type input "miscellaneous"
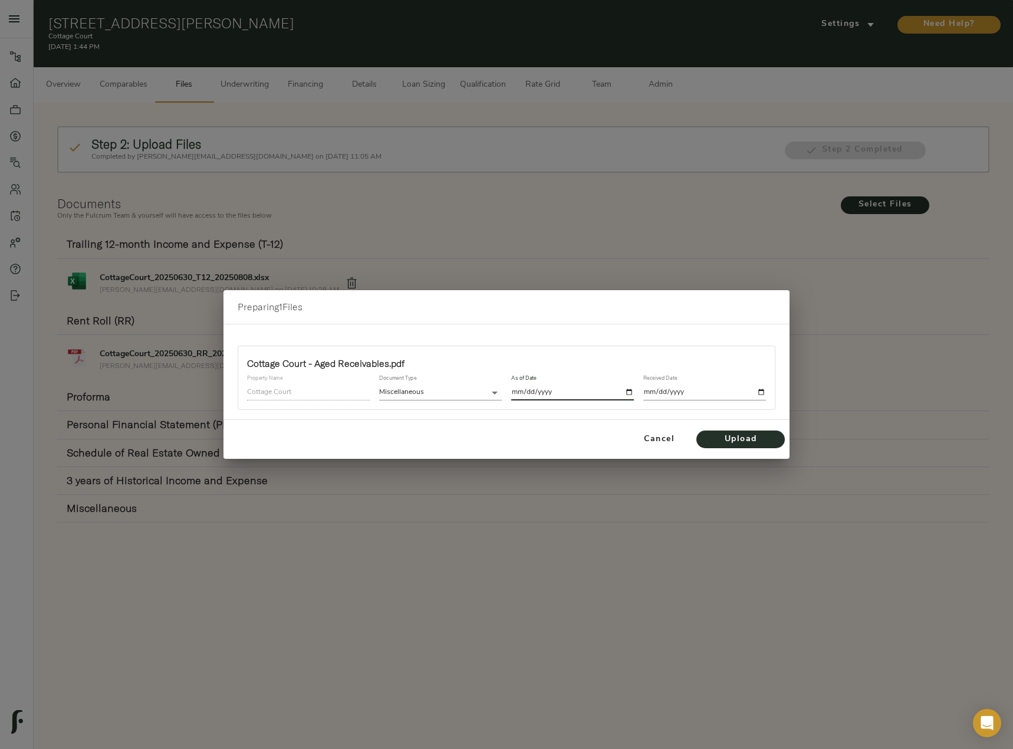
click at [630, 389] on input "date" at bounding box center [572, 392] width 123 height 16
type input "2025-08-19"
click at [759, 392] on input "date" at bounding box center [704, 392] width 123 height 16
type input "2025-08-19"
click at [739, 432] on span "Upload" at bounding box center [740, 439] width 65 height 15
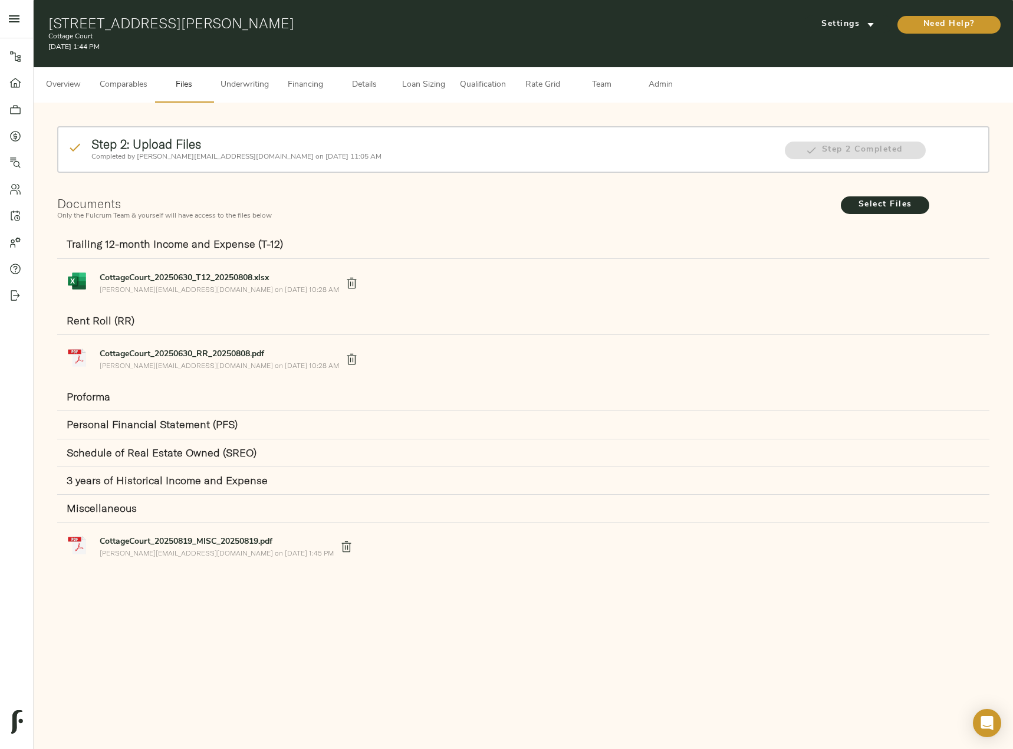
click at [234, 87] on span "Underwriting" at bounding box center [245, 85] width 48 height 15
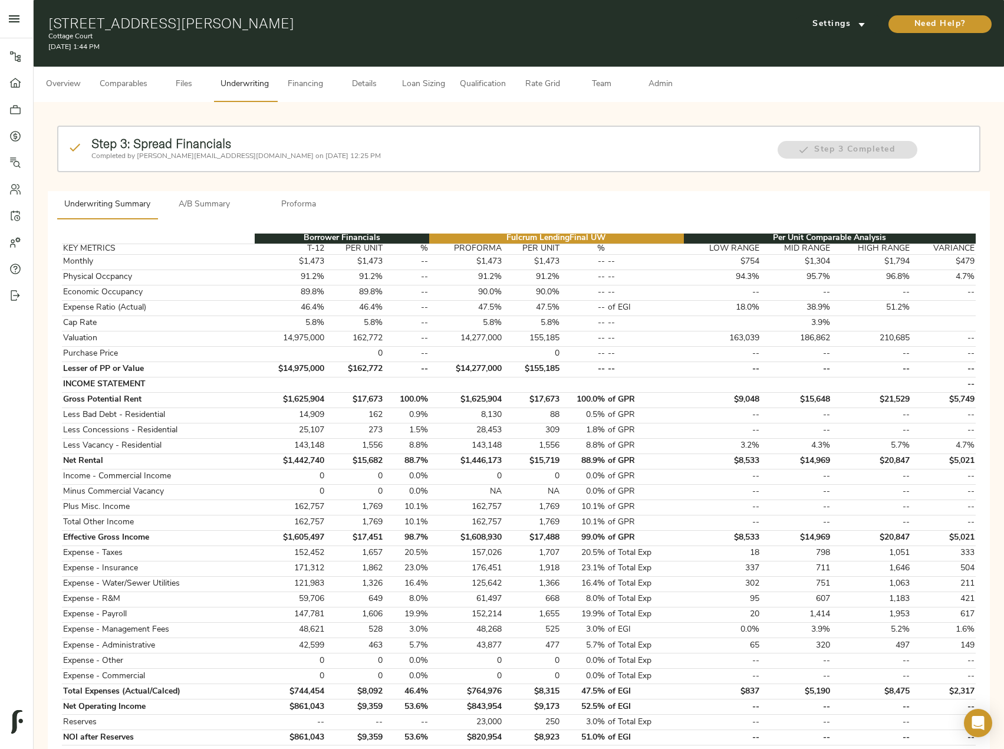
click at [195, 80] on span "Files" at bounding box center [184, 84] width 45 height 15
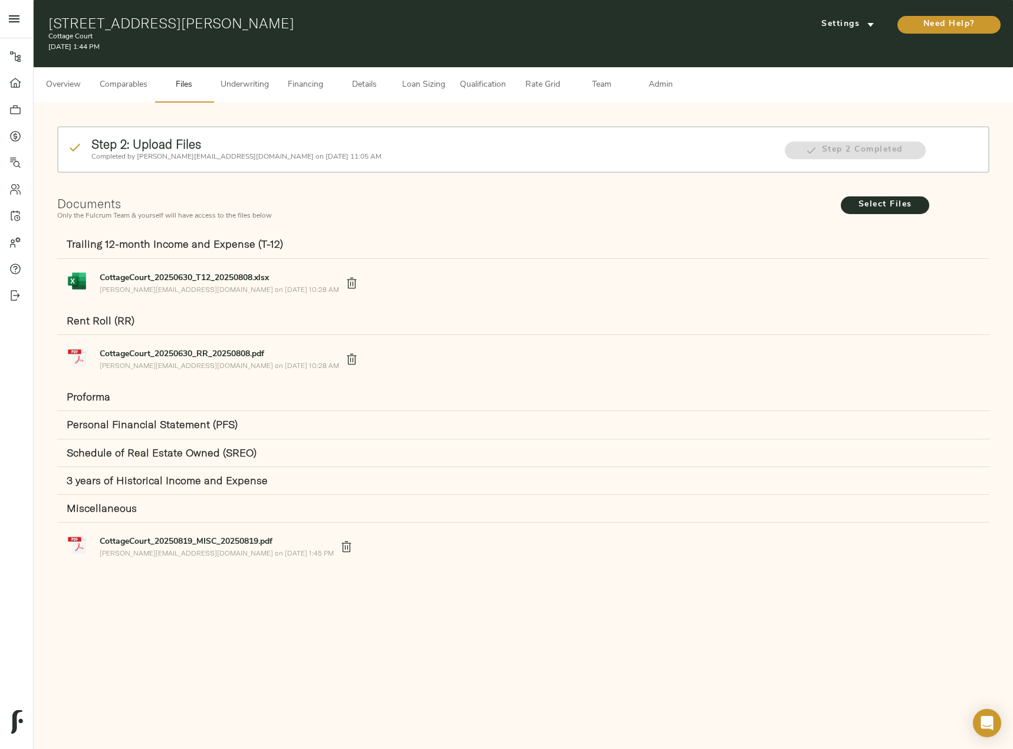
click at [250, 88] on span "Underwriting" at bounding box center [245, 85] width 48 height 15
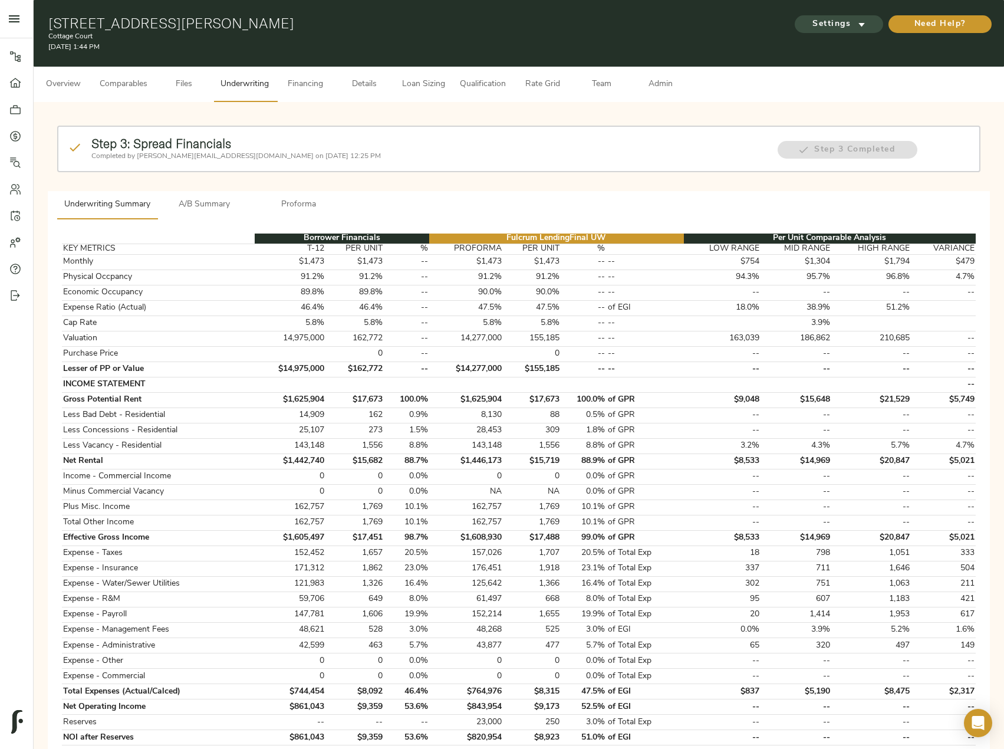
click at [831, 18] on span "Settings" at bounding box center [839, 24] width 65 height 15
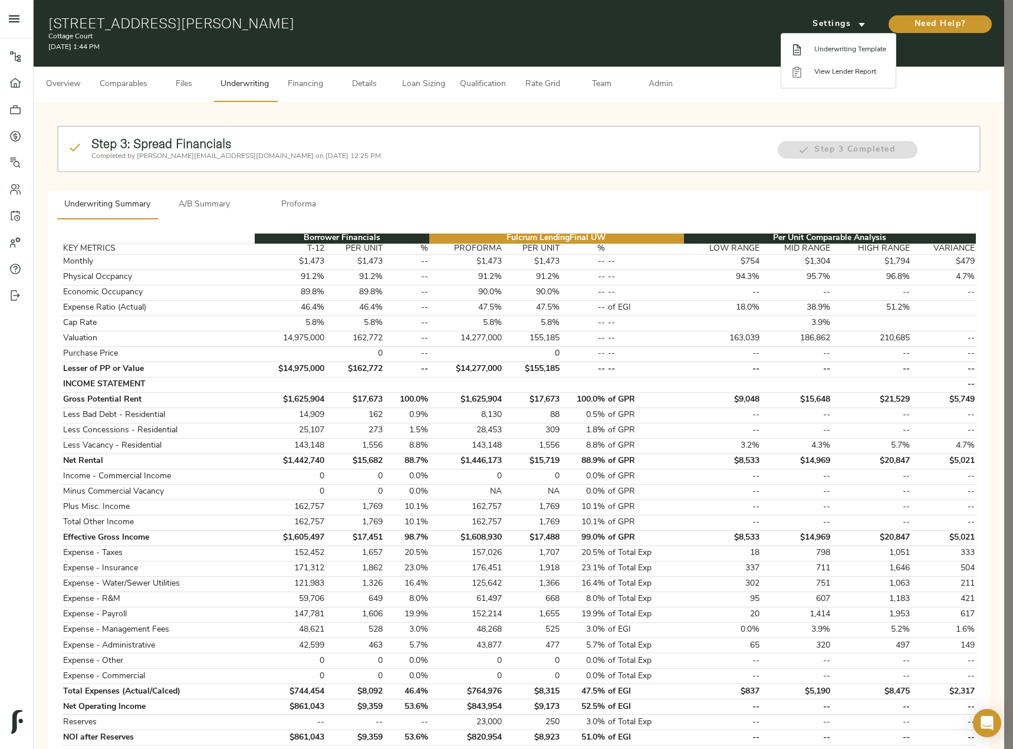
click at [824, 54] on span "Underwriting Template" at bounding box center [850, 49] width 72 height 11
click at [190, 508] on div at bounding box center [506, 374] width 1013 height 749
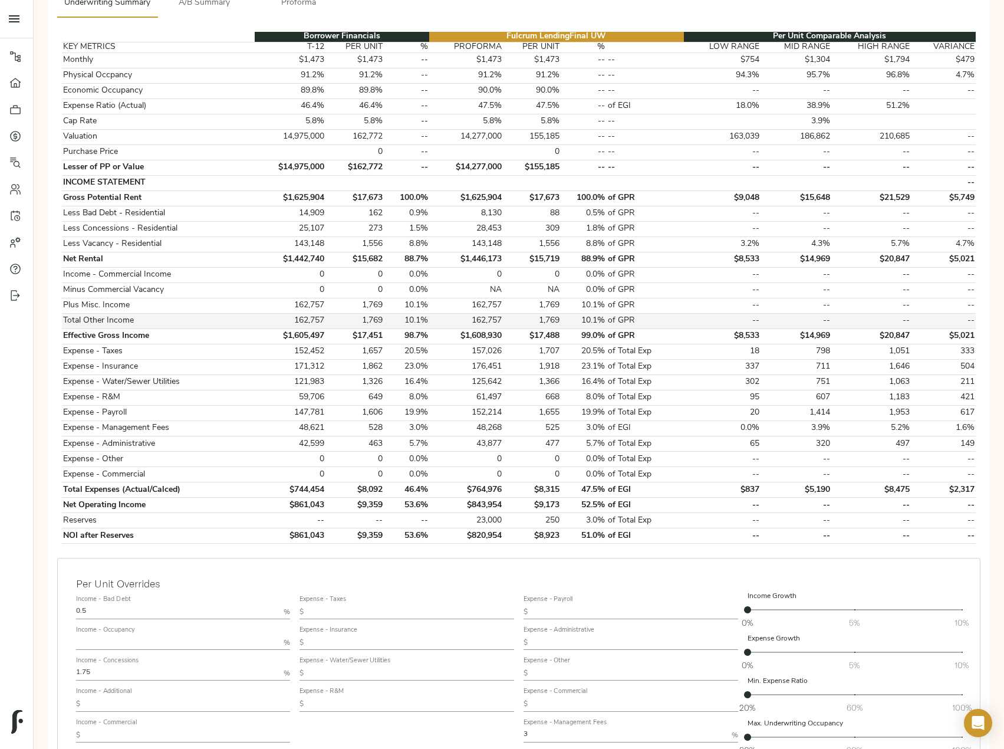
scroll to position [351, 0]
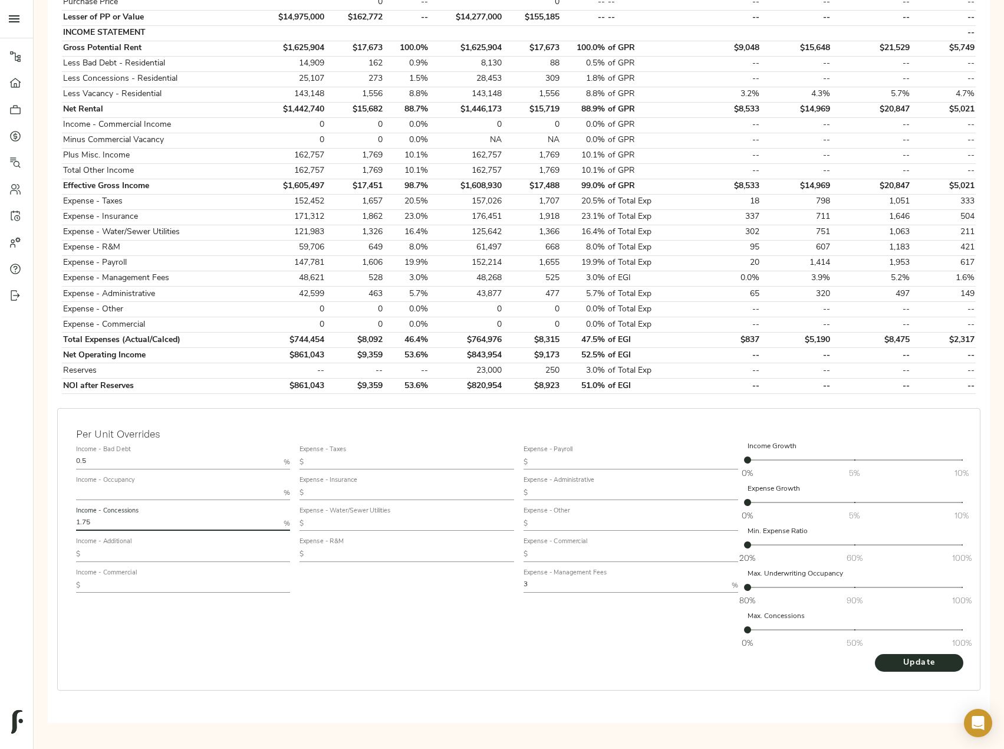
drag, startPoint x: 109, startPoint y: 524, endPoint x: -1, endPoint y: 532, distance: 109.4
click at [0, 532] on html "Cottage Court - 7110 Tudor Ln, Port Richey, FL 34668 Pipeline Dashboard Portfol…" at bounding box center [502, 259] width 1004 height 1221
type input "1"
click at [376, 642] on div "Expense - Taxes $ Expense - Insurance $ Expense - Water/Sewer Utilities $ Expen…" at bounding box center [407, 547] width 224 height 222
click at [905, 662] on span "Update" at bounding box center [919, 663] width 65 height 15
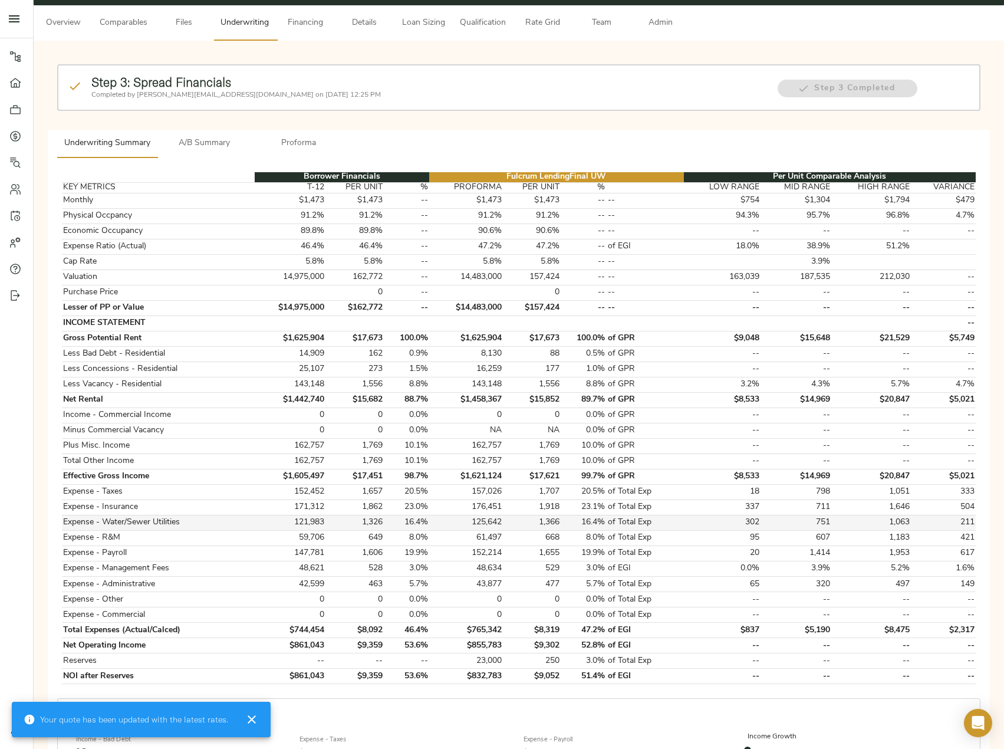
scroll to position [118, 0]
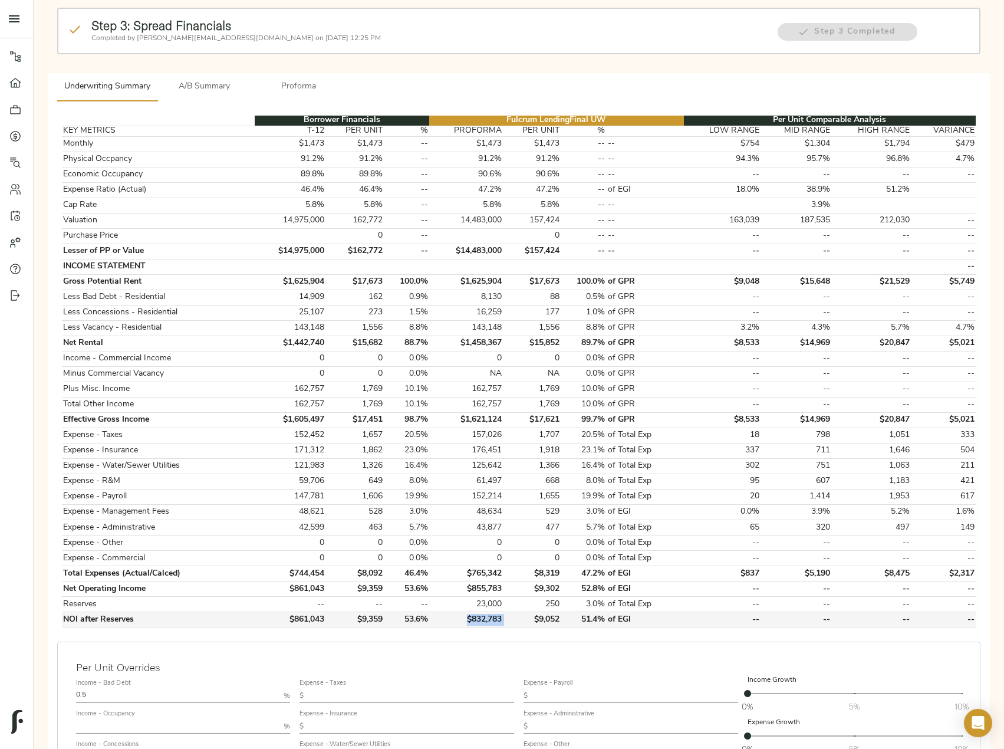
drag, startPoint x: 464, startPoint y: 620, endPoint x: 530, endPoint y: 620, distance: 65.5
click at [530, 620] on tr "NOI after Reserves $861,043 $9,359 53.6% $832,783 $9,052 51.4% of EGI -- -- -- …" at bounding box center [519, 619] width 914 height 15
copy td "$832,783"
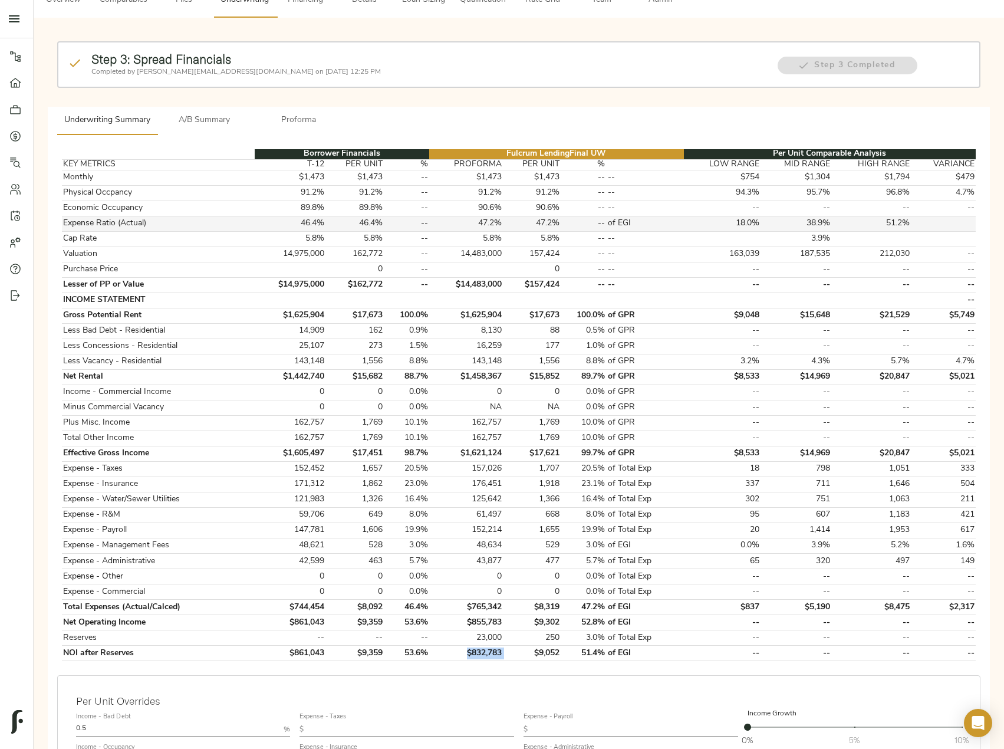
scroll to position [0, 0]
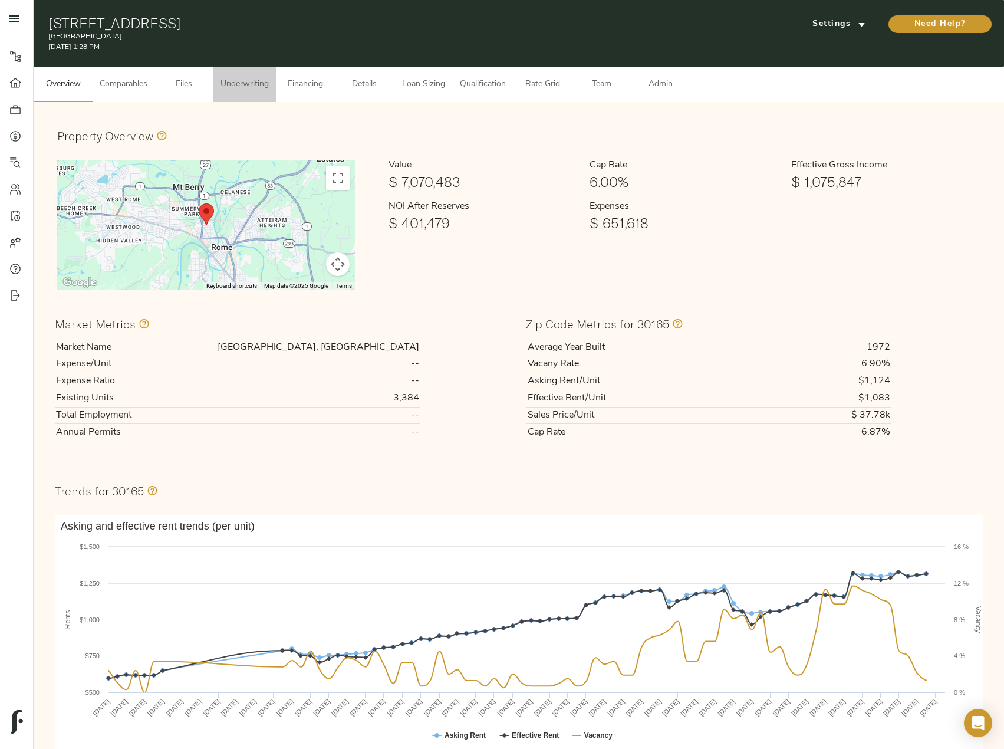
click at [249, 80] on span "Underwriting" at bounding box center [245, 84] width 48 height 15
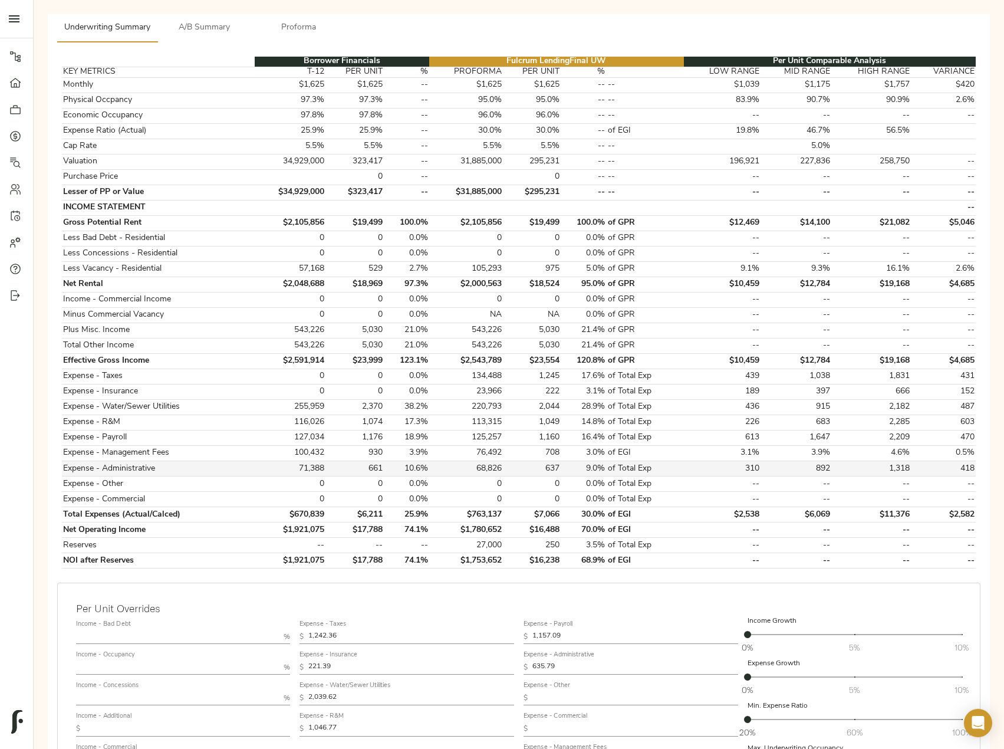
scroll to position [295, 0]
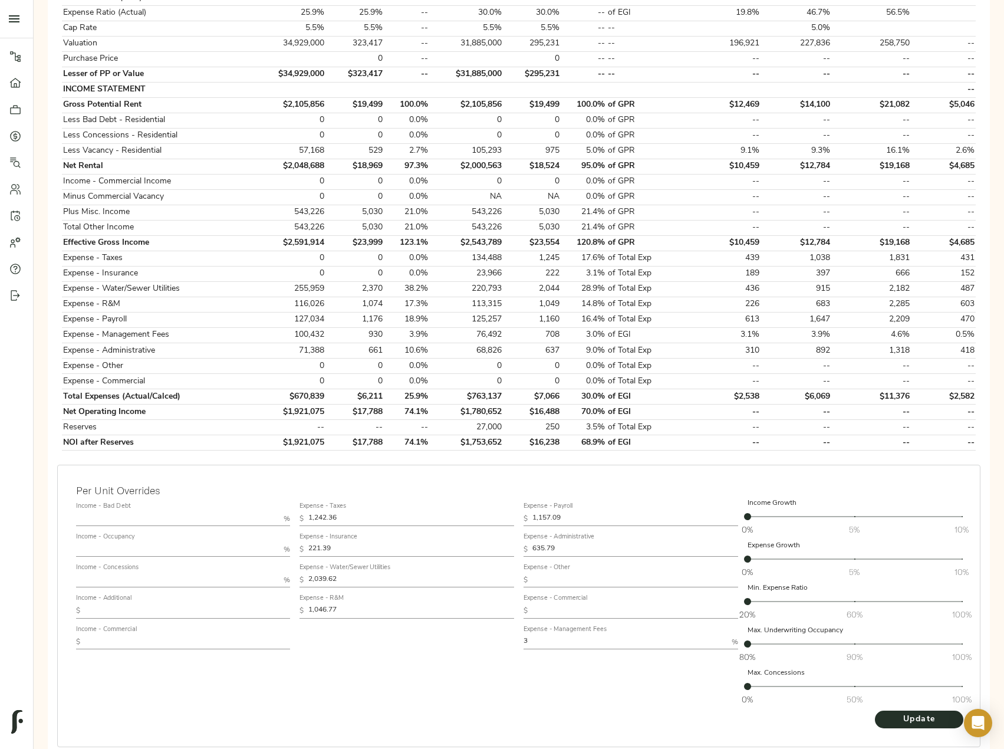
drag, startPoint x: 361, startPoint y: 518, endPoint x: 290, endPoint y: 516, distance: 70.8
click at [290, 516] on div "Income - Bad Debt % Income - Occupancy % Income - Concessions % Income - Additi…" at bounding box center [518, 604] width 895 height 222
type input "1,400"
drag, startPoint x: 348, startPoint y: 544, endPoint x: 202, endPoint y: 547, distance: 145.7
click at [203, 547] on div "Income - Bad Debt % Income - Occupancy % Income - Concessions % Income - Additi…" at bounding box center [518, 604] width 895 height 222
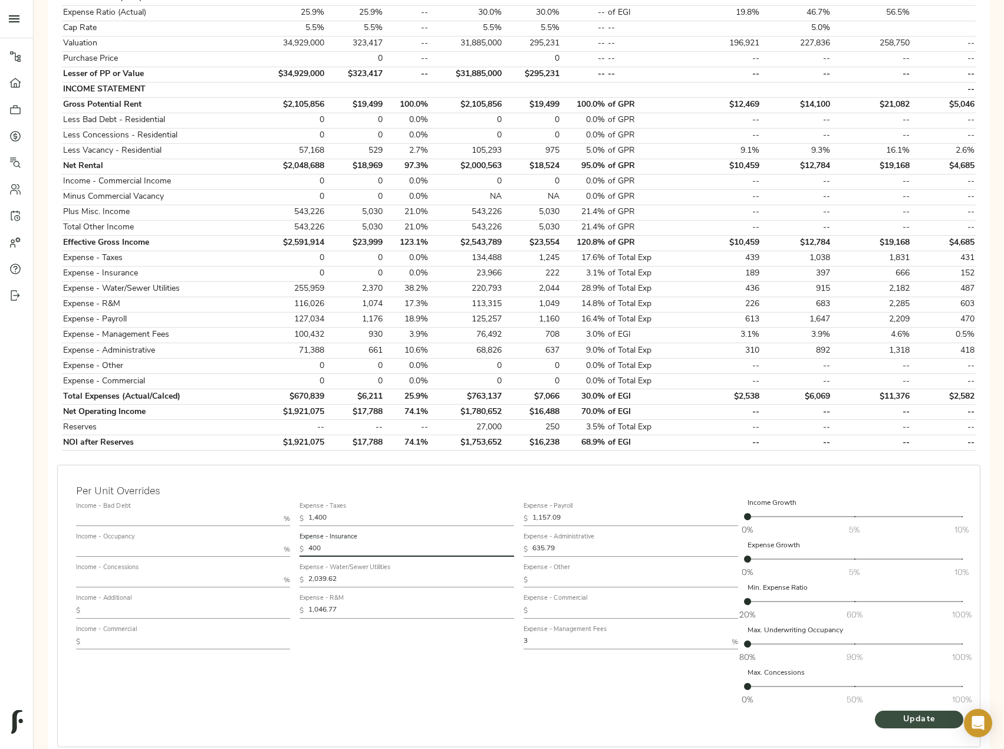
type input "400"
click at [895, 724] on span "Update" at bounding box center [919, 719] width 65 height 15
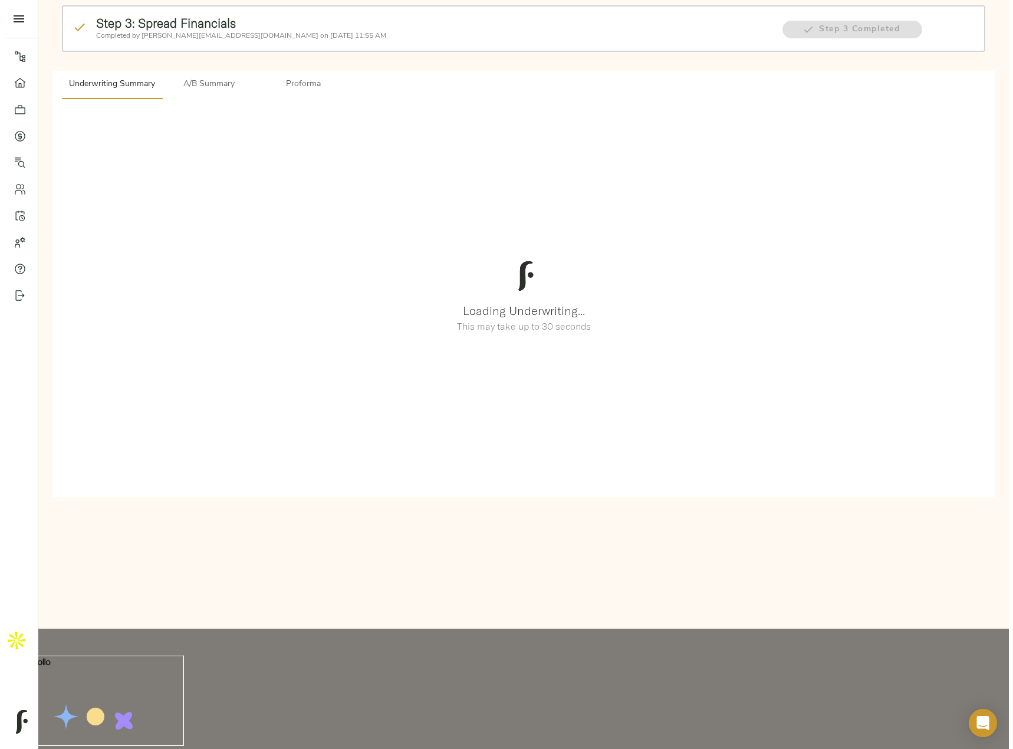
scroll to position [0, 0]
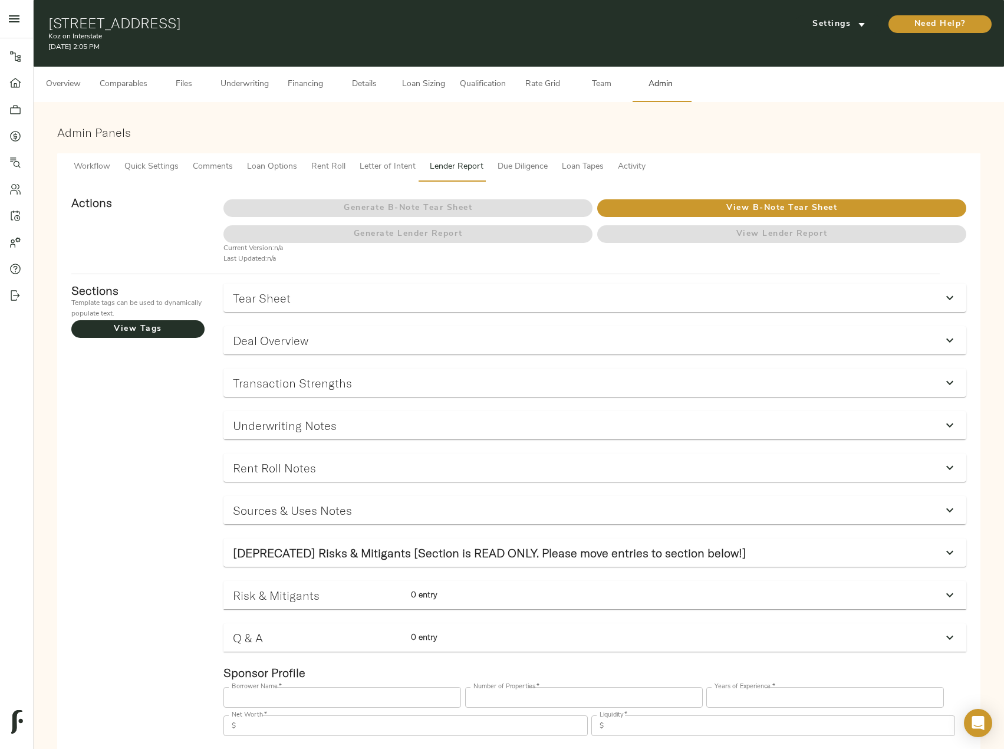
click at [248, 77] on button "Underwriting" at bounding box center [244, 84] width 63 height 35
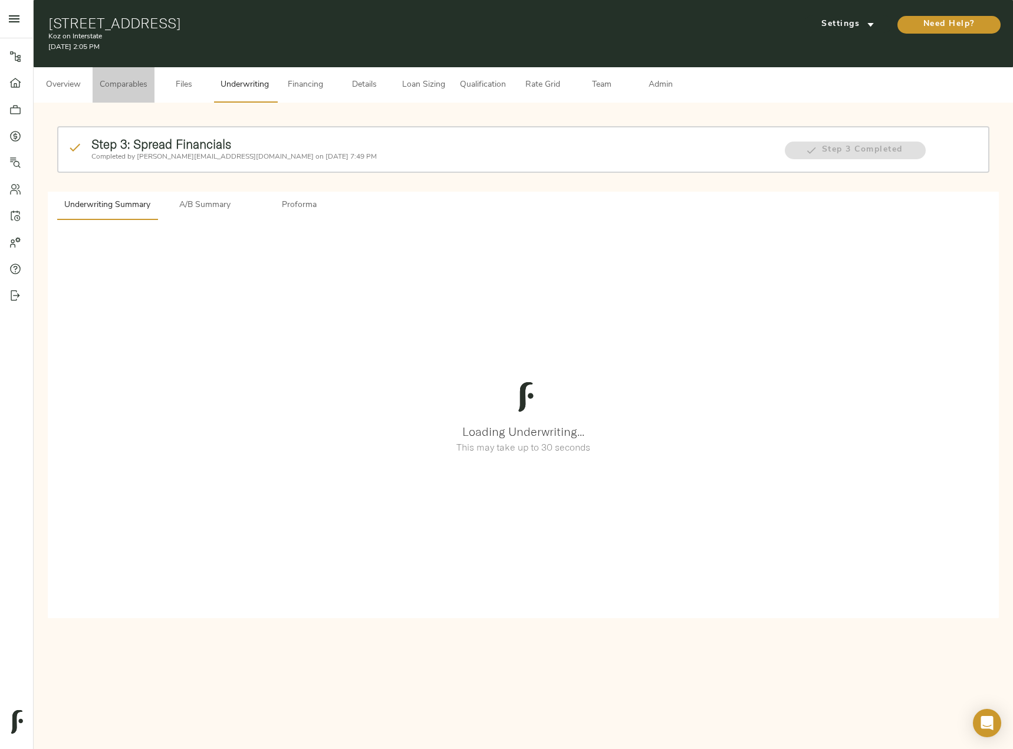
click at [133, 87] on span "Comparables" at bounding box center [124, 85] width 48 height 15
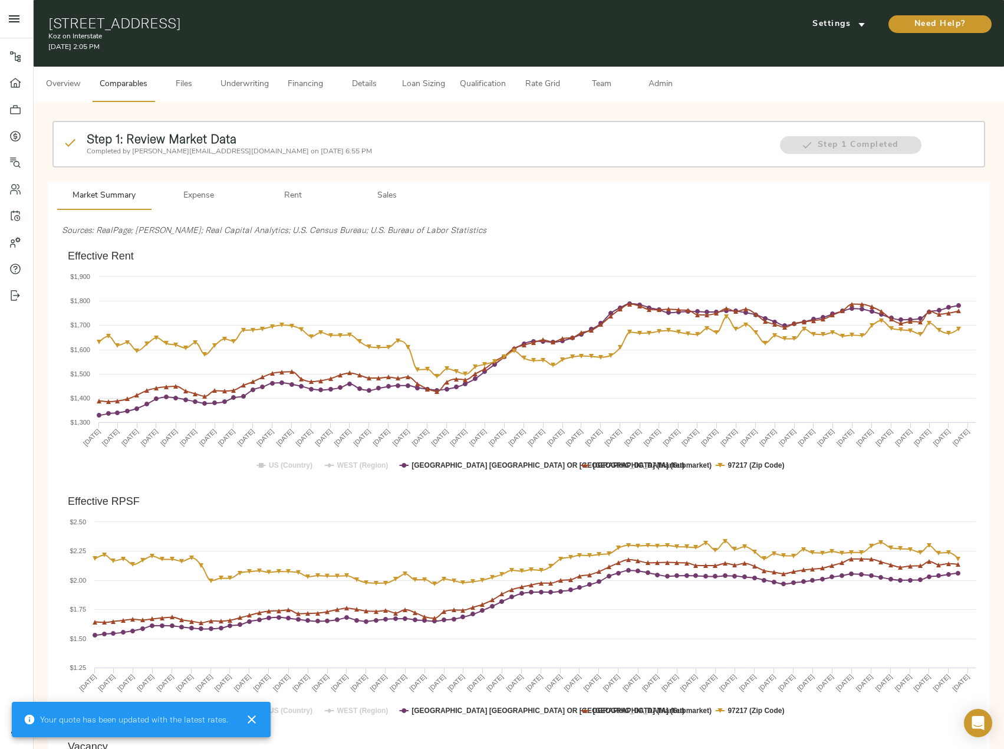
click at [242, 88] on span "Underwriting" at bounding box center [245, 84] width 48 height 15
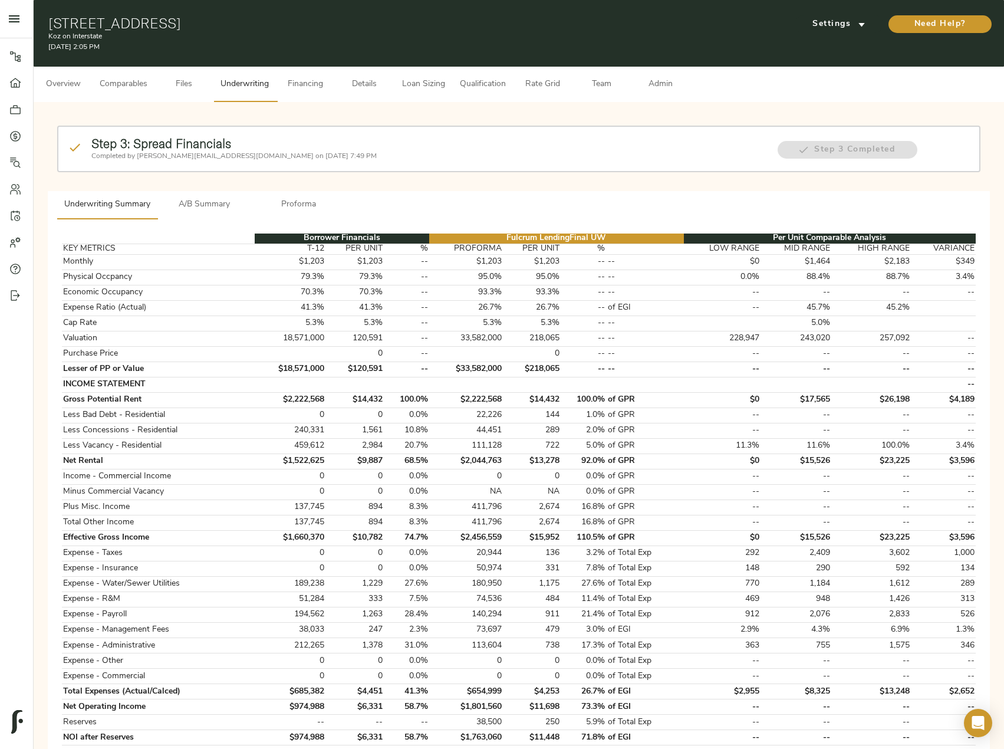
click at [221, 203] on span "A/B Summary" at bounding box center [205, 205] width 80 height 15
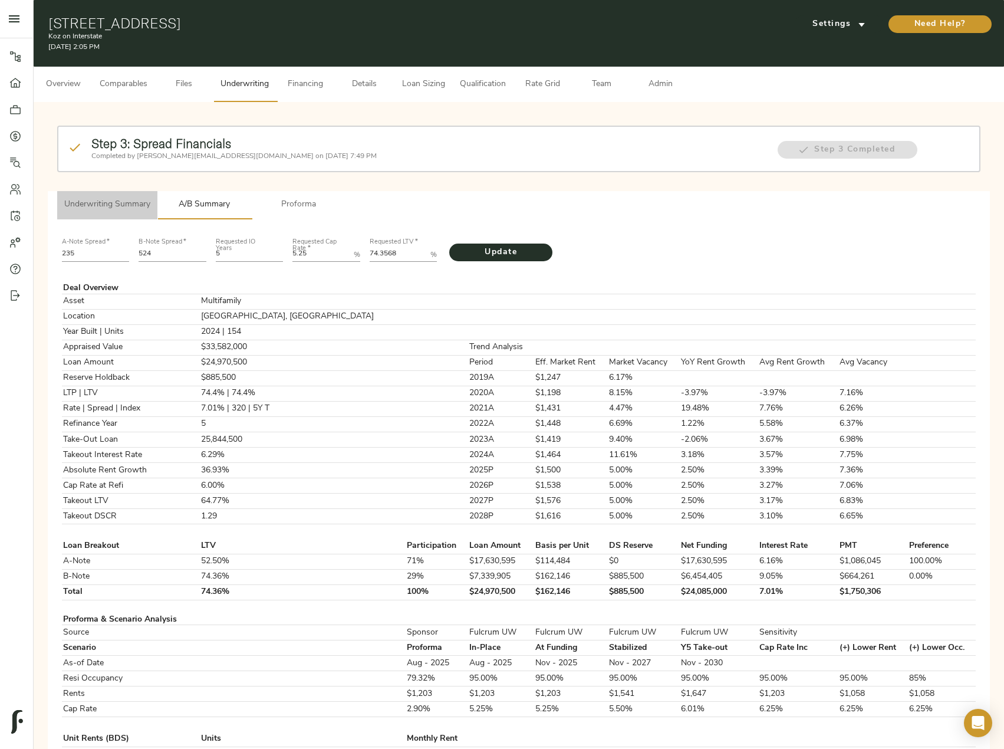
click at [126, 203] on span "Underwriting Summary" at bounding box center [107, 205] width 86 height 15
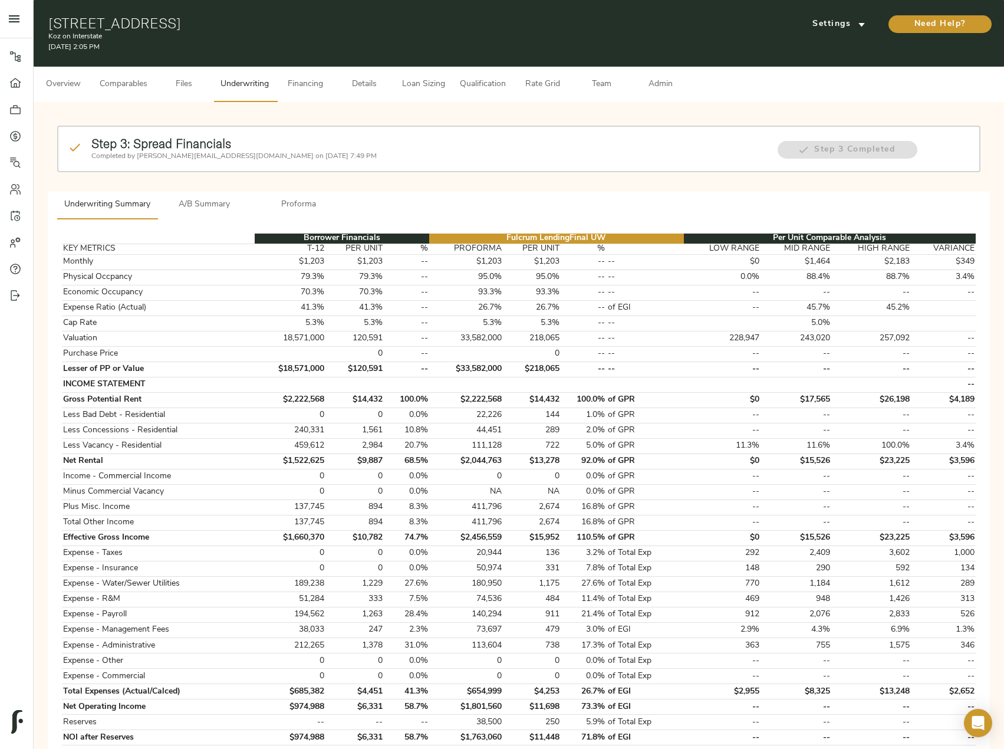
click at [222, 195] on button "A/B Summary" at bounding box center [204, 205] width 94 height 28
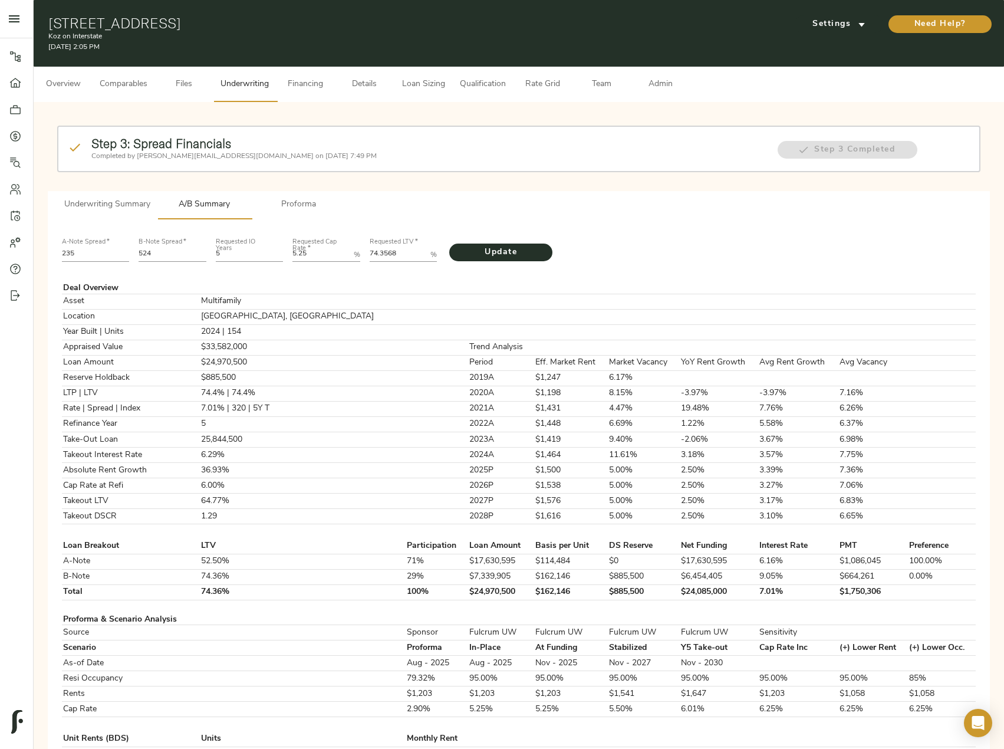
click at [119, 189] on div "Step 3: Spread Financials Completed by justin@fulcrumlendingcorp.com on August …" at bounding box center [518, 158] width 933 height 74
click at [131, 209] on span "Underwriting Summary" at bounding box center [107, 205] width 86 height 15
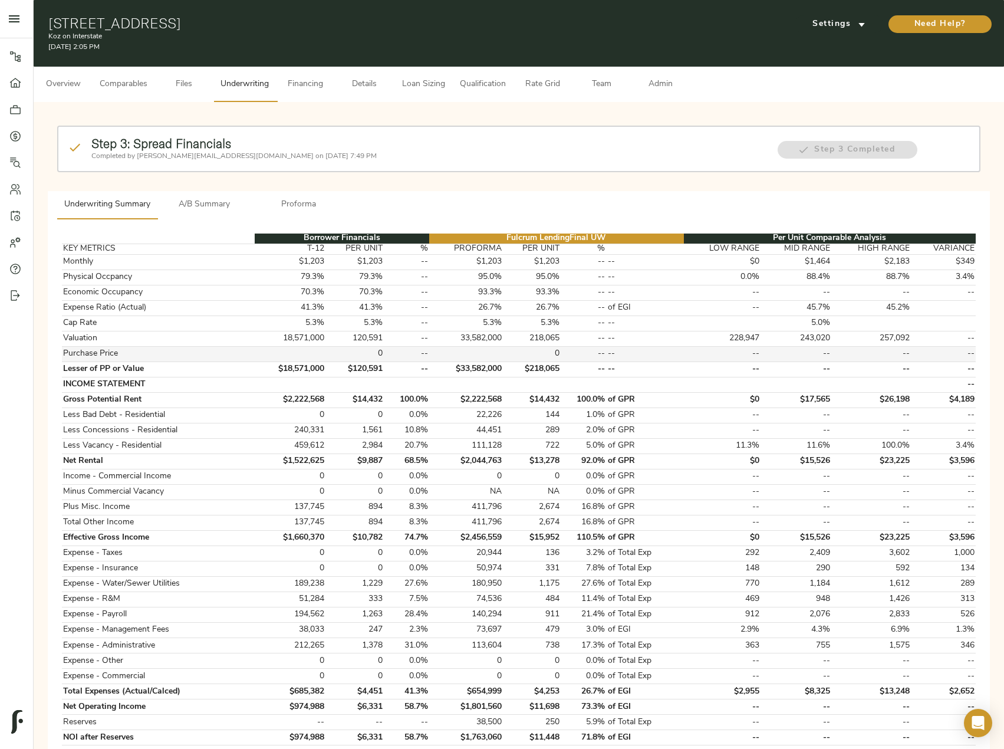
scroll to position [351, 0]
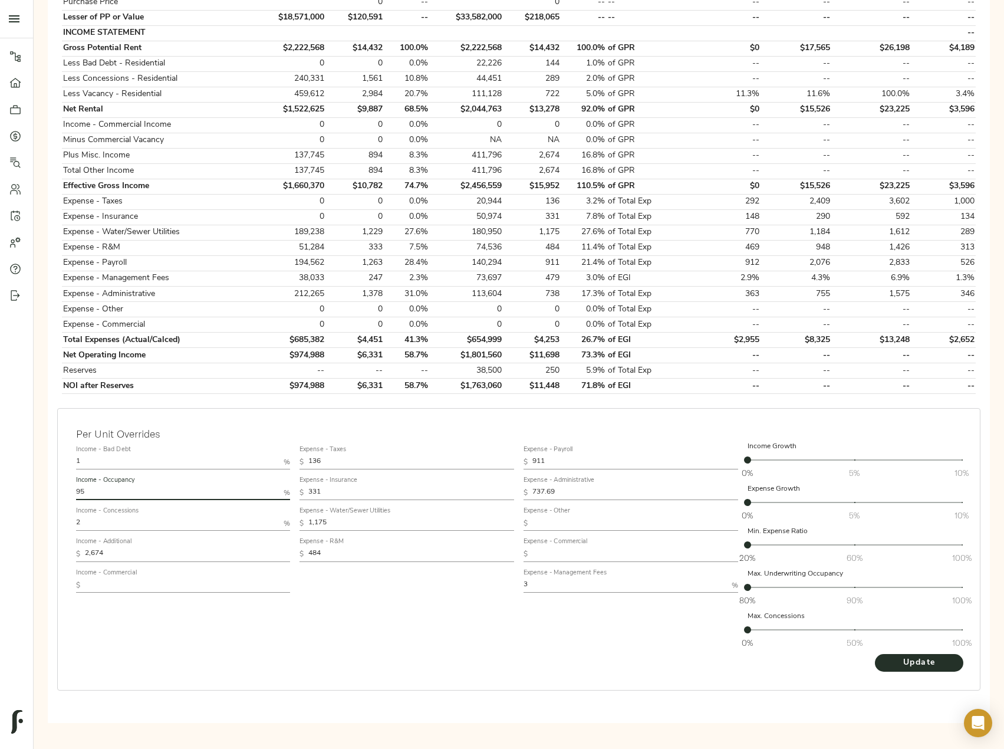
drag, startPoint x: 97, startPoint y: 495, endPoint x: 41, endPoint y: 485, distance: 56.9
click at [41, 485] on div "Step 3: Spread Financials Completed by justin@fulcrumlendingcorp.com on August …" at bounding box center [519, 244] width 971 height 987
type input "88"
click at [875, 654] on button "Update" at bounding box center [919, 663] width 88 height 18
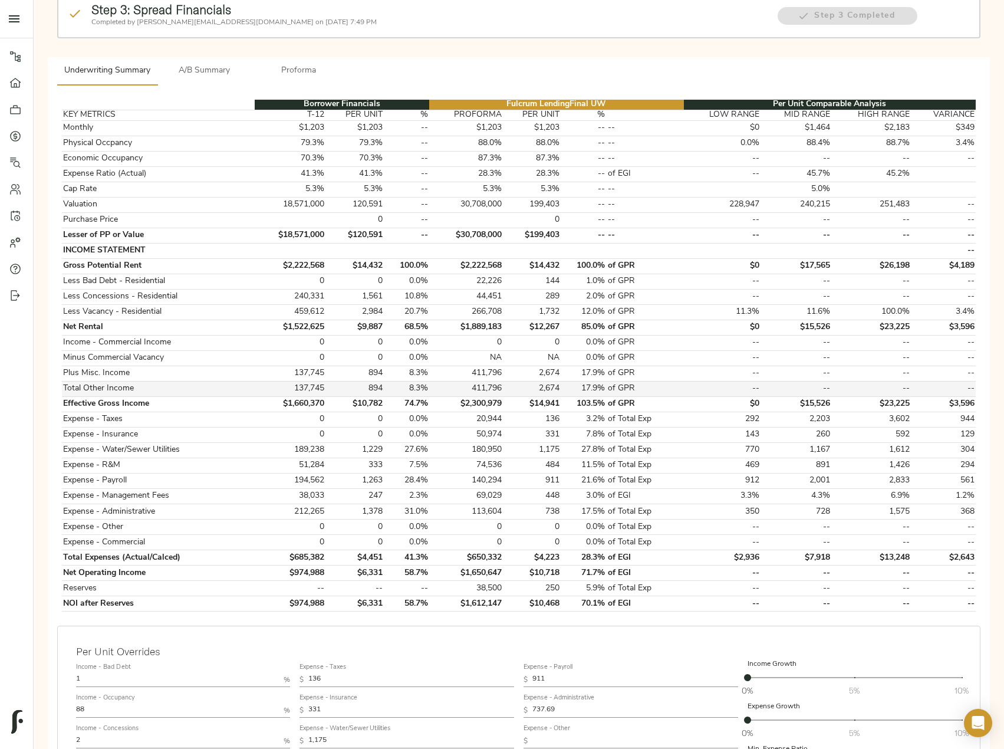
scroll to position [118, 0]
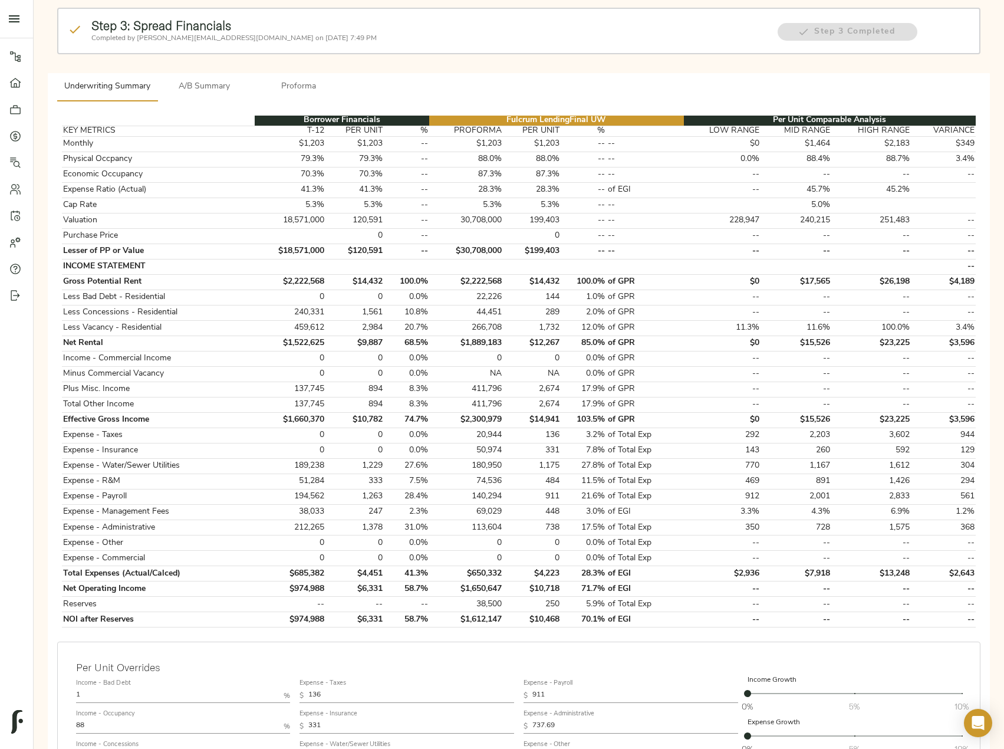
click at [216, 83] on span "A/B Summary" at bounding box center [205, 87] width 80 height 15
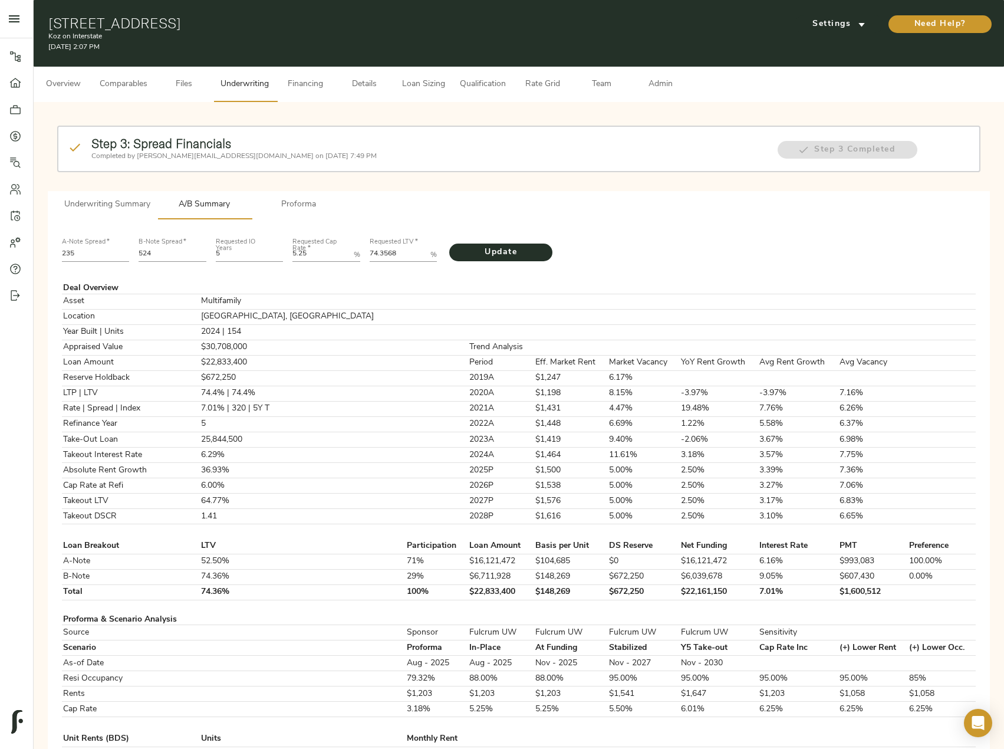
click at [109, 200] on span "Underwriting Summary" at bounding box center [107, 205] width 86 height 15
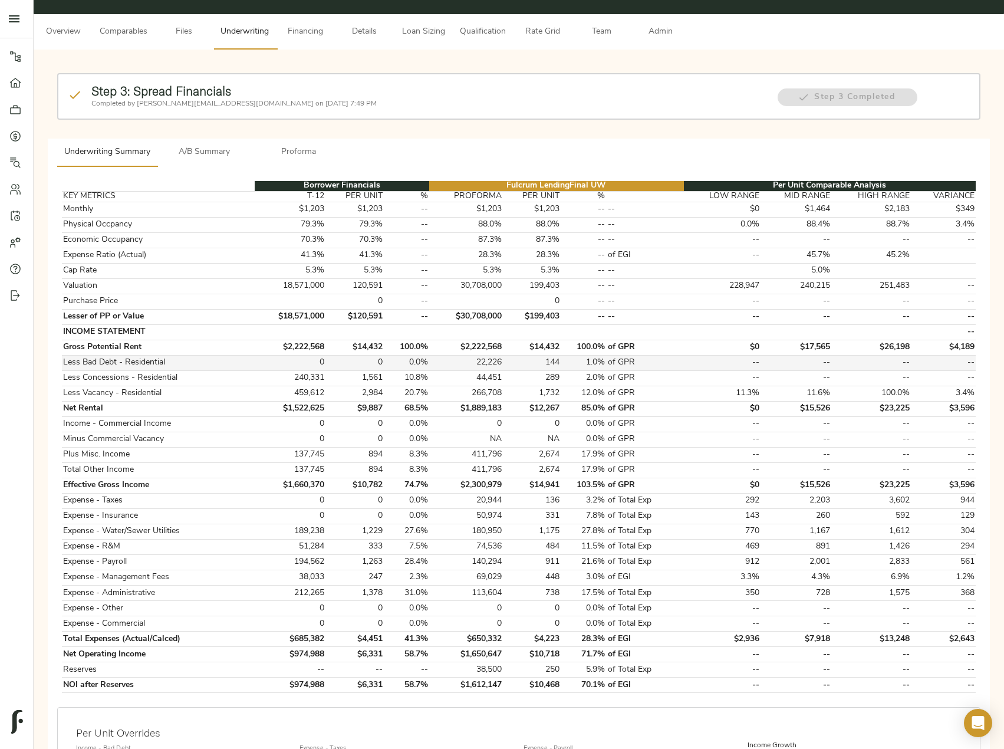
scroll to position [118, 0]
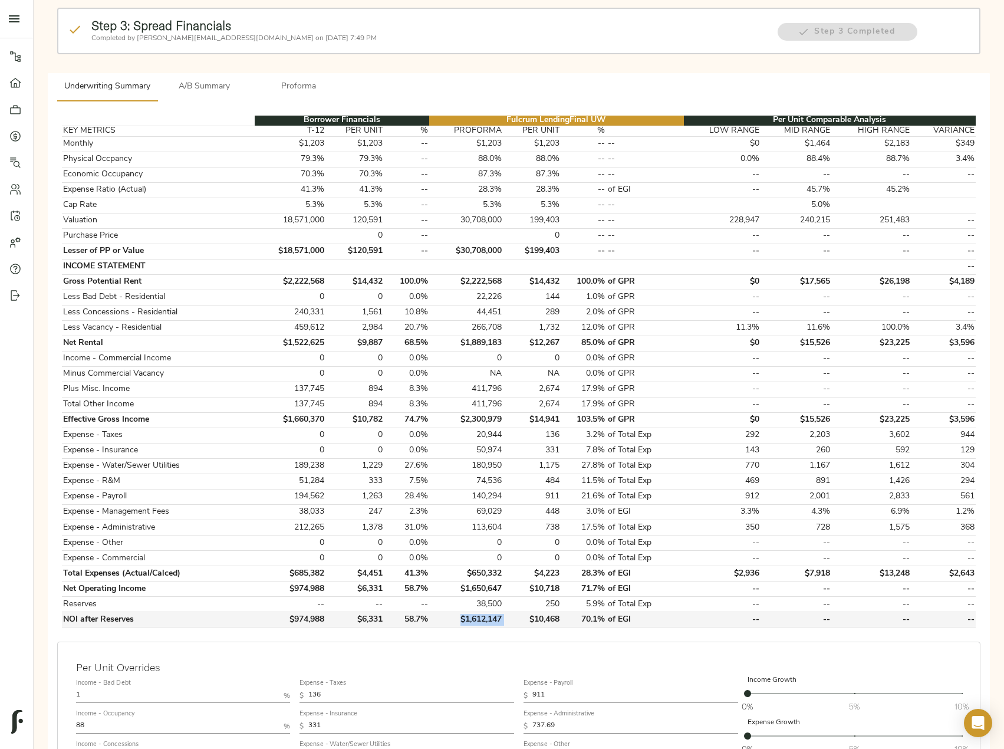
drag, startPoint x: 508, startPoint y: 619, endPoint x: 448, endPoint y: 618, distance: 60.2
click at [448, 618] on tr "NOI after Reserves $974,988 $6,331 58.7% $1,612,147 $10,468 70.1% of EGI -- -- …" at bounding box center [519, 619] width 914 height 15
copy td "$1,612,147"
click at [216, 83] on span "A/B Summary" at bounding box center [205, 87] width 80 height 15
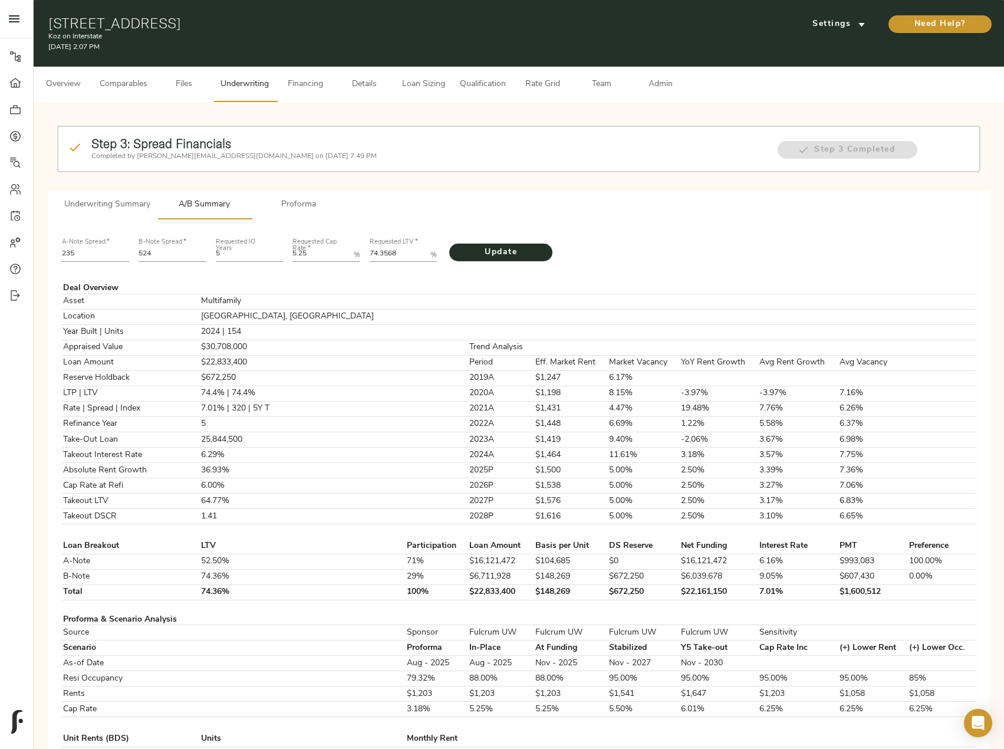
click at [99, 208] on span "Underwriting Summary" at bounding box center [107, 205] width 86 height 15
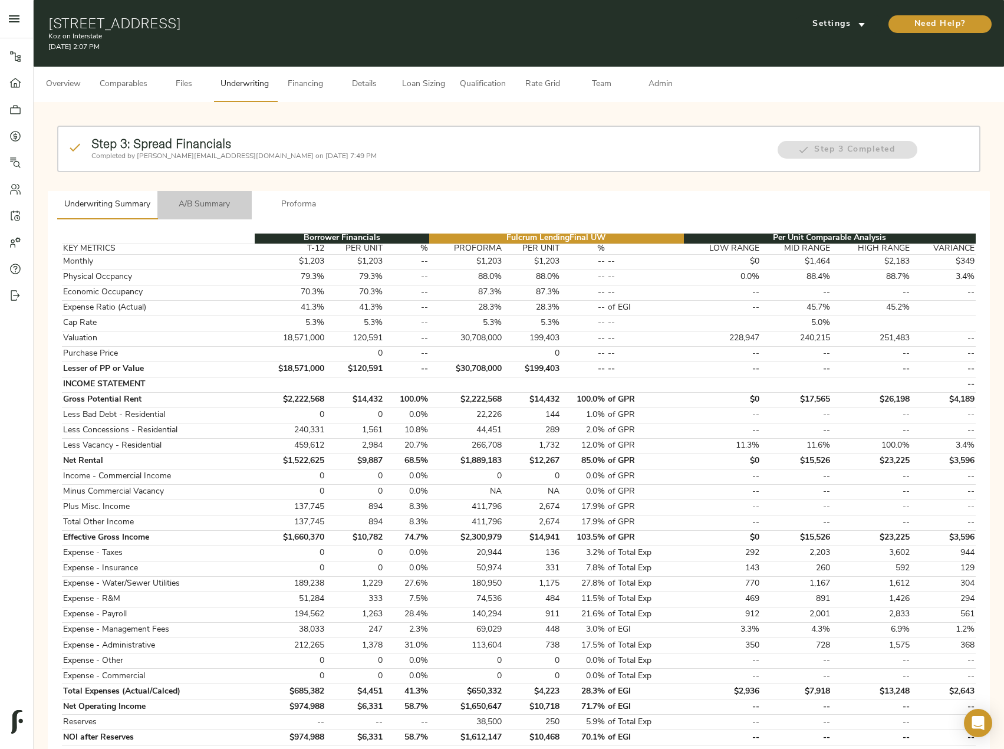
click at [216, 203] on span "A/B Summary" at bounding box center [205, 205] width 80 height 15
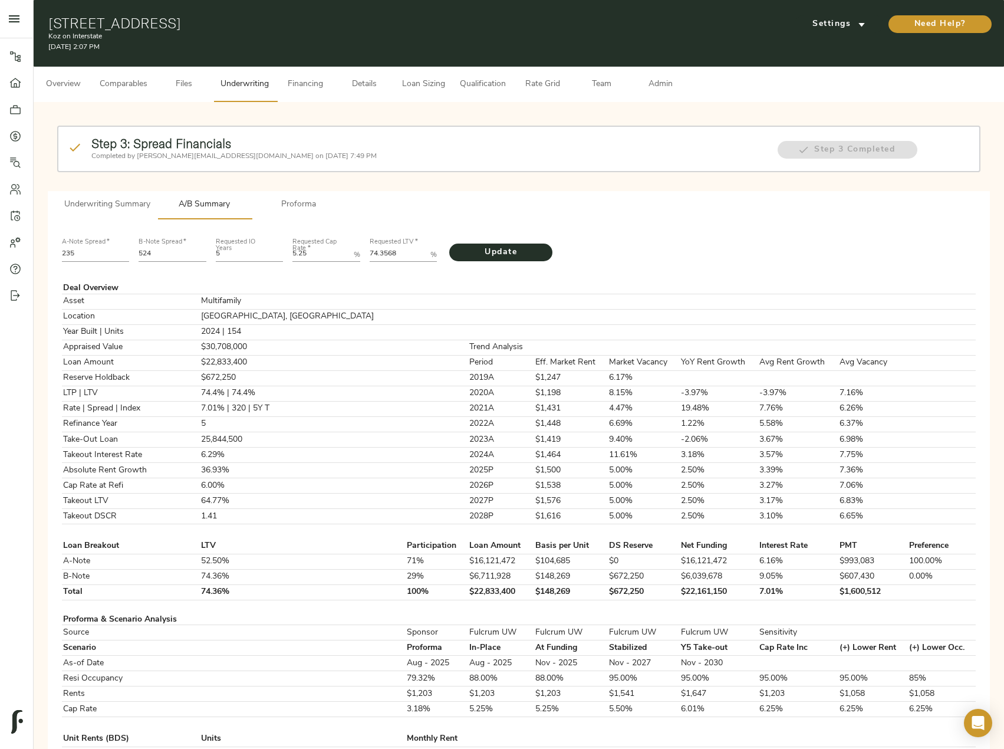
click at [104, 209] on span "Underwriting Summary" at bounding box center [107, 205] width 86 height 15
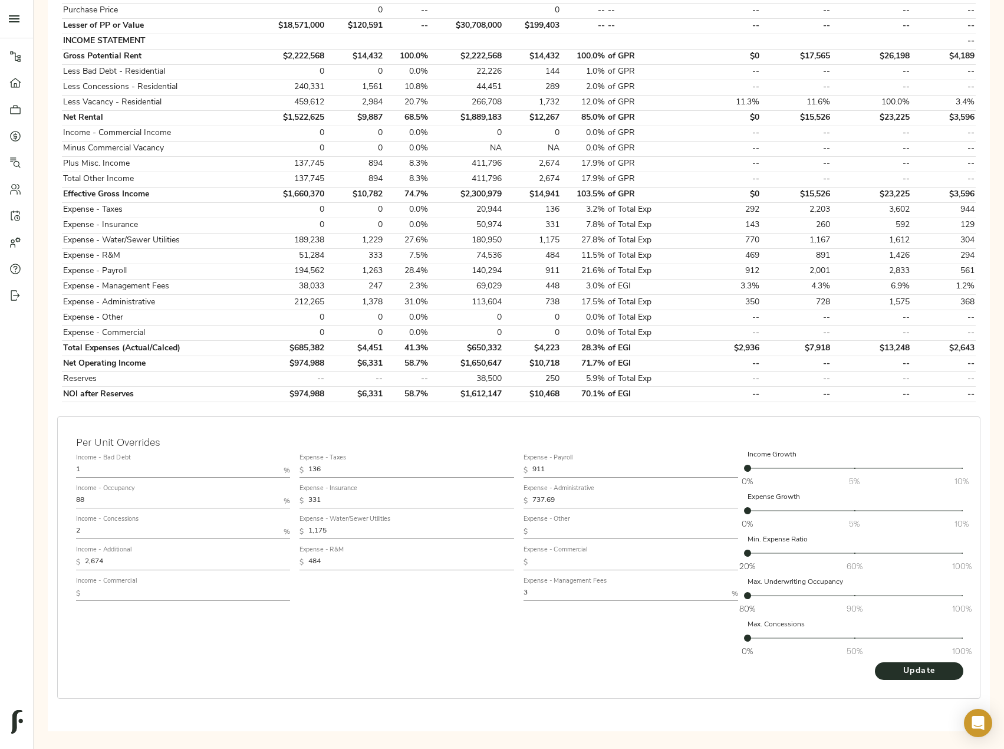
scroll to position [351, 0]
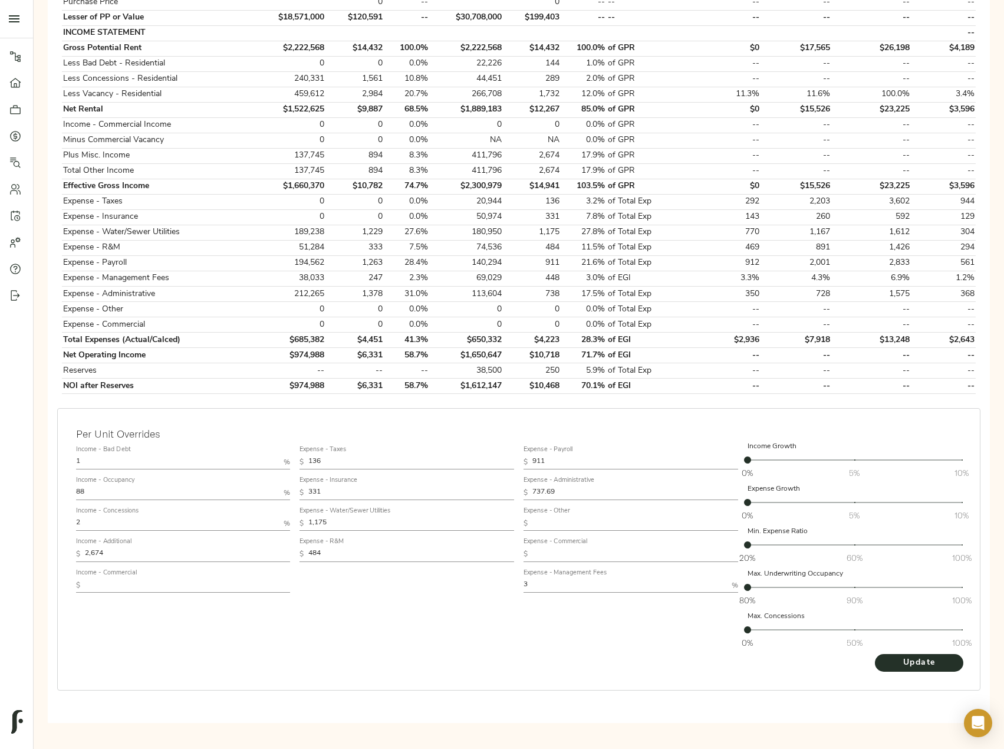
drag, startPoint x: 94, startPoint y: 493, endPoint x: 54, endPoint y: 476, distance: 43.4
click at [54, 476] on div "Per Unit Overrides Income - Bad Debt 1 % Income - Occupancy 88 % Income - Conce…" at bounding box center [518, 560] width 933 height 315
type input "95"
click at [875, 654] on button "Update" at bounding box center [919, 663] width 88 height 18
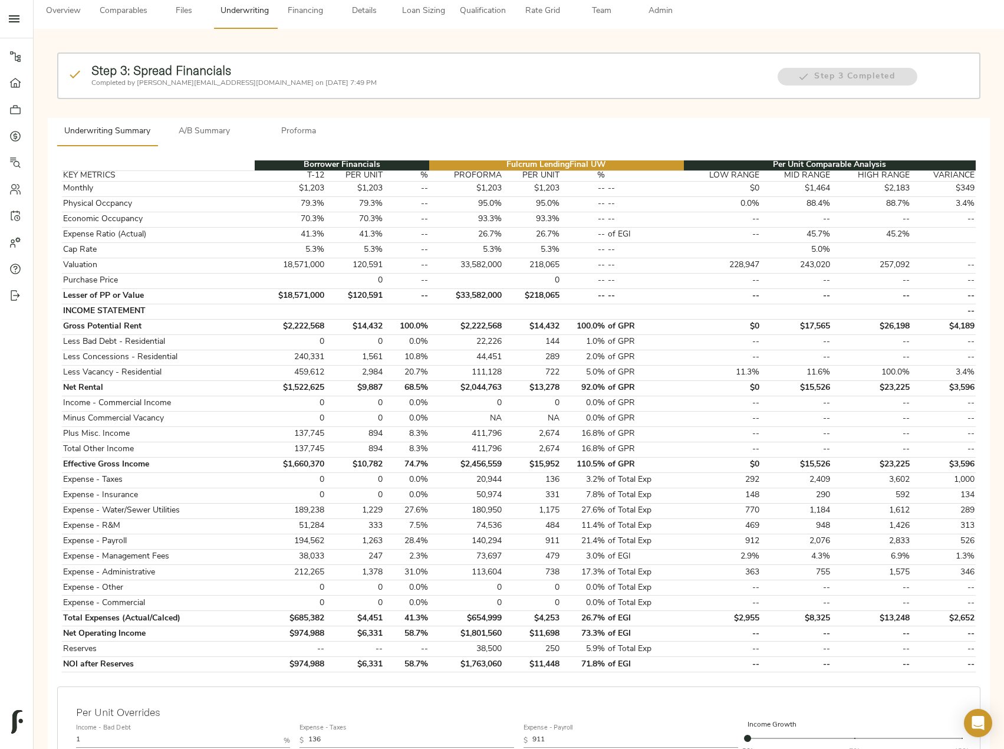
scroll to position [0, 0]
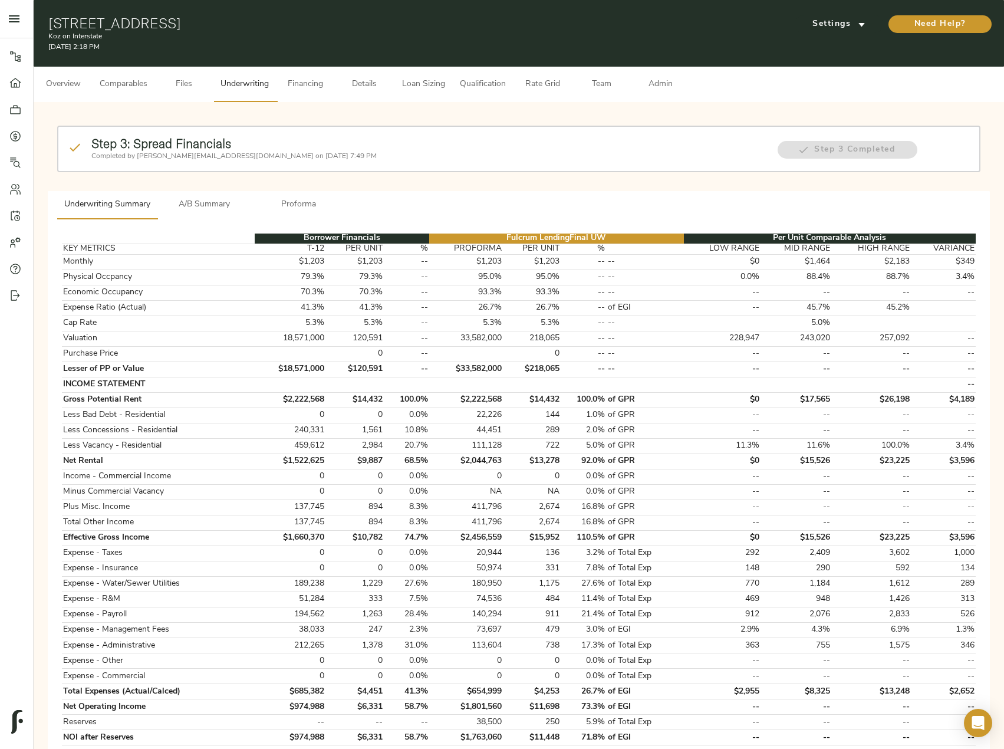
click at [225, 199] on span "A/B Summary" at bounding box center [205, 205] width 80 height 15
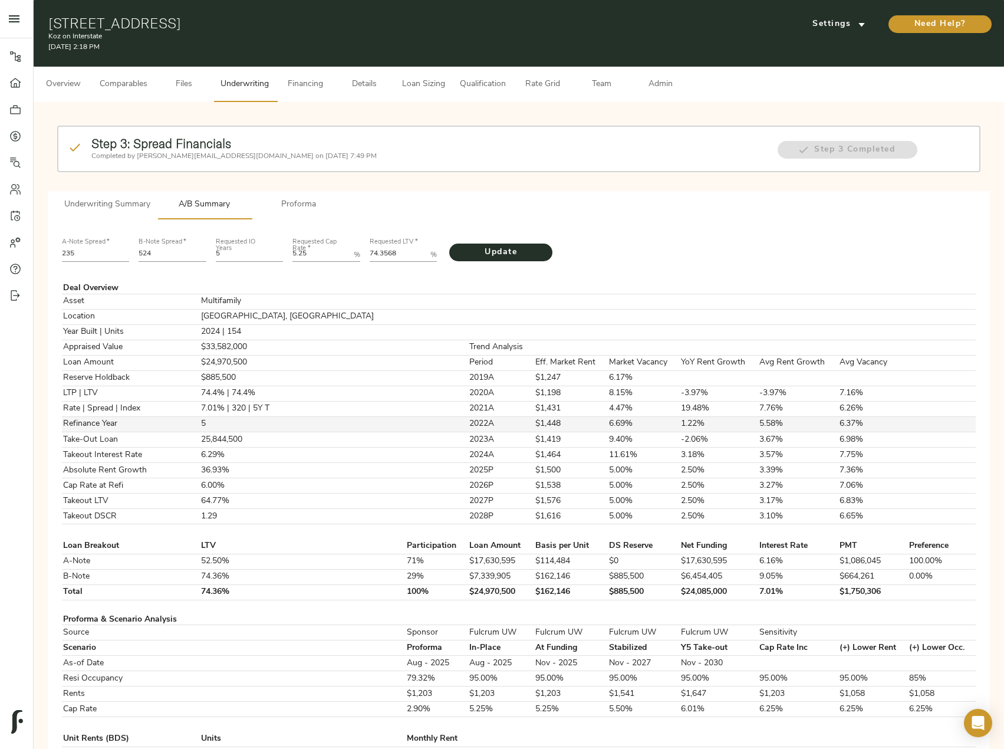
scroll to position [177, 0]
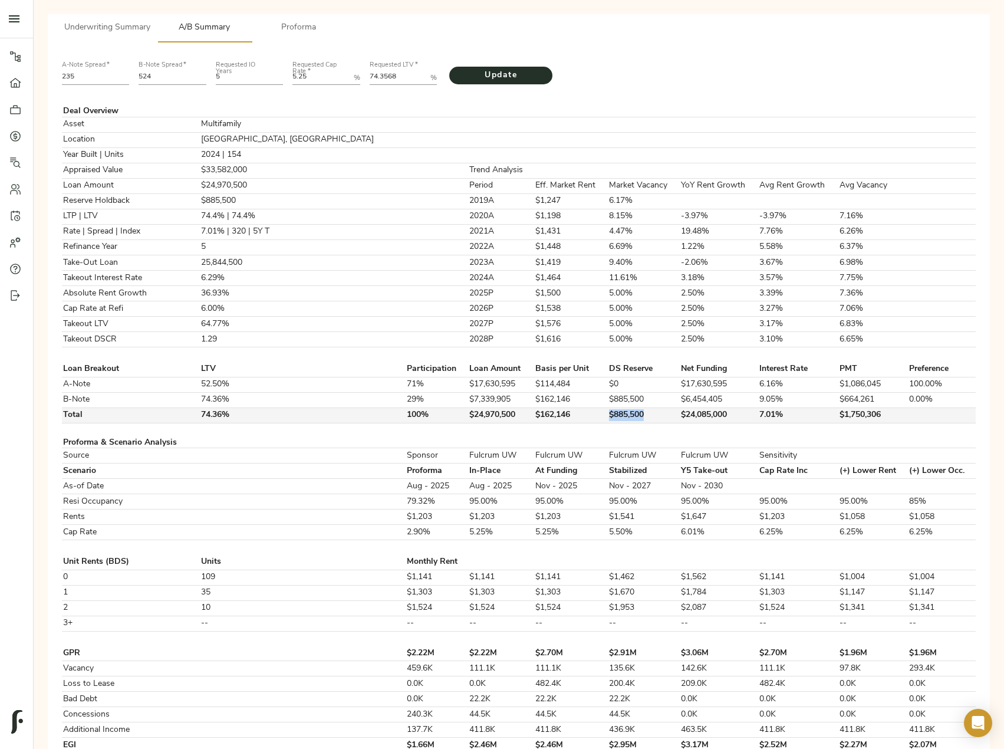
drag, startPoint x: 590, startPoint y: 411, endPoint x: 532, endPoint y: 409, distance: 58.4
click at [532, 409] on tr "Total 74.36% 100% $24,970,500 $162,146 $885,500 $24,085,000 7.01% $1,750,306" at bounding box center [519, 414] width 914 height 15
copy tr "$885,500"
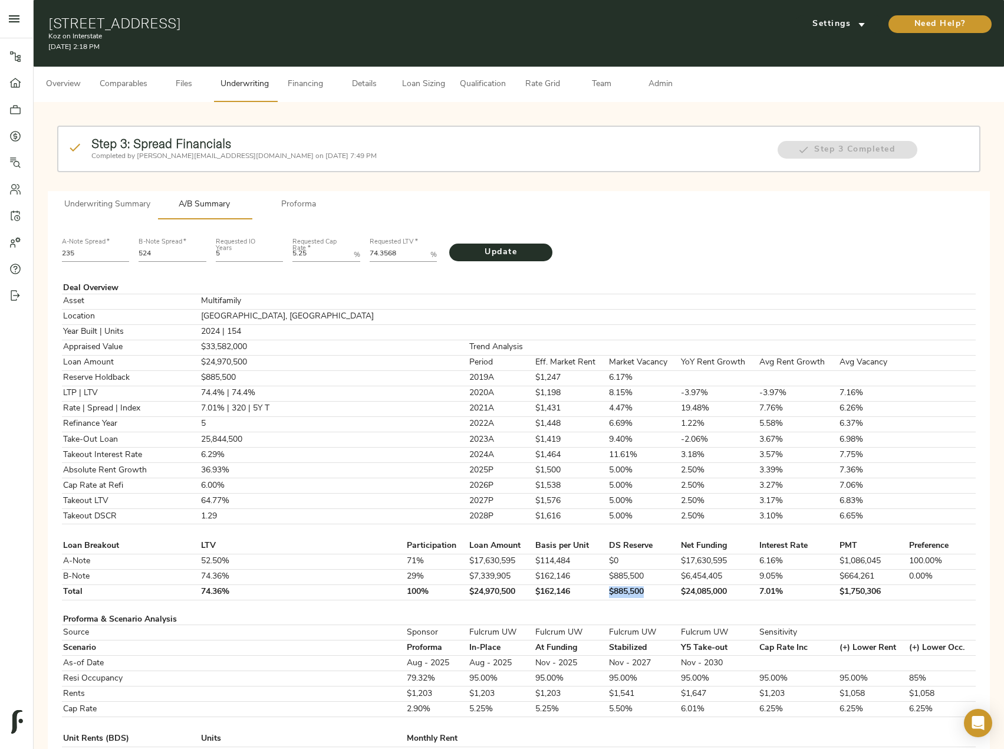
click at [101, 203] on span "Underwriting Summary" at bounding box center [107, 205] width 86 height 15
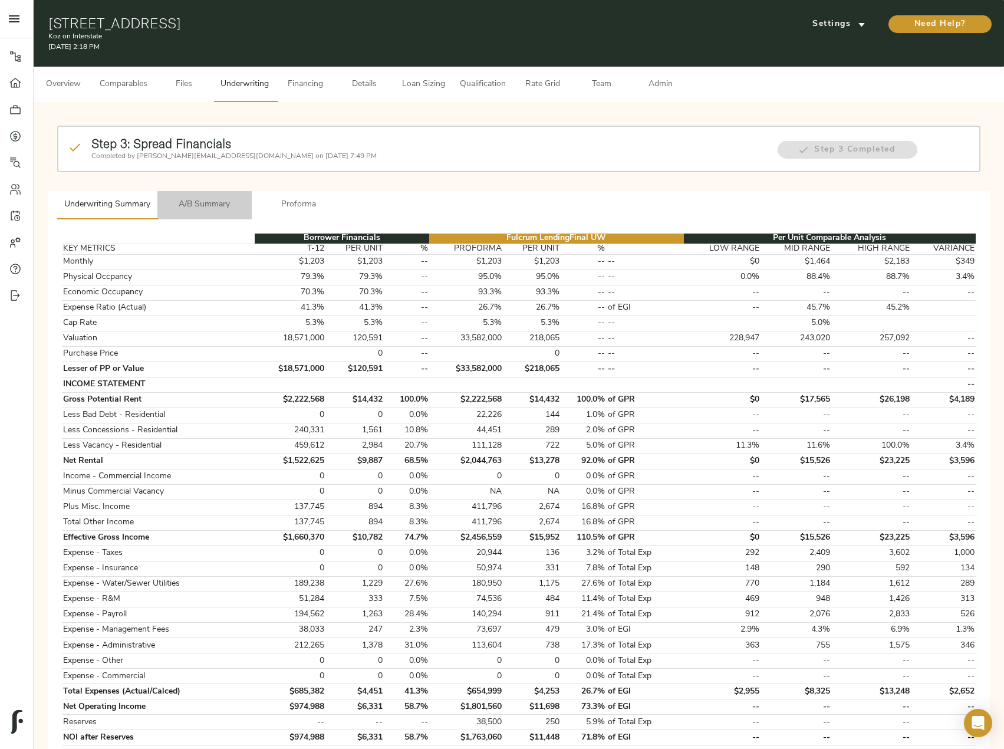
click at [215, 198] on span "A/B Summary" at bounding box center [205, 205] width 80 height 15
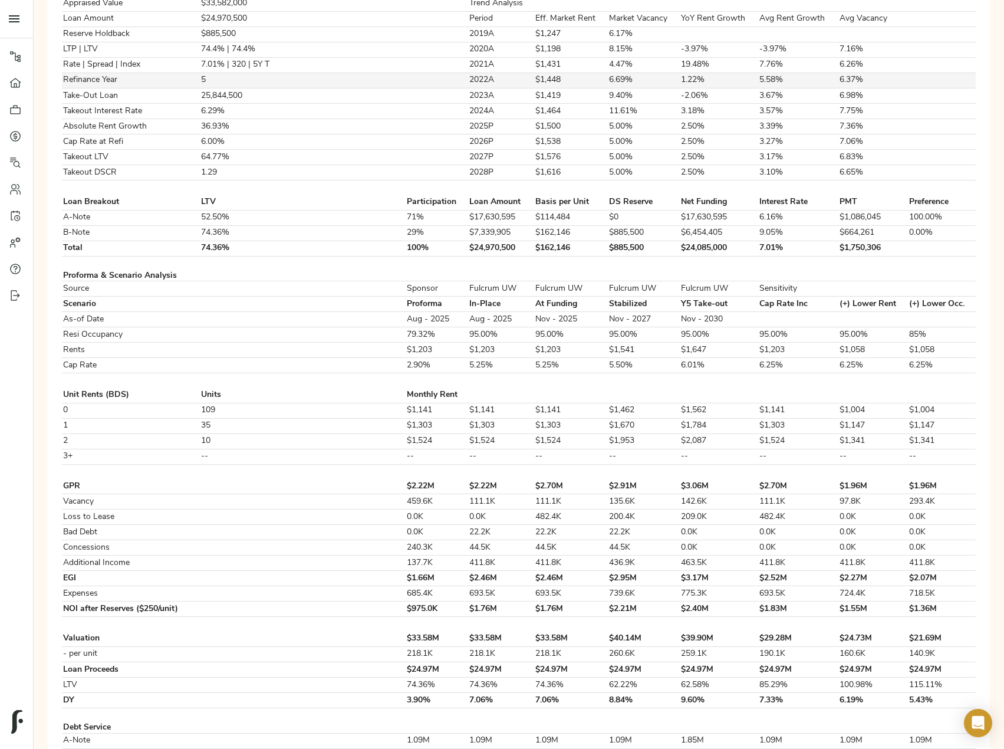
scroll to position [55, 0]
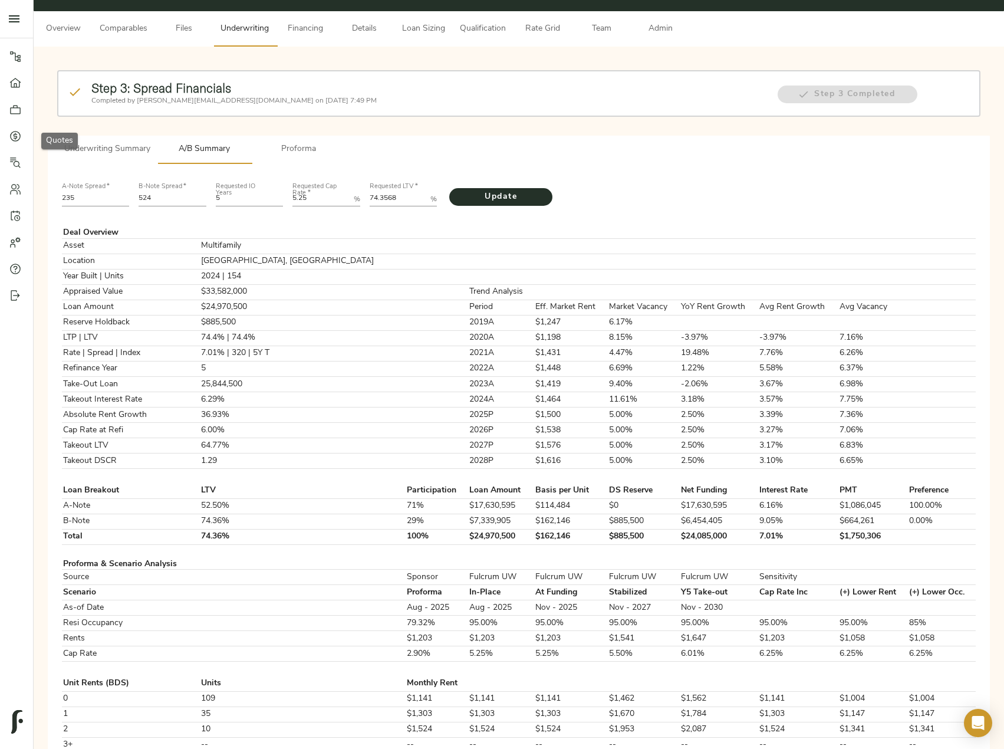
click at [9, 136] on icon at bounding box center [15, 136] width 12 height 12
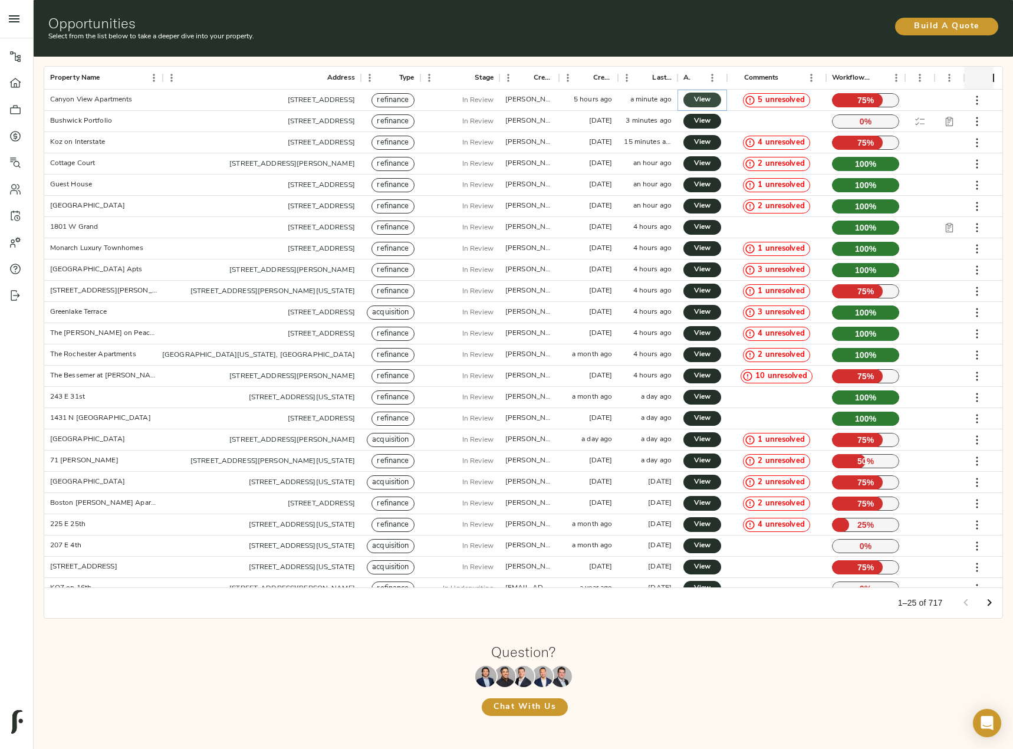
click at [709, 98] on span "View" at bounding box center [702, 100] width 14 height 12
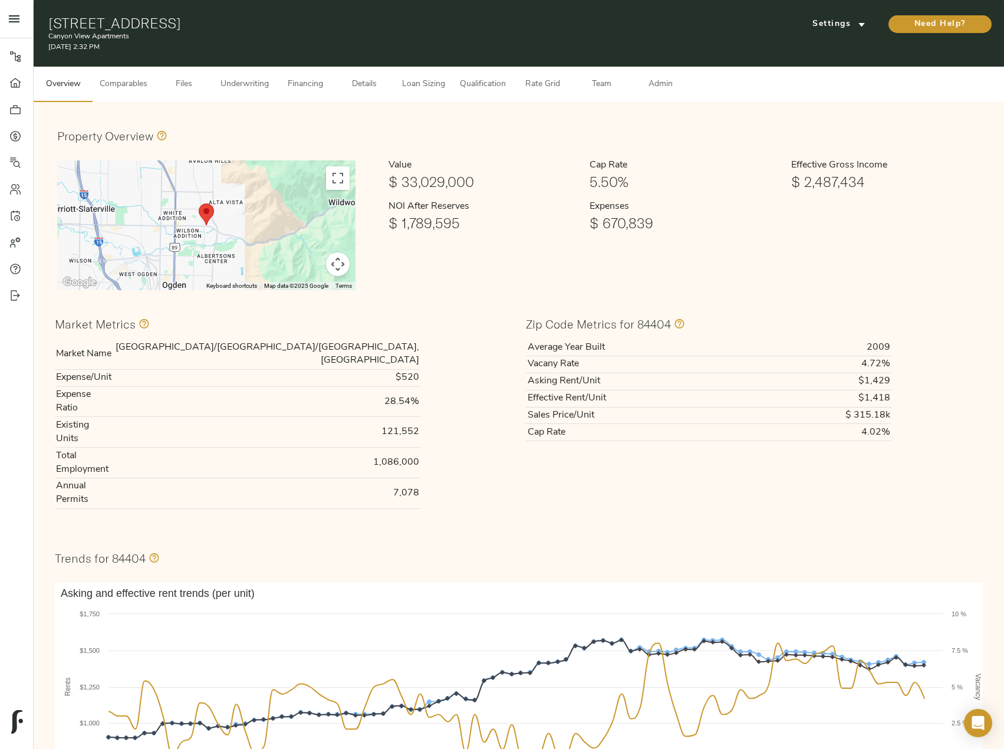
click at [265, 83] on span "Underwriting" at bounding box center [245, 84] width 48 height 15
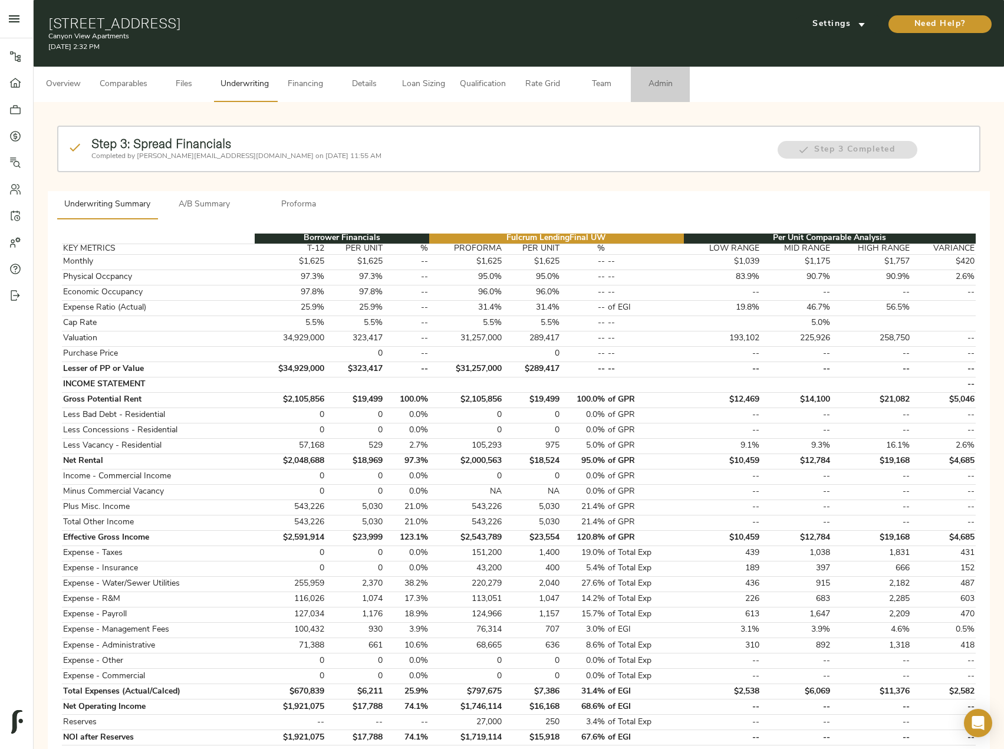
click at [655, 82] on span "Admin" at bounding box center [660, 84] width 45 height 15
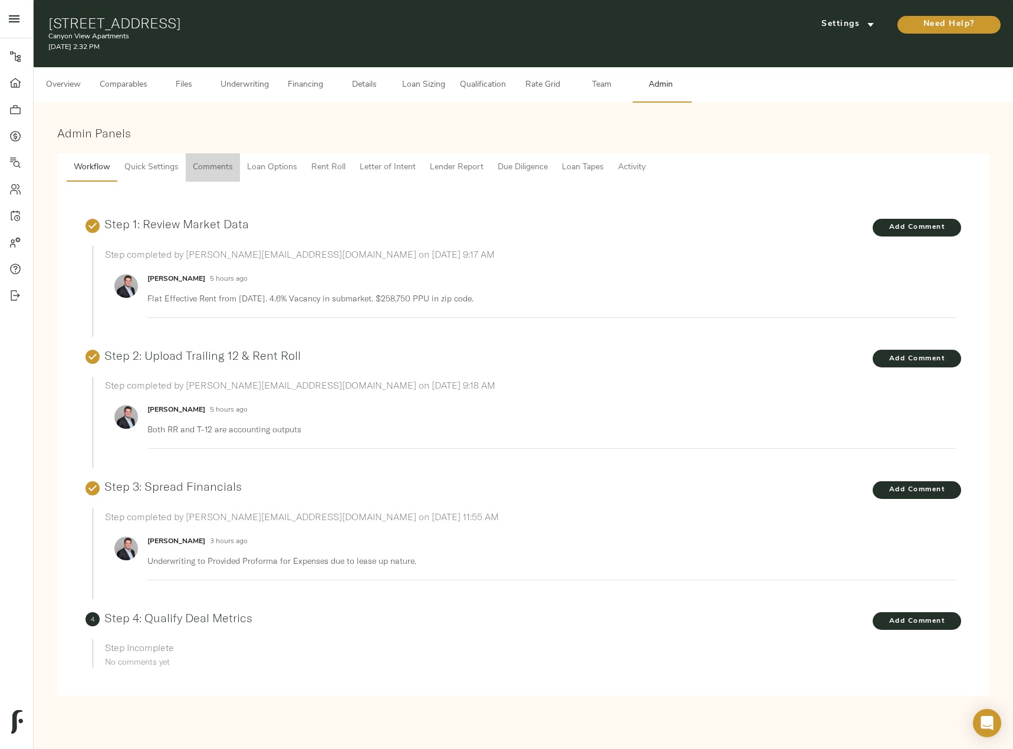
click at [190, 166] on button "Comments" at bounding box center [213, 167] width 54 height 28
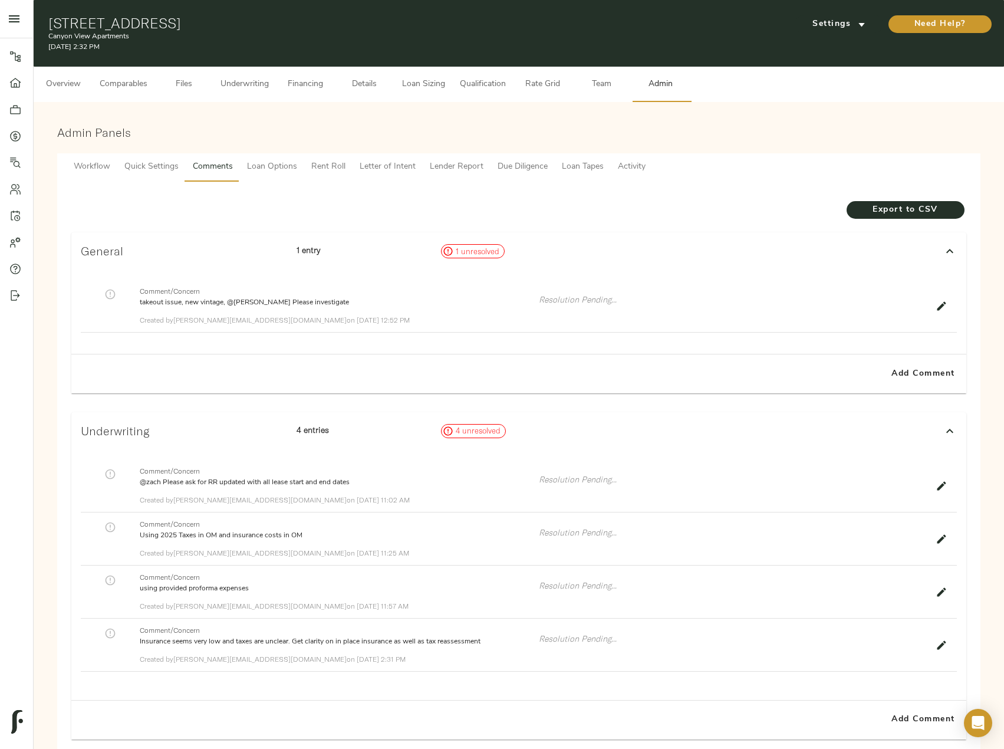
scroll to position [59, 0]
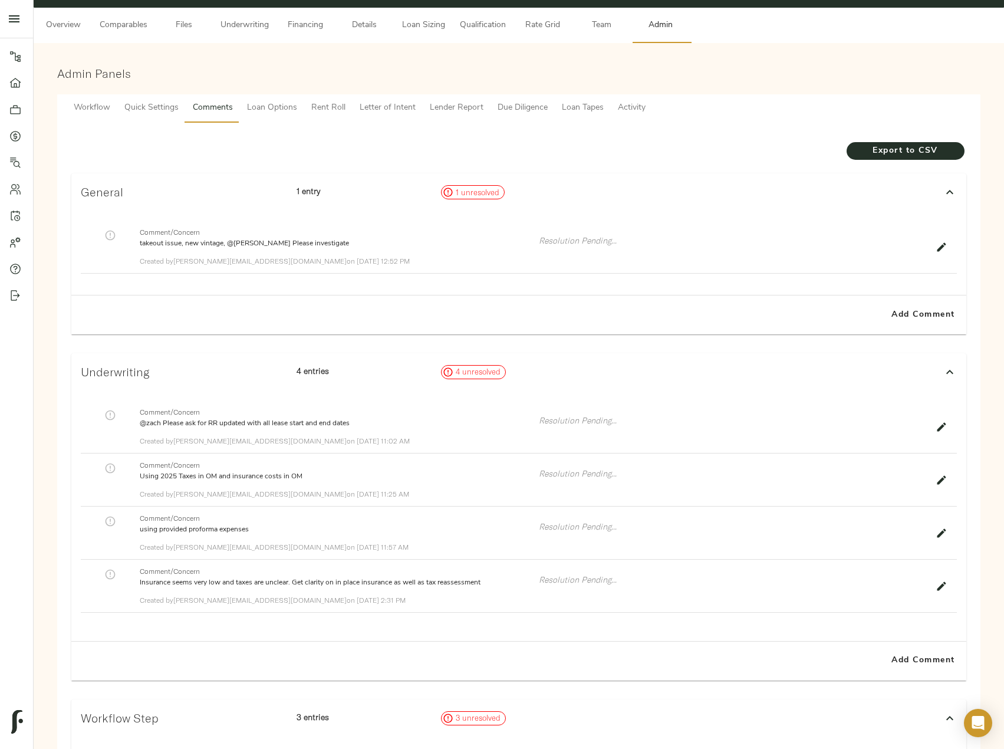
click at [945, 584] on icon "button" at bounding box center [942, 585] width 9 height 9
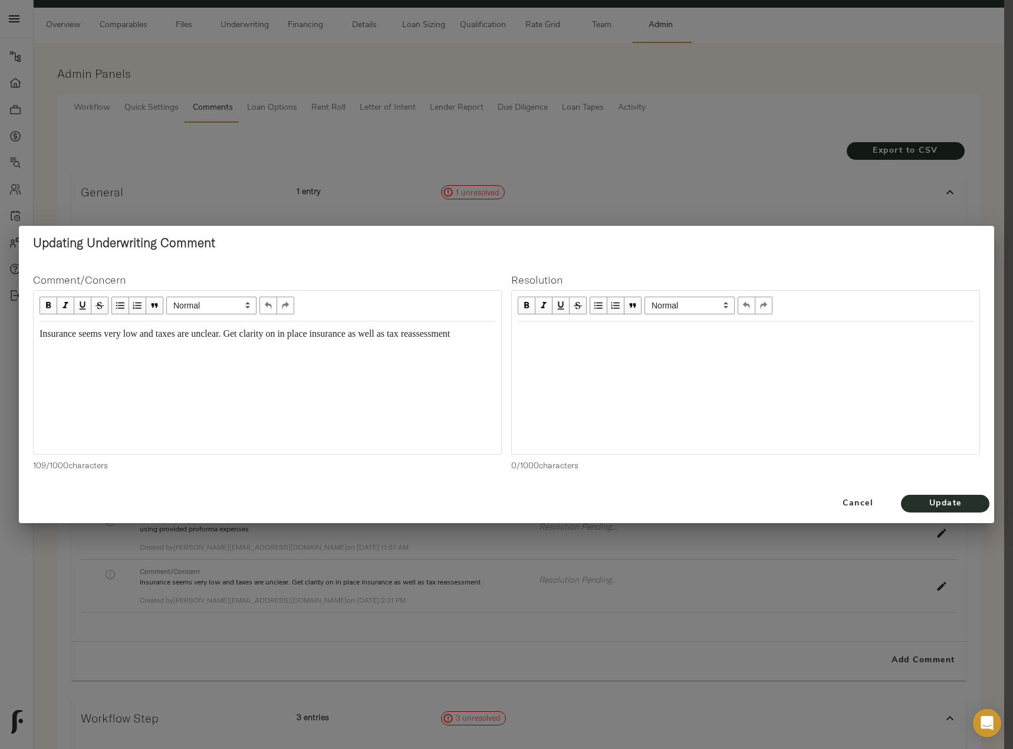
click at [85, 369] on div "Insurance seems very low and taxes are unclear. Get clarity on in place insuran…" at bounding box center [268, 387] width 468 height 133
click at [450, 330] on span "Insurance seems very low and taxes are unclear. Get clarity on in place insuran…" at bounding box center [245, 333] width 410 height 10
click at [933, 497] on span "Update" at bounding box center [945, 504] width 65 height 15
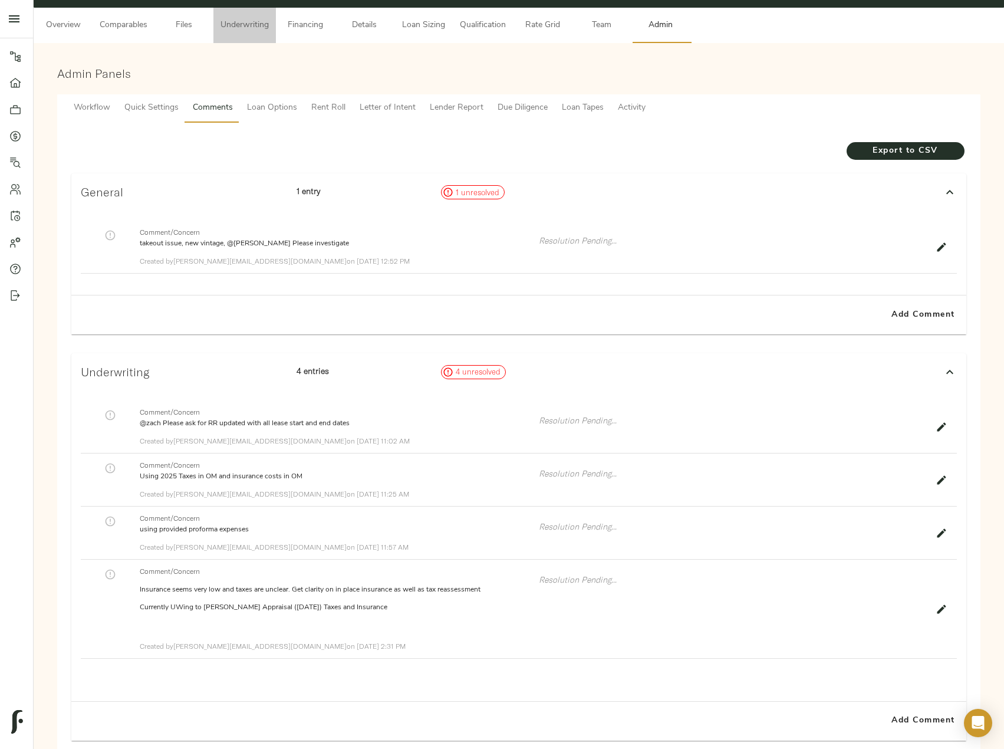
click at [268, 25] on span "Underwriting" at bounding box center [245, 25] width 48 height 15
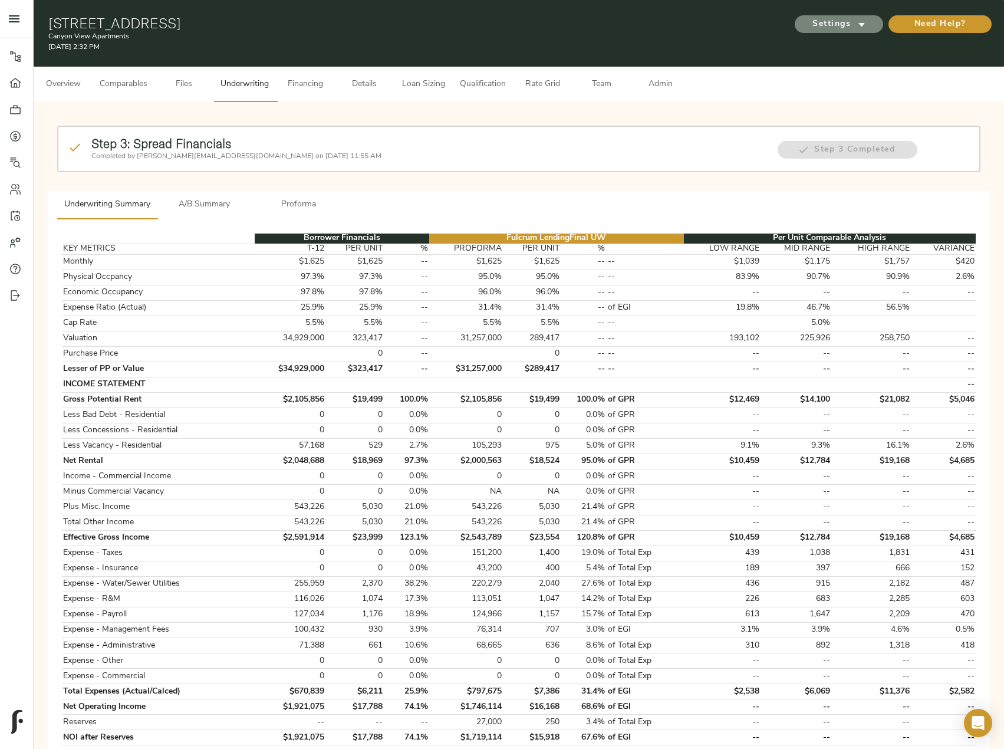
click at [845, 30] on span "Settings" at bounding box center [839, 24] width 65 height 15
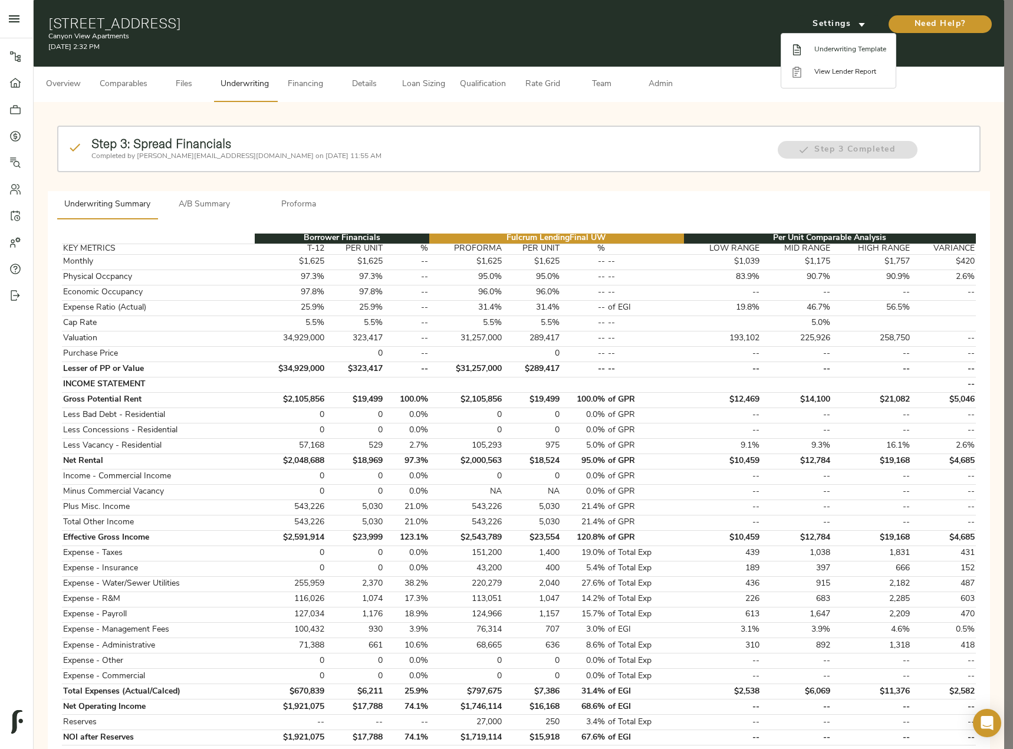
click at [839, 50] on span "Underwriting Template" at bounding box center [850, 49] width 72 height 11
click at [454, 485] on div at bounding box center [506, 374] width 1013 height 749
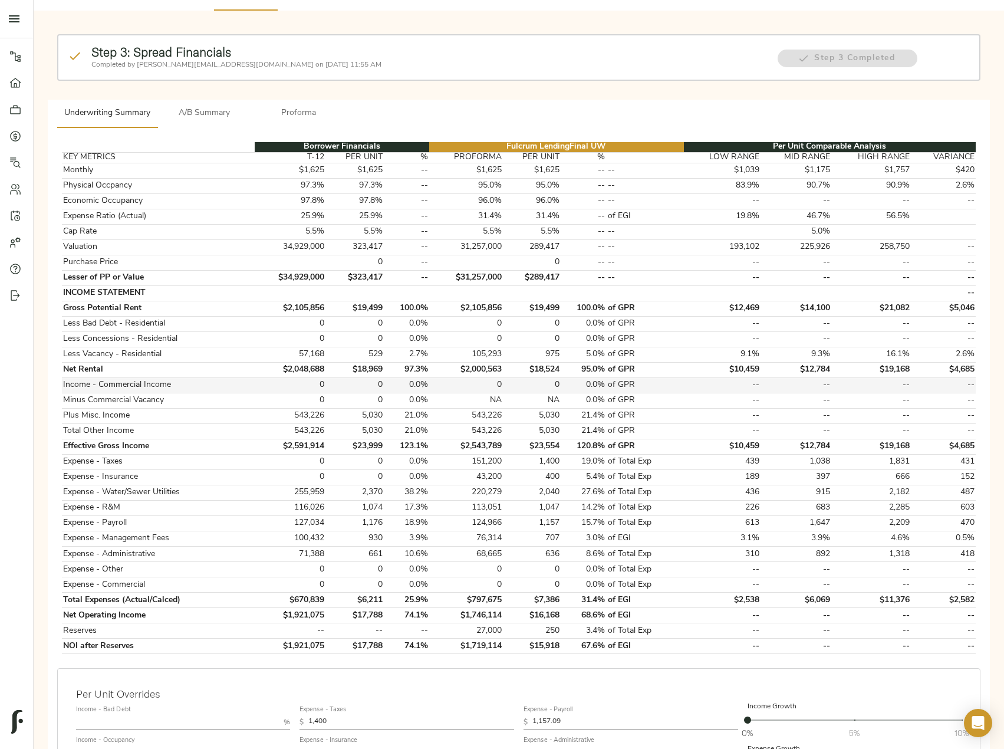
scroll to position [177, 0]
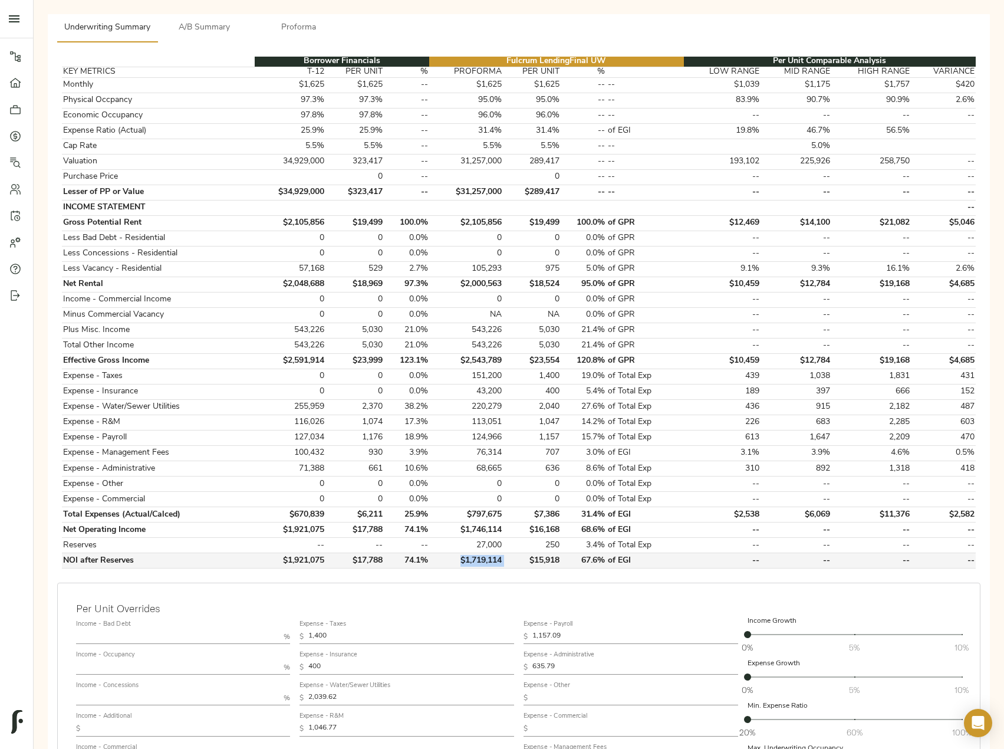
drag, startPoint x: 457, startPoint y: 561, endPoint x: 508, endPoint y: 559, distance: 51.4
click at [508, 559] on tr "NOI after Reserves $1,921,075 $17,788 74.1% $1,719,114 $15,918 67.6% of EGI -- …" at bounding box center [519, 560] width 914 height 15
copy td "$1,719,114"
